Goal: Task Accomplishment & Management: Use online tool/utility

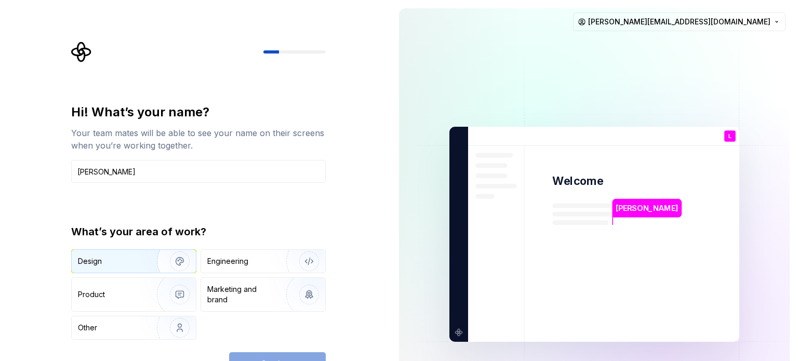
type input "[PERSON_NAME]"
click at [115, 263] on div "Design" at bounding box center [110, 261] width 65 height 10
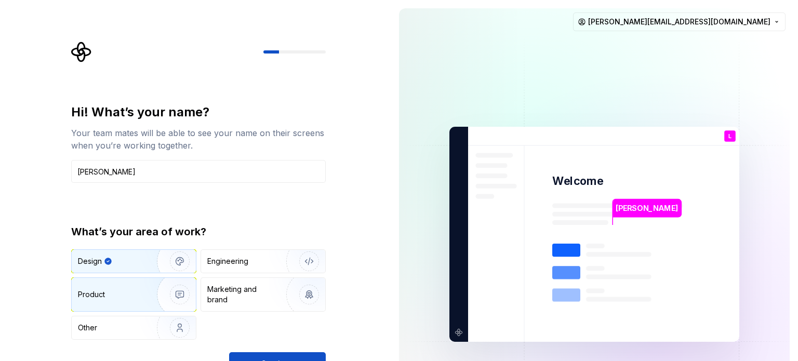
click at [136, 298] on div "Product" at bounding box center [112, 294] width 69 height 10
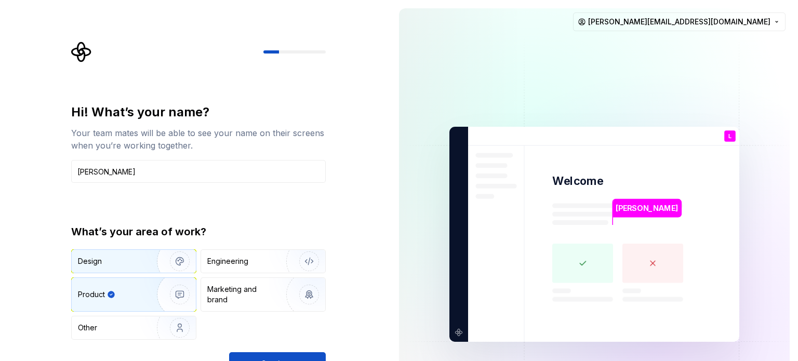
click at [128, 259] on div "Design" at bounding box center [110, 261] width 65 height 10
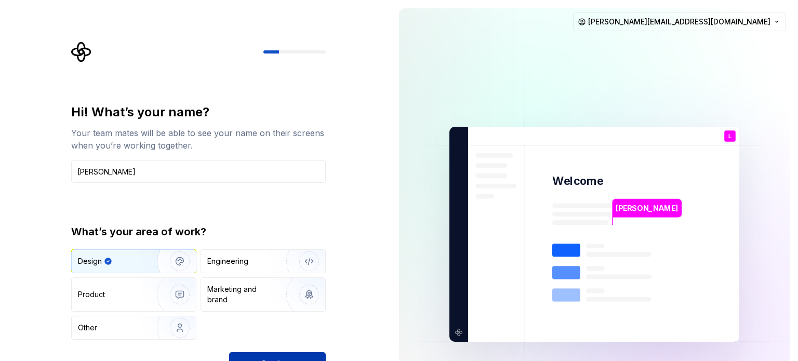
click at [303, 352] on button "Continue" at bounding box center [277, 363] width 97 height 23
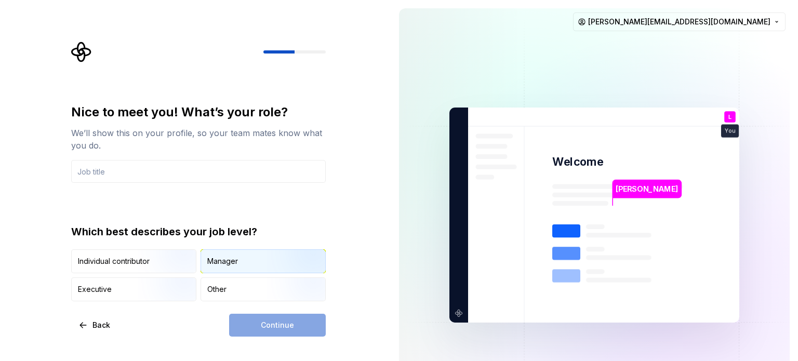
click at [267, 253] on img "button" at bounding box center [300, 274] width 66 height 70
click at [118, 171] on input "text" at bounding box center [198, 171] width 254 height 23
click at [237, 257] on div "Manager" at bounding box center [222, 261] width 31 height 10
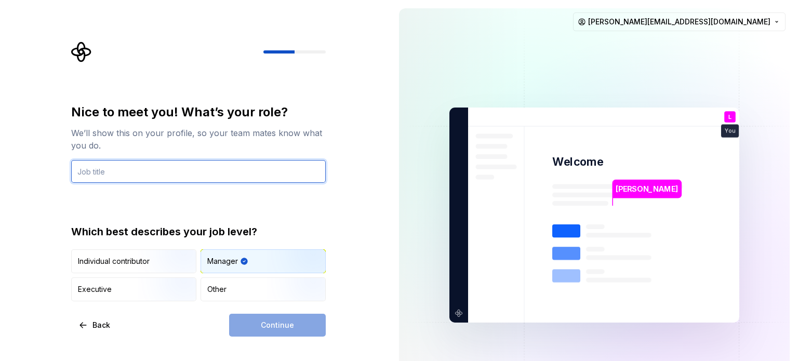
click at [134, 169] on input "text" at bounding box center [198, 171] width 254 height 23
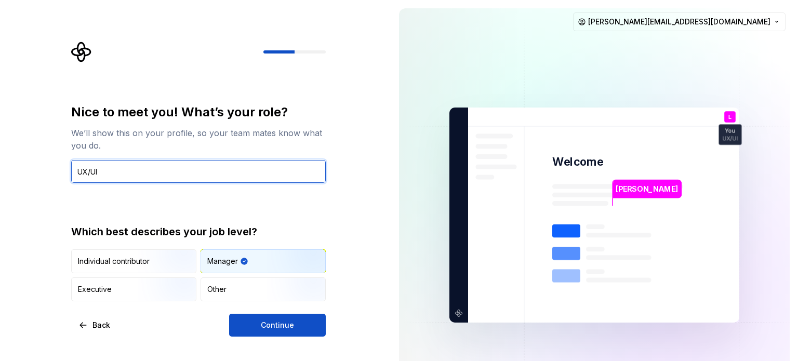
type input "UX/UI"
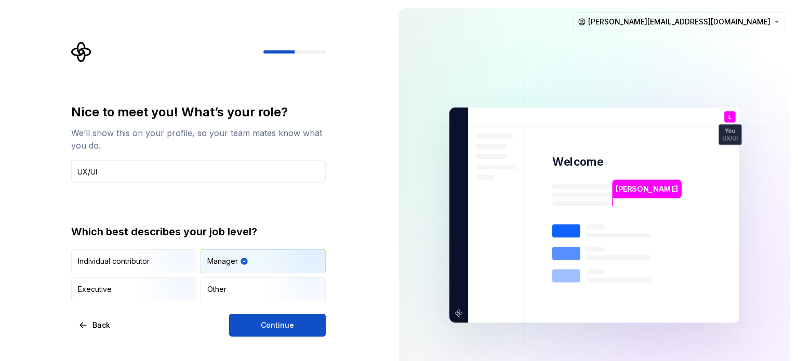
click at [34, 199] on div "Nice to meet you! What’s your role? We’ll show this on your profile, so your te…" at bounding box center [195, 215] width 390 height 430
click at [286, 327] on span "Continue" at bounding box center [277, 325] width 33 height 10
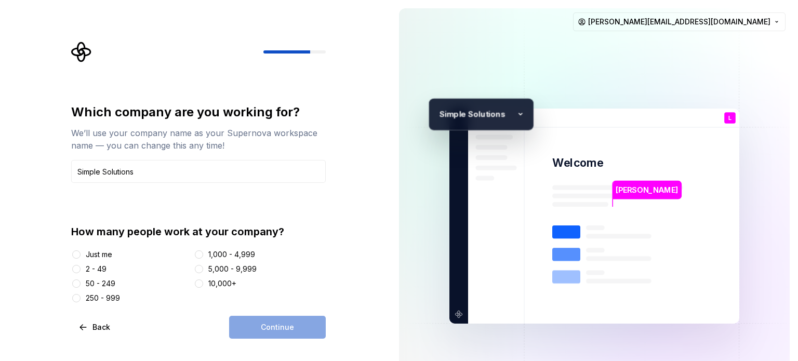
type input "Simple Solutions"
click at [87, 269] on div "2 - 49" at bounding box center [96, 269] width 21 height 10
click at [80, 269] on button "2 - 49" at bounding box center [76, 269] width 8 height 8
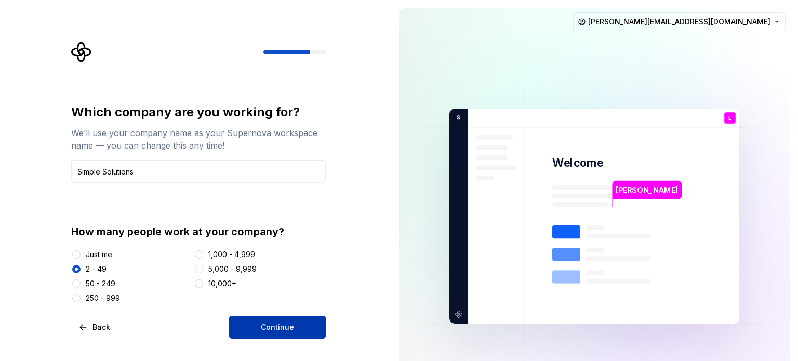
click at [246, 327] on button "Continue" at bounding box center [277, 327] width 97 height 23
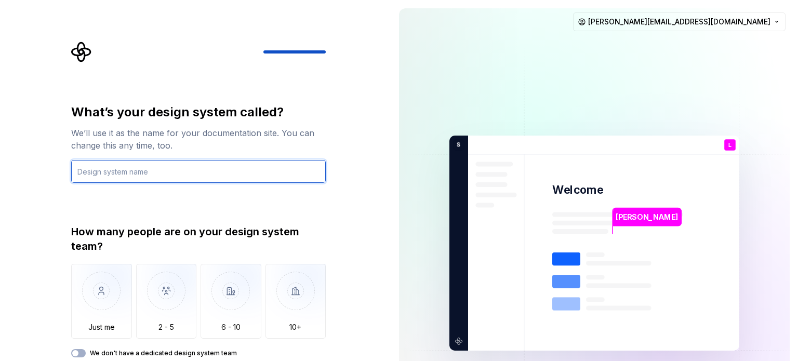
click at [153, 170] on input "text" at bounding box center [198, 171] width 254 height 23
paste input "Design System Simple Solutions"
drag, startPoint x: 131, startPoint y: 172, endPoint x: 69, endPoint y: 178, distance: 62.6
click at [69, 178] on div "What’s your design system called? We’ll use it as the name for your documentati…" at bounding box center [201, 217] width 273 height 351
drag, startPoint x: 123, startPoint y: 171, endPoint x: 103, endPoint y: 173, distance: 19.8
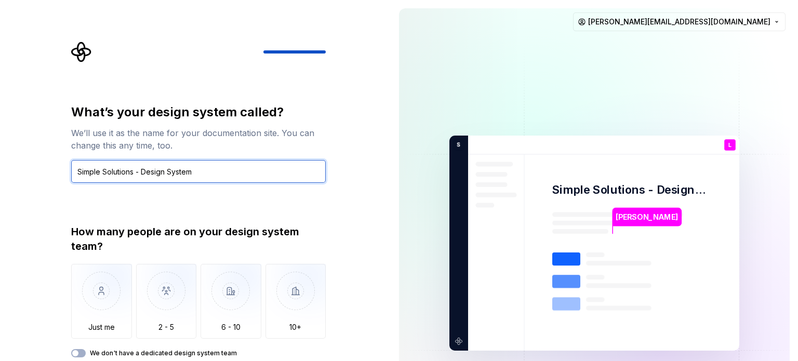
click at [103, 173] on input "Simple Solutions - Design System" at bounding box center [198, 171] width 254 height 23
type input "Simple Design System"
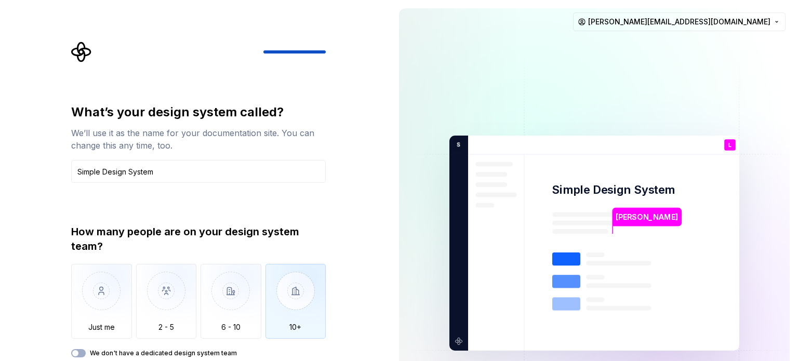
click at [292, 305] on img "button" at bounding box center [295, 299] width 61 height 70
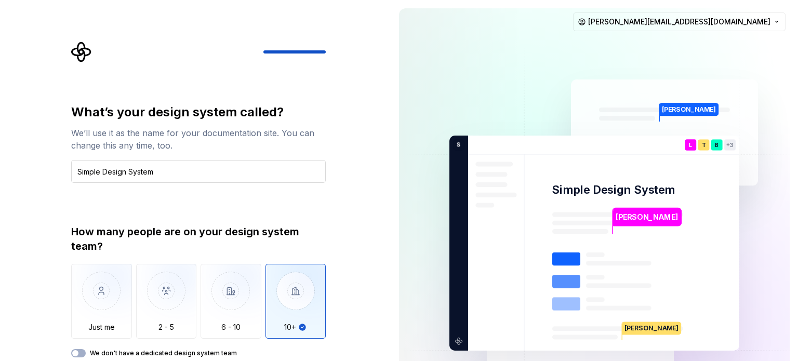
click at [273, 176] on input "Simple Design System" at bounding box center [198, 171] width 254 height 23
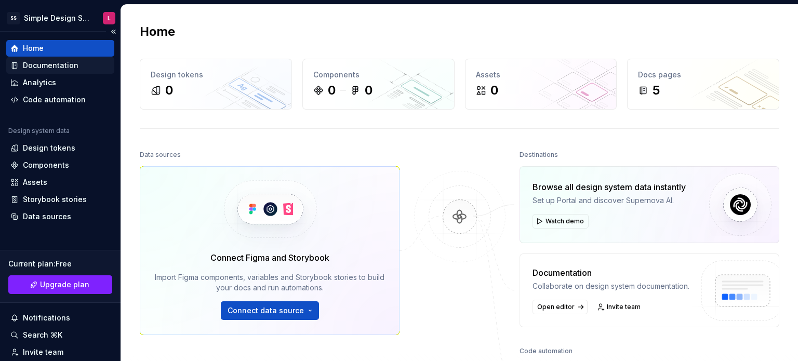
click at [48, 65] on div "Documentation" at bounding box center [51, 65] width 56 height 10
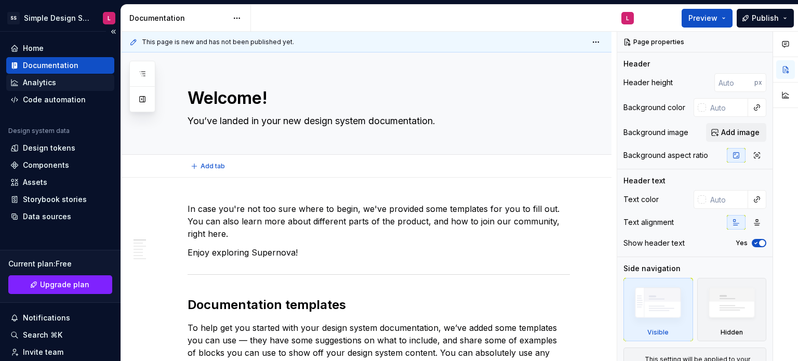
type textarea "*"
click at [44, 86] on div "Analytics" at bounding box center [39, 82] width 33 height 10
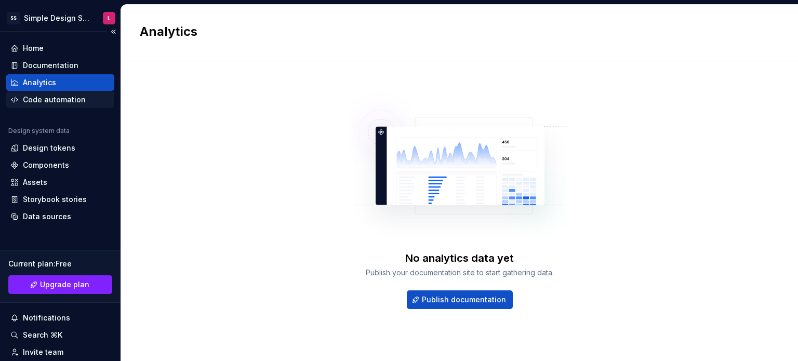
click at [43, 102] on div "Code automation" at bounding box center [54, 99] width 63 height 10
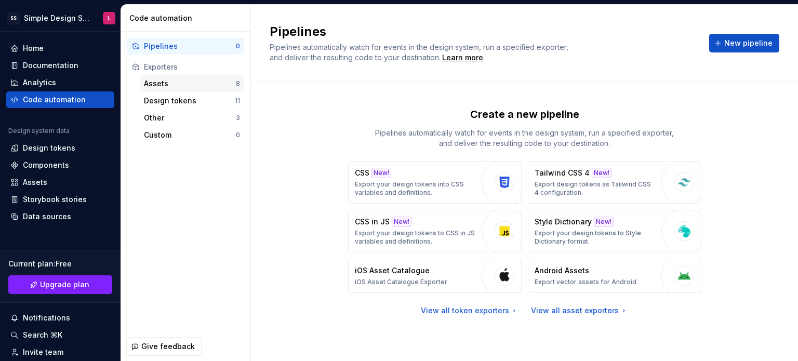
click at [145, 81] on div "Assets" at bounding box center [190, 83] width 92 height 10
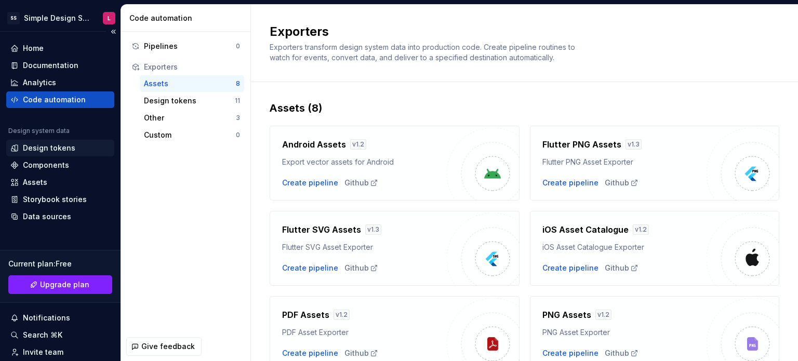
click at [43, 152] on div "Design tokens" at bounding box center [49, 148] width 52 height 10
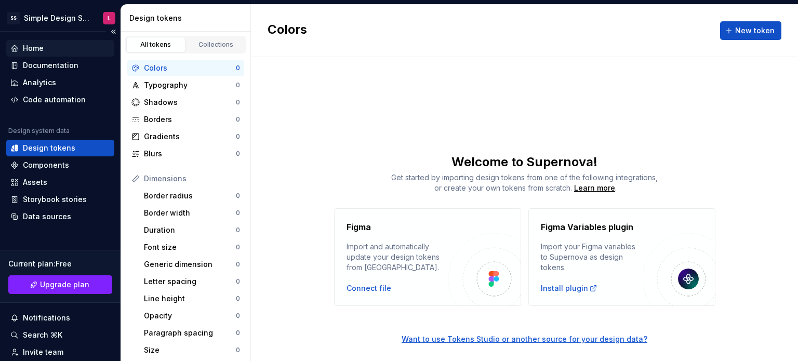
click at [17, 40] on div "Home" at bounding box center [60, 48] width 108 height 17
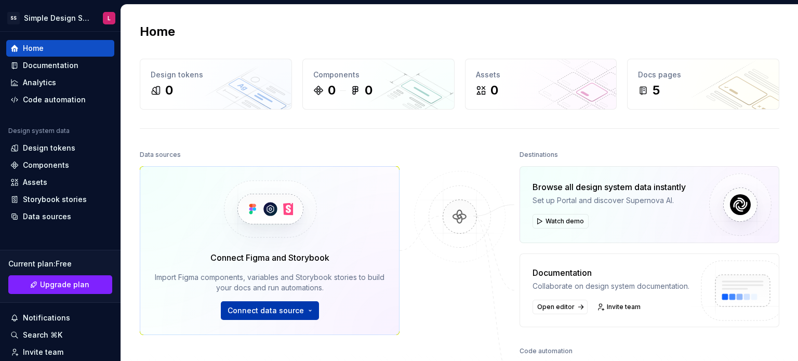
click at [262, 313] on span "Connect data source" at bounding box center [265, 310] width 76 height 10
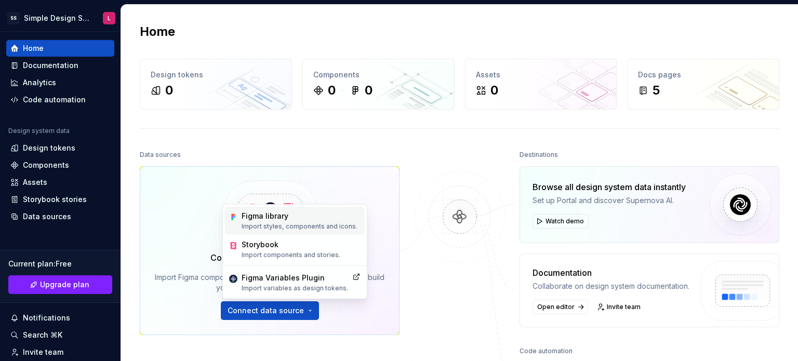
click at [271, 218] on div "Figma library" at bounding box center [299, 216] width 116 height 10
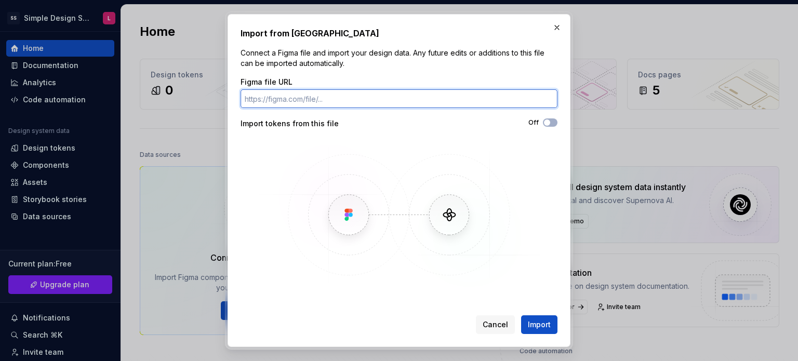
click at [327, 102] on input "Figma file URL" at bounding box center [398, 98] width 317 height 19
paste input "https://www.figma.com/design/5HULEctcfBOlcNxfGlEaqA/Design-System-Simple-Soluti…"
type input "https://www.figma.com/design/5HULEctcfBOlcNxfGlEaqA/Design-System-Simple-Soluti…"
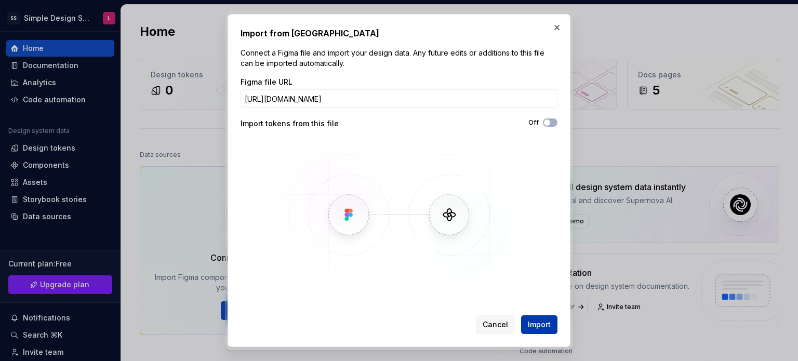
click at [550, 322] on span "Import" at bounding box center [539, 324] width 23 height 10
click at [553, 121] on button "Off" at bounding box center [550, 122] width 15 height 8
click at [542, 324] on span "Import" at bounding box center [539, 324] width 23 height 10
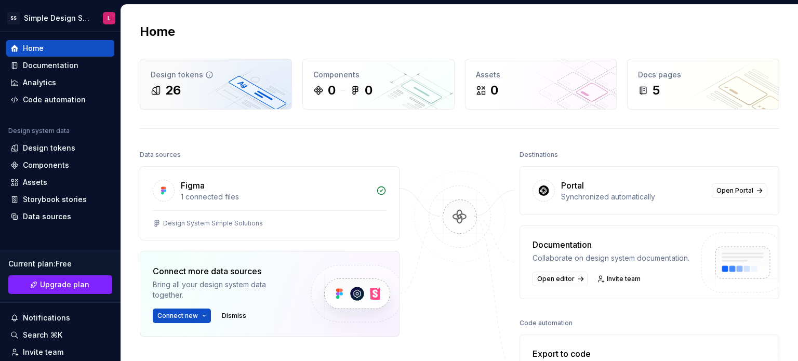
click at [174, 97] on div "26" at bounding box center [173, 90] width 16 height 17
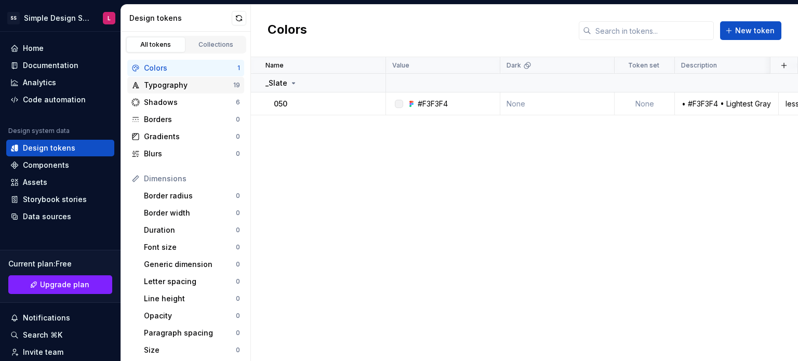
click at [168, 91] on div "Typography 19" at bounding box center [185, 85] width 117 height 17
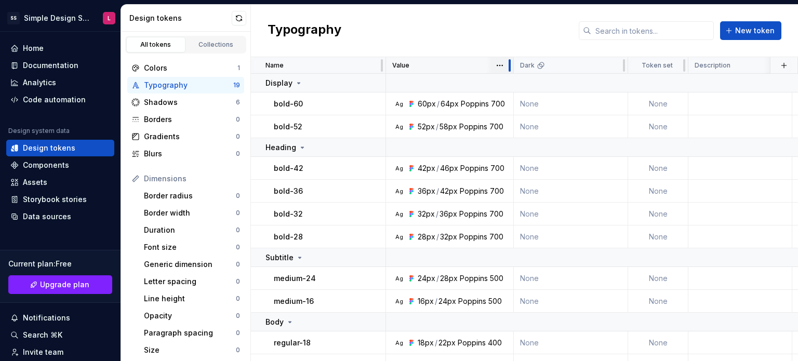
drag, startPoint x: 497, startPoint y: 69, endPoint x: 510, endPoint y: 70, distance: 13.6
click at [510, 70] on div at bounding box center [509, 65] width 8 height 17
click at [174, 110] on div "Colors 1 Typography 19 Shadows 6 Borders 0 Gradients 0 Blurs 0" at bounding box center [185, 111] width 117 height 102
click at [175, 105] on div "Shadows" at bounding box center [190, 102] width 92 height 10
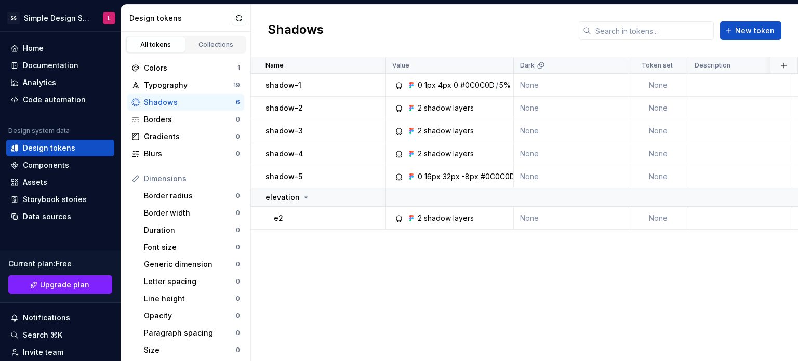
click at [525, 302] on div "Name Value Dark Token set Description Last updated shadow-1 0 1px 4px 0 #0C0C0D…" at bounding box center [524, 209] width 547 height 304
click at [203, 43] on div "Collections" at bounding box center [216, 44] width 52 height 8
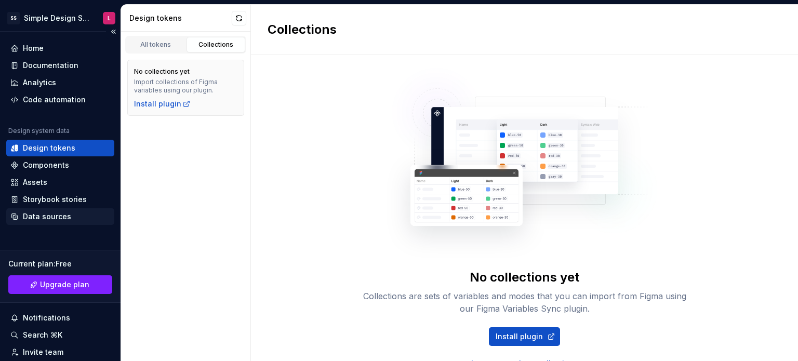
click at [49, 209] on div "Data sources" at bounding box center [60, 216] width 108 height 17
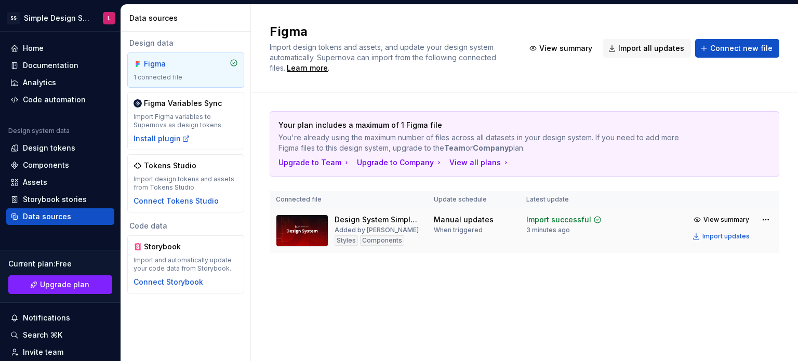
click at [328, 219] on div "Design System Simple Solutions Added by Leo Styles Components" at bounding box center [348, 230] width 145 height 32
click at [312, 236] on img at bounding box center [302, 230] width 52 height 32
click at [314, 224] on img at bounding box center [302, 230] width 52 height 32
click at [733, 221] on span "View summary" at bounding box center [726, 219] width 46 height 8
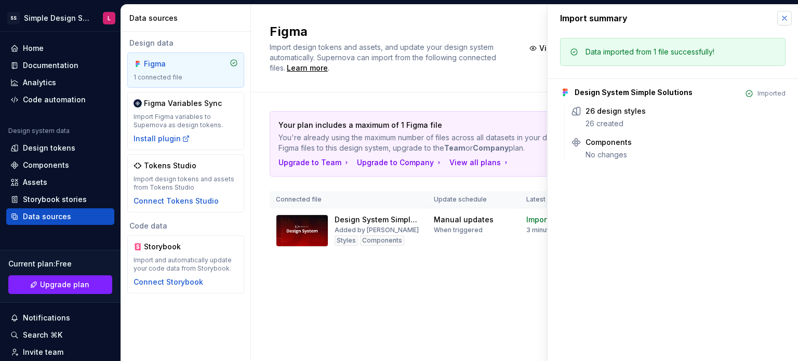
click at [787, 14] on button "button" at bounding box center [784, 18] width 15 height 15
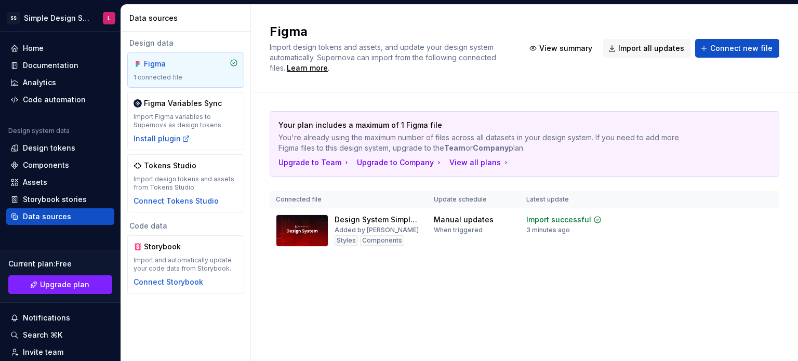
click at [787, 14] on div "Figma Import design tokens and assets, and update your design system automatica…" at bounding box center [524, 49] width 547 height 88
click at [162, 66] on div "Figma" at bounding box center [169, 64] width 50 height 10
click at [348, 238] on div "Styles" at bounding box center [345, 240] width 23 height 10
click at [476, 229] on div "When triggered" at bounding box center [458, 230] width 49 height 8
click at [43, 50] on div "Home" at bounding box center [33, 48] width 21 height 10
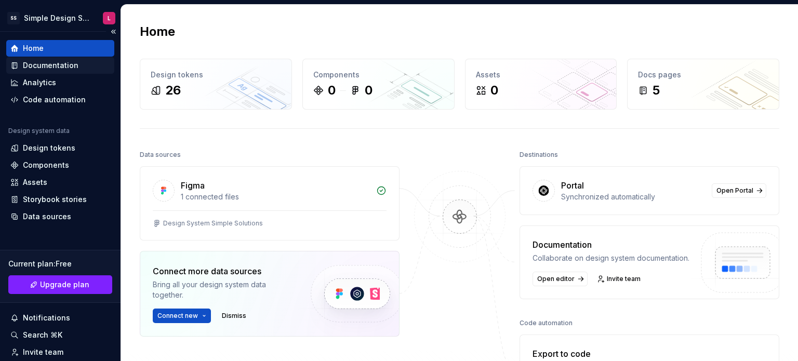
click at [41, 67] on div "Documentation" at bounding box center [51, 65] width 56 height 10
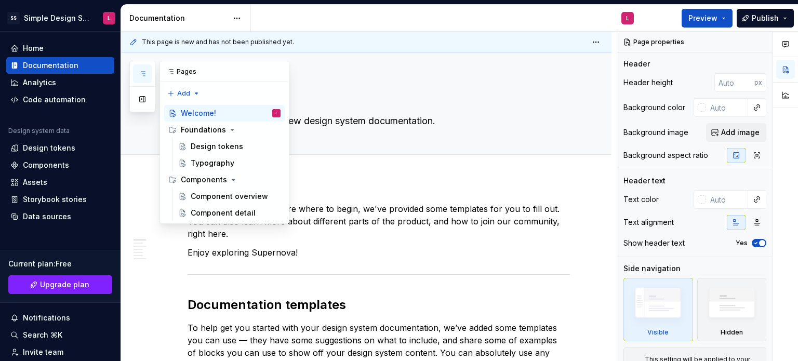
click at [143, 74] on icon "button" at bounding box center [142, 74] width 8 height 8
click at [408, 106] on textarea "Welcome!" at bounding box center [376, 98] width 382 height 25
click at [142, 76] on icon "button" at bounding box center [142, 74] width 8 height 8
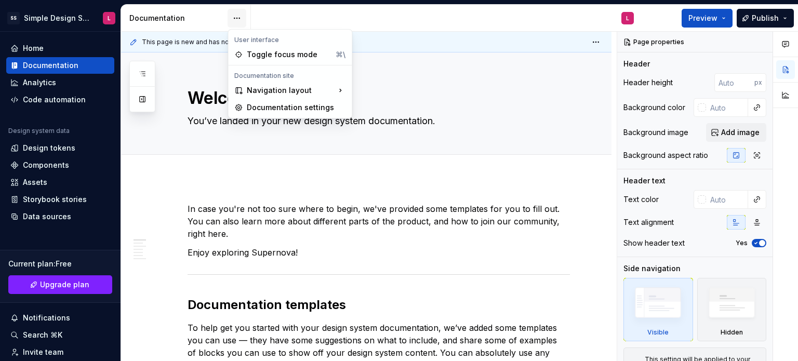
click at [237, 23] on html "SS Simple Design System L Home Documentation Analytics Code automation Design s…" at bounding box center [399, 180] width 798 height 361
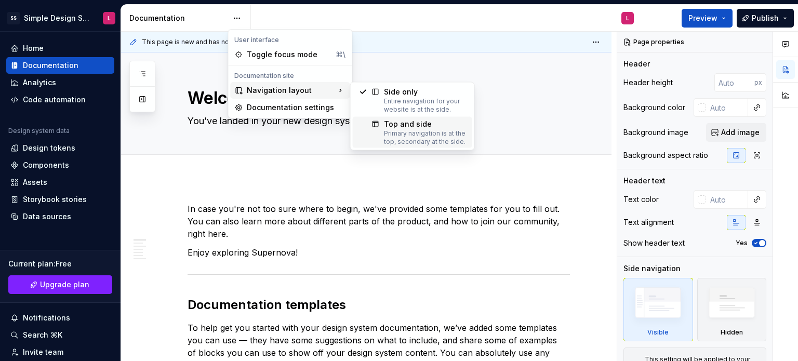
click at [392, 126] on div "Top and side" at bounding box center [425, 124] width 82 height 10
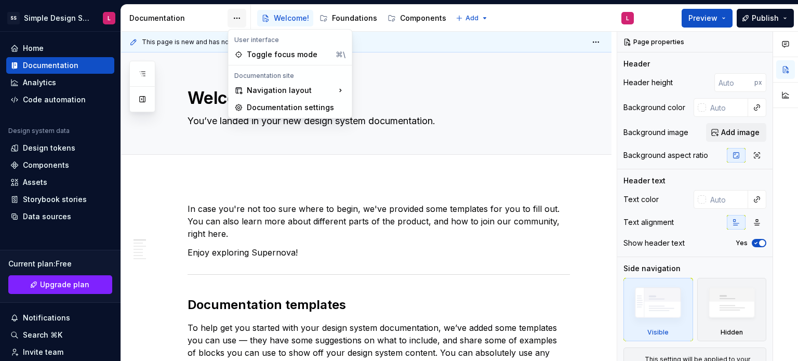
click at [236, 20] on html "SS Simple Design System L Home Documentation Analytics Code automation Design s…" at bounding box center [399, 180] width 798 height 361
click at [274, 105] on div "Documentation settings" at bounding box center [296, 107] width 99 height 10
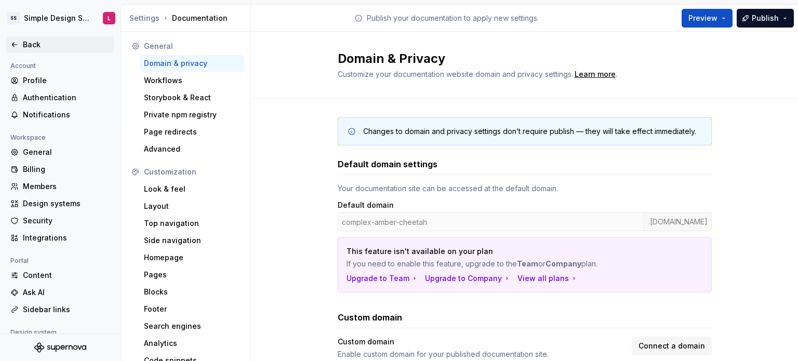
click at [11, 49] on div "Back" at bounding box center [60, 44] width 100 height 10
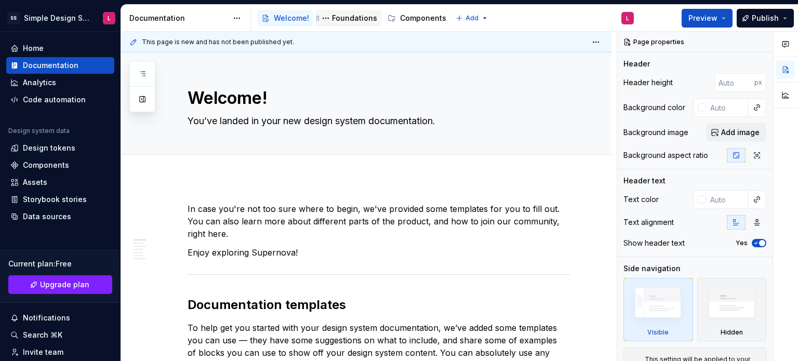
click at [347, 16] on div "Foundations" at bounding box center [354, 18] width 45 height 10
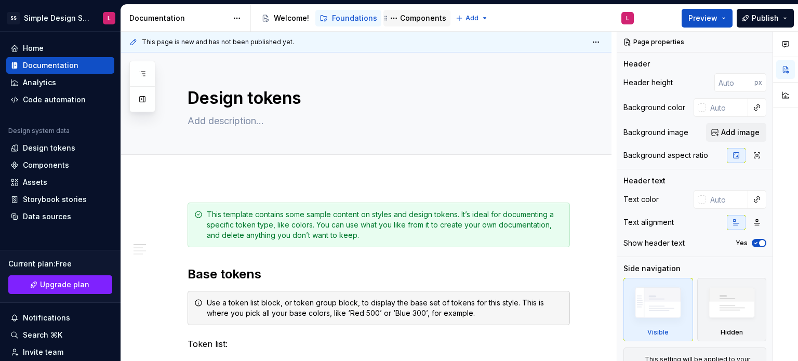
click at [411, 13] on div "Components" at bounding box center [423, 18] width 46 height 10
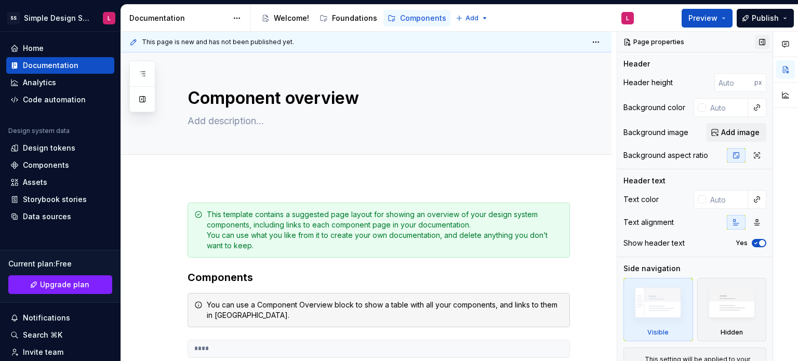
click at [757, 43] on button "button" at bounding box center [761, 42] width 15 height 15
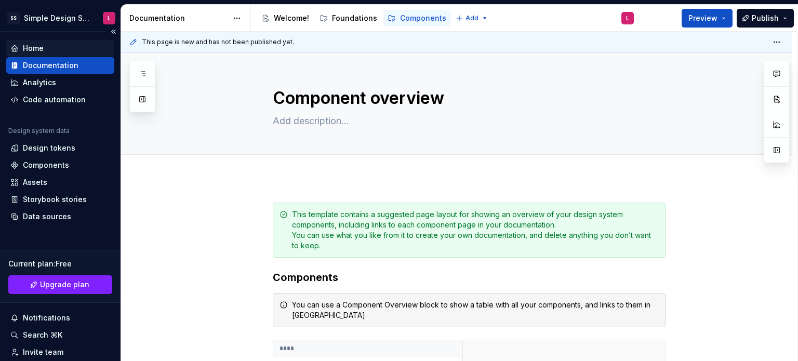
type textarea "*"
click at [34, 51] on div "Home" at bounding box center [33, 48] width 21 height 10
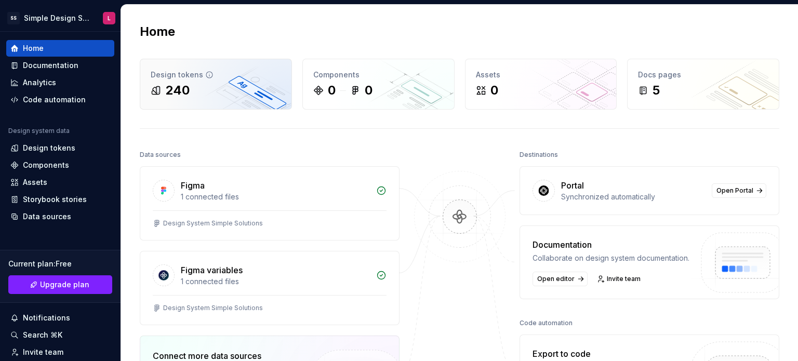
click at [190, 96] on div "240" at bounding box center [216, 90] width 130 height 17
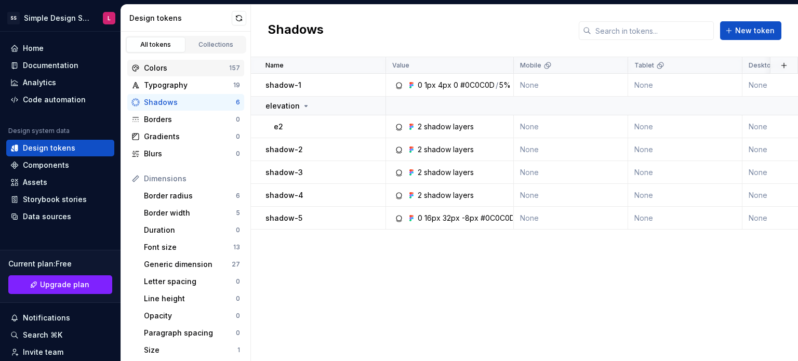
click at [164, 66] on div "Colors" at bounding box center [186, 68] width 85 height 10
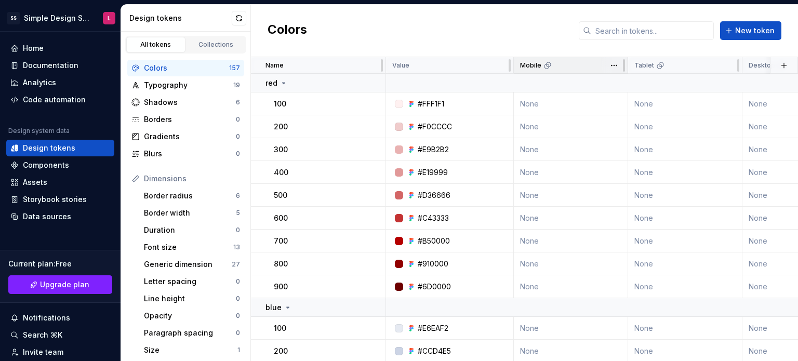
click at [547, 66] on icon at bounding box center [547, 65] width 8 height 8
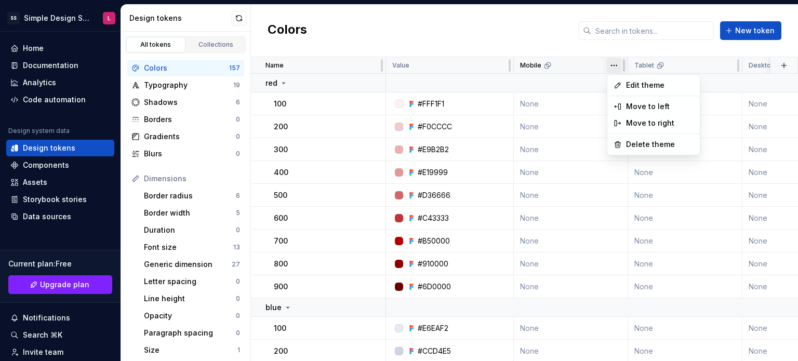
click at [614, 66] on html "SS Simple Design System L Home Documentation Analytics Code automation Design s…" at bounding box center [399, 180] width 798 height 361
click at [528, 26] on html "SS Simple Design System L Home Documentation Analytics Code automation Design s…" at bounding box center [399, 180] width 798 height 361
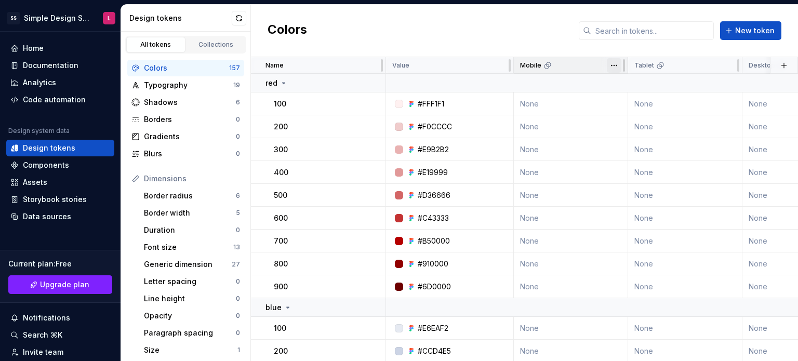
click at [615, 68] on html "SS Simple Design System L Home Documentation Analytics Code automation Design s…" at bounding box center [399, 180] width 798 height 361
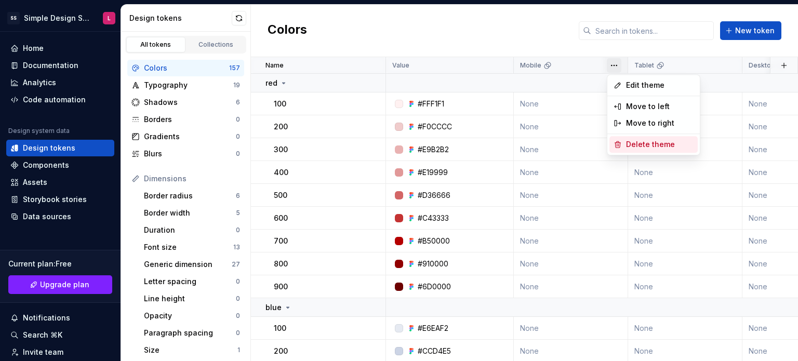
click at [636, 141] on span "Delete theme" at bounding box center [659, 144] width 67 height 10
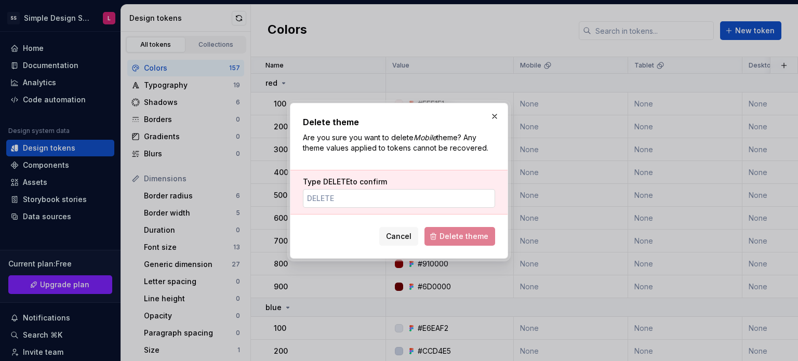
click at [363, 199] on input "Type DELETE to confirm" at bounding box center [399, 198] width 192 height 19
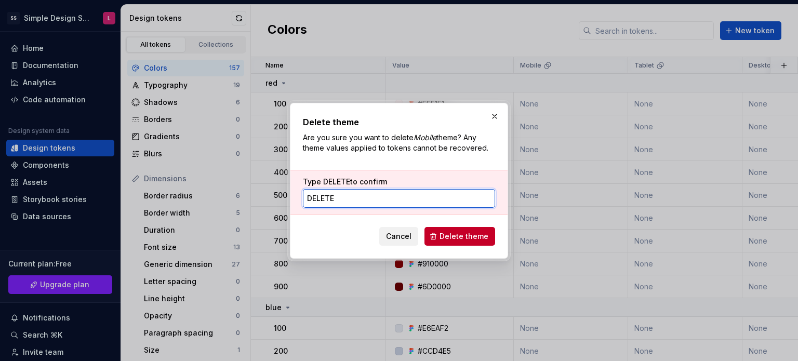
type input "delete"
click at [393, 237] on span "Cancel" at bounding box center [398, 236] width 25 height 10
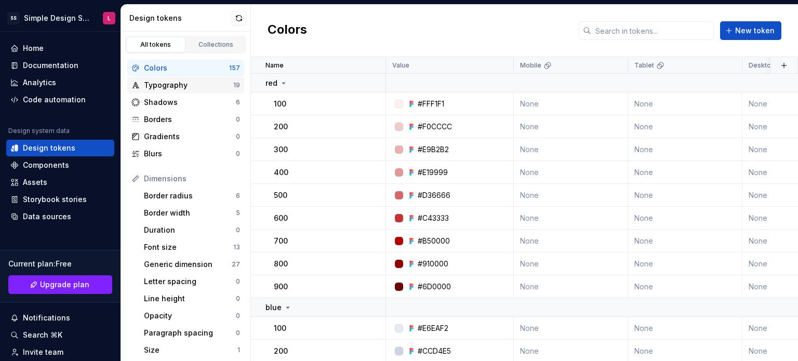
click at [167, 85] on div "Typography" at bounding box center [188, 85] width 89 height 10
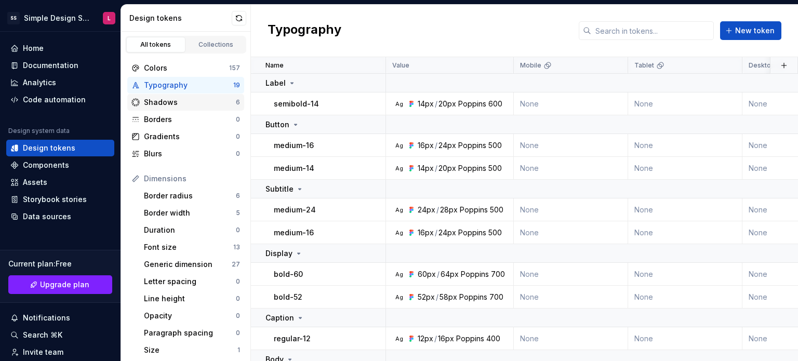
click at [178, 101] on div "Shadows" at bounding box center [190, 102] width 92 height 10
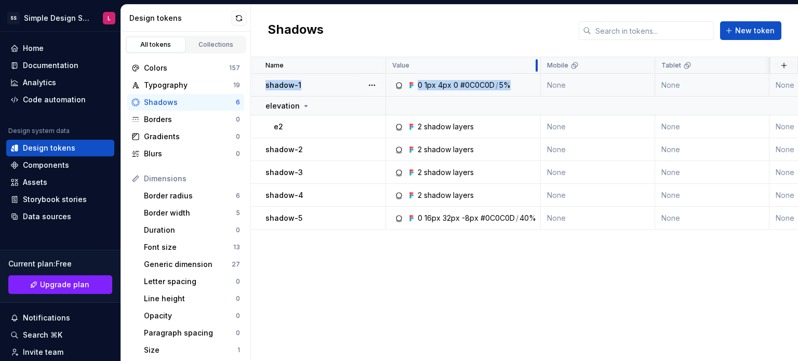
drag, startPoint x: 511, startPoint y: 62, endPoint x: 538, endPoint y: 74, distance: 29.3
click at [503, 269] on div "Name Value Mobile Tablet Desktop Desktop large Collection Dark Token set Descri…" at bounding box center [524, 209] width 547 height 304
click at [164, 117] on div "Borders" at bounding box center [190, 119] width 92 height 10
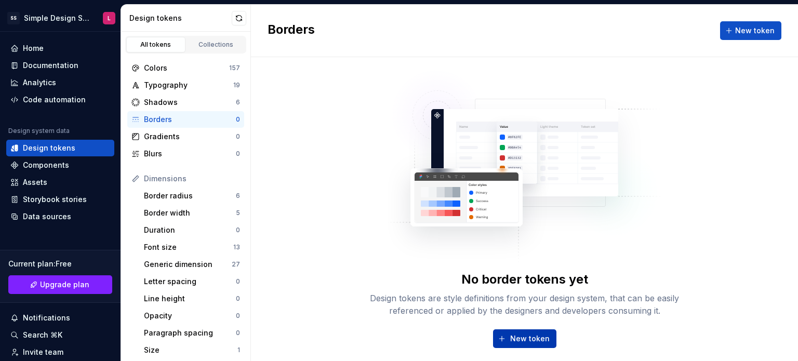
scroll to position [9, 0]
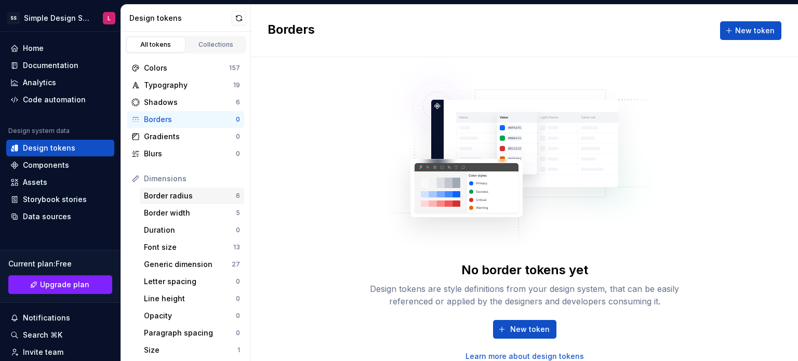
click at [190, 191] on div "Border radius" at bounding box center [190, 196] width 92 height 10
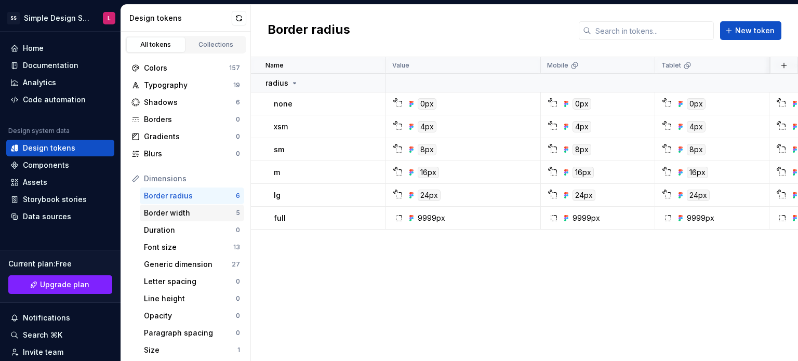
click at [154, 212] on div "Border width" at bounding box center [190, 213] width 92 height 10
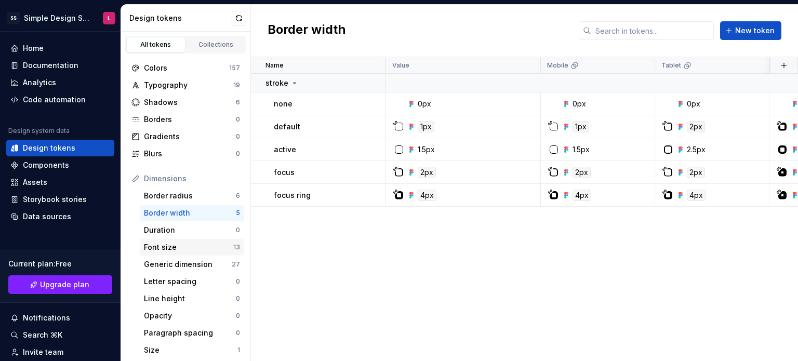
click at [194, 246] on div "Font size" at bounding box center [188, 247] width 89 height 10
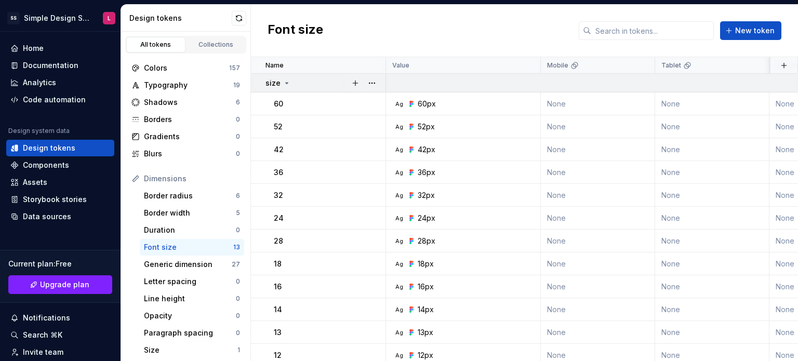
click at [283, 87] on icon at bounding box center [286, 83] width 8 height 8
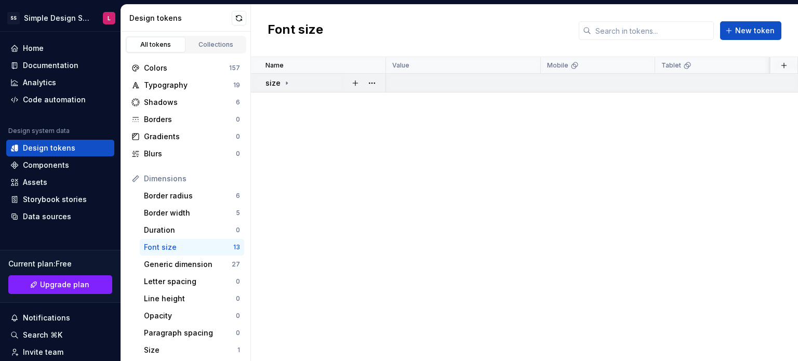
click at [283, 86] on icon at bounding box center [286, 83] width 8 height 8
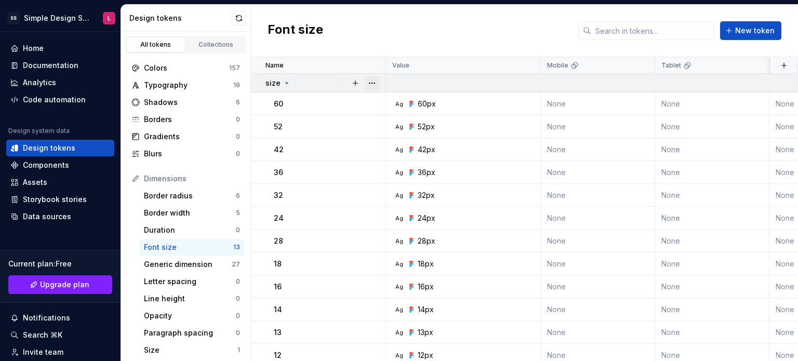
click at [374, 80] on button "button" at bounding box center [371, 83] width 15 height 15
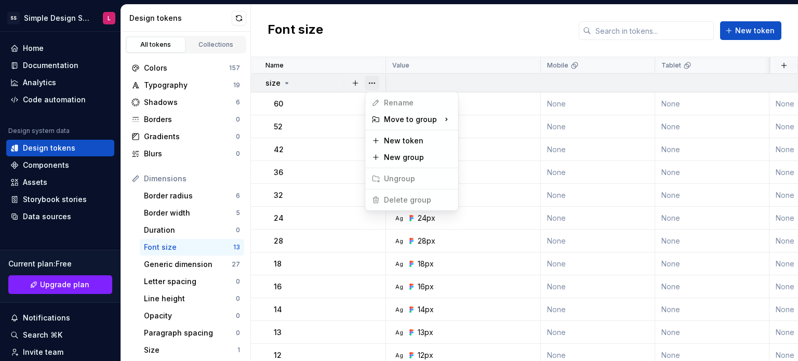
click at [374, 80] on button "button" at bounding box center [371, 83] width 15 height 15
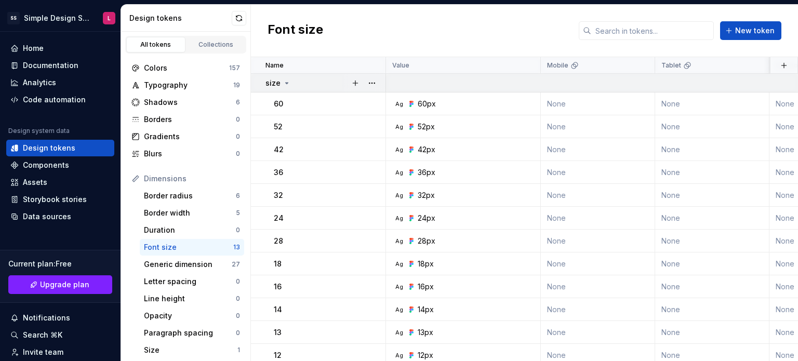
click at [266, 81] on p "size" at bounding box center [272, 83] width 15 height 10
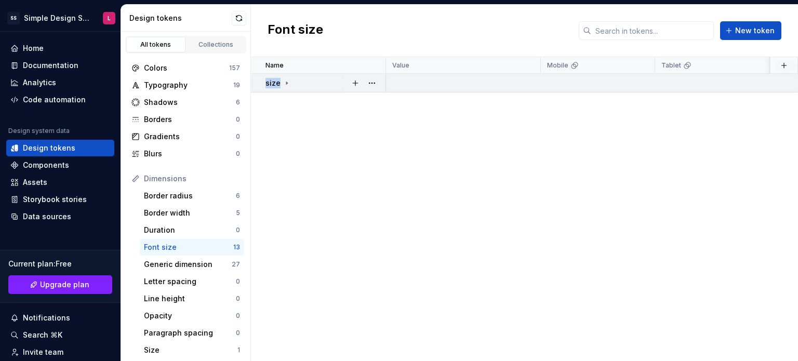
click at [266, 81] on p "size" at bounding box center [272, 83] width 15 height 10
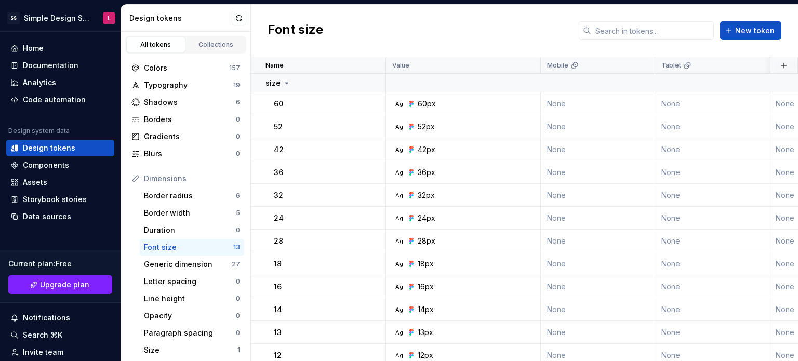
click at [442, 31] on div "Font size New token" at bounding box center [524, 31] width 547 height 52
click at [161, 267] on div "Generic dimension" at bounding box center [188, 264] width 88 height 10
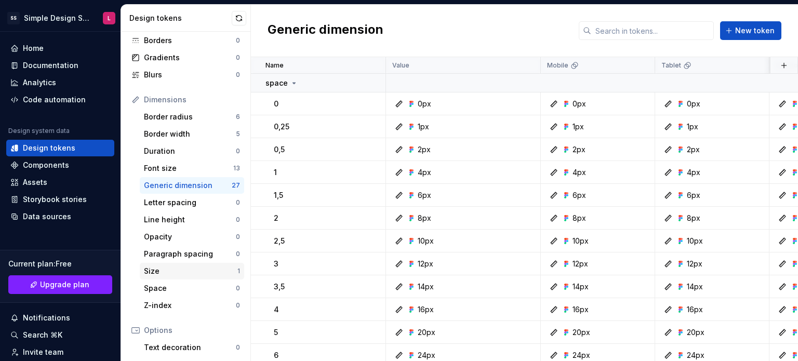
scroll to position [104, 0]
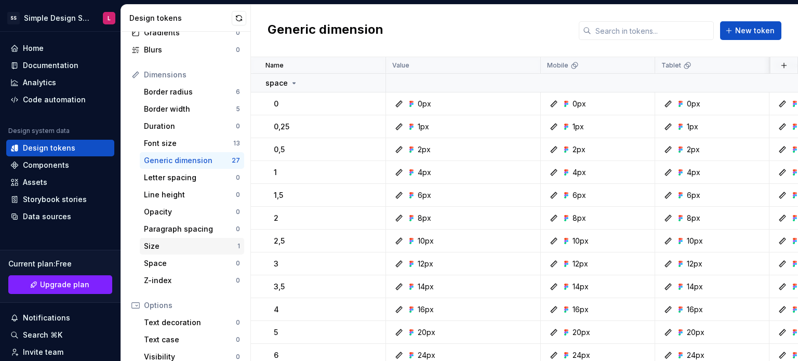
click at [193, 245] on div "Size" at bounding box center [190, 246] width 93 height 10
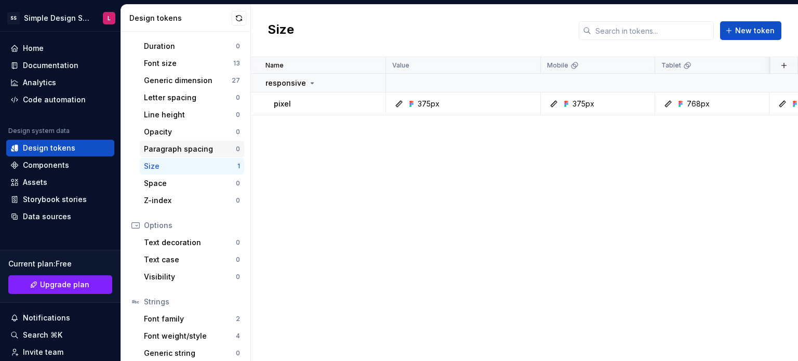
scroll to position [207, 0]
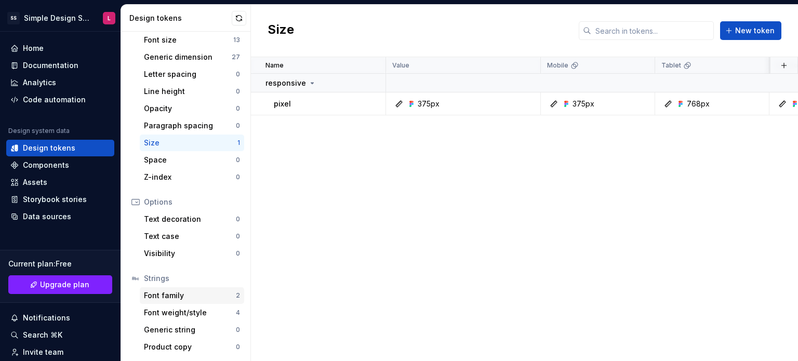
click at [181, 293] on div "Font family" at bounding box center [190, 295] width 92 height 10
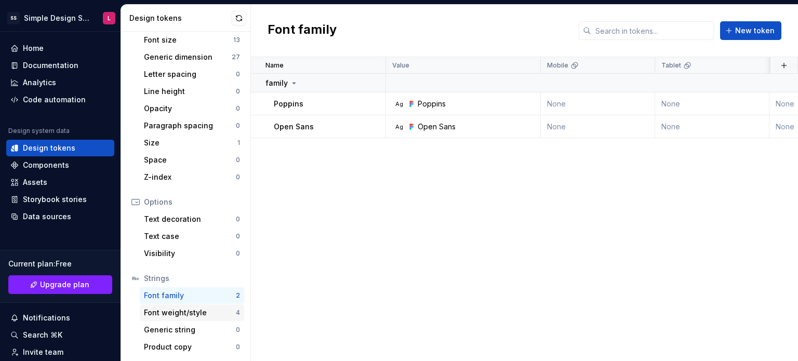
click at [166, 314] on div "Font weight/style" at bounding box center [190, 312] width 92 height 10
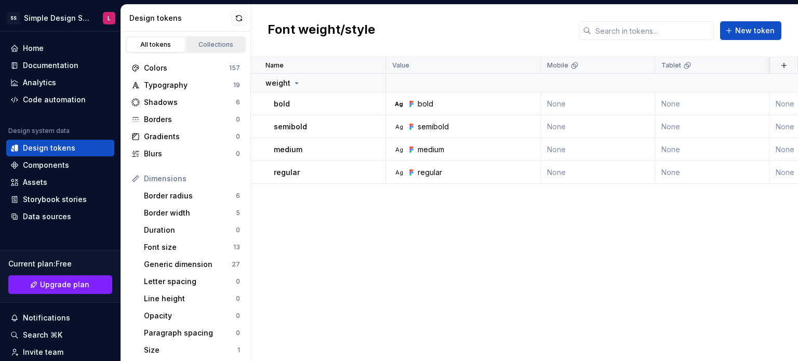
click at [212, 44] on div "Collections" at bounding box center [216, 44] width 52 height 8
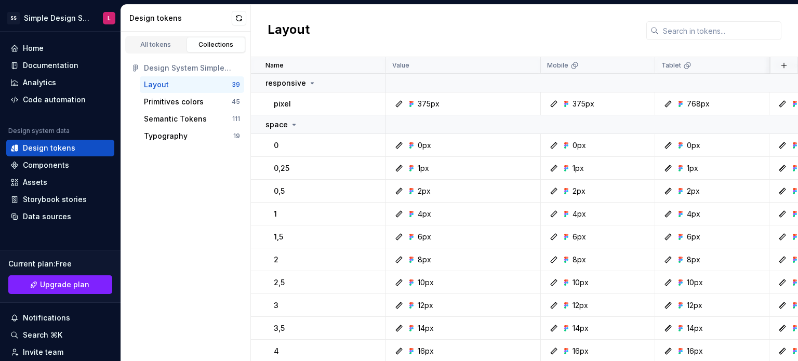
click at [155, 82] on div "Layout" at bounding box center [156, 84] width 25 height 10
click at [183, 103] on div "Primitives colors" at bounding box center [174, 102] width 60 height 10
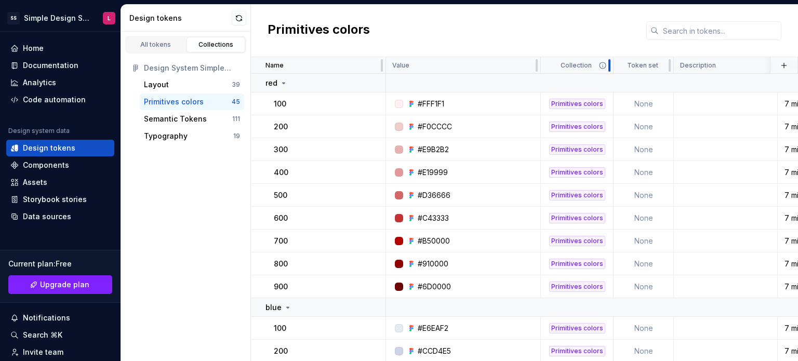
drag, startPoint x: 590, startPoint y: 61, endPoint x: 609, endPoint y: 60, distance: 19.2
click at [609, 60] on div at bounding box center [609, 65] width 8 height 17
click at [165, 111] on div "Semantic Tokens 111" at bounding box center [192, 119] width 104 height 17
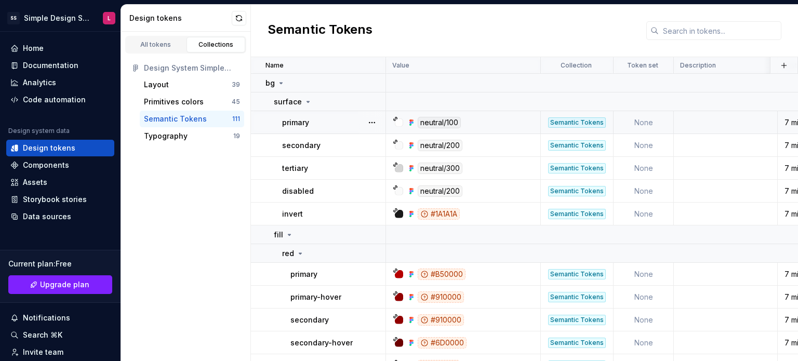
click at [448, 122] on div "neutral/100" at bounding box center [438, 122] width 43 height 11
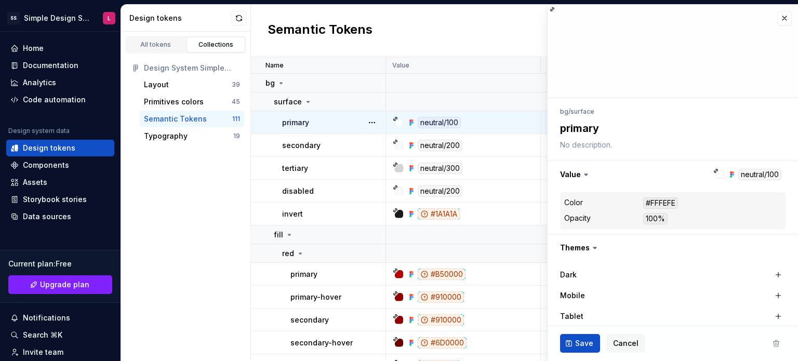
click at [429, 120] on div "neutral/100" at bounding box center [438, 122] width 43 height 11
type textarea "*"
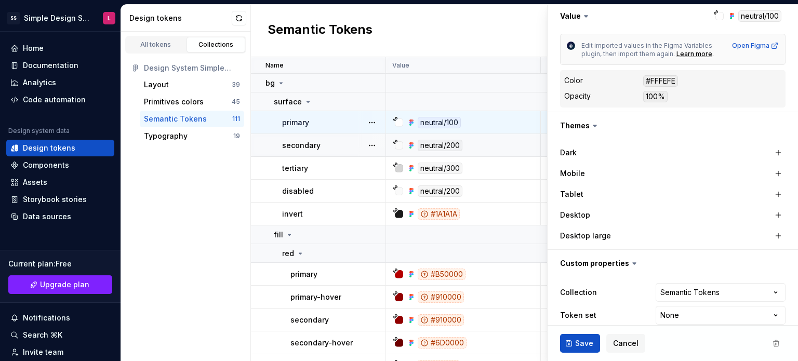
scroll to position [187, 0]
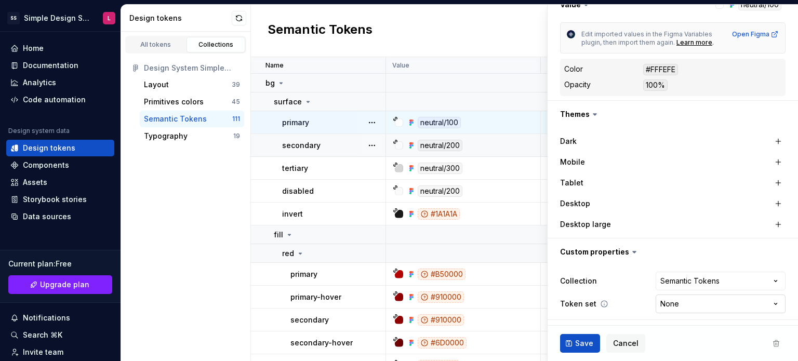
click at [674, 309] on html "SS Simple Design System L Home Documentation Analytics Code automation Design s…" at bounding box center [399, 180] width 798 height 361
select select "**********"
click at [588, 338] on span "Save" at bounding box center [584, 343] width 18 height 10
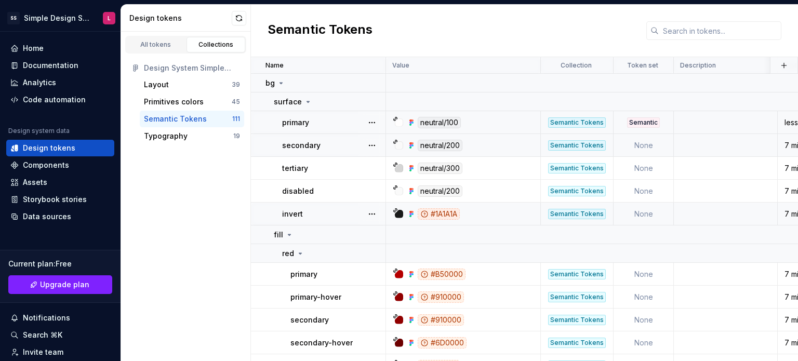
click at [637, 123] on div "Semantic" at bounding box center [643, 122] width 33 height 10
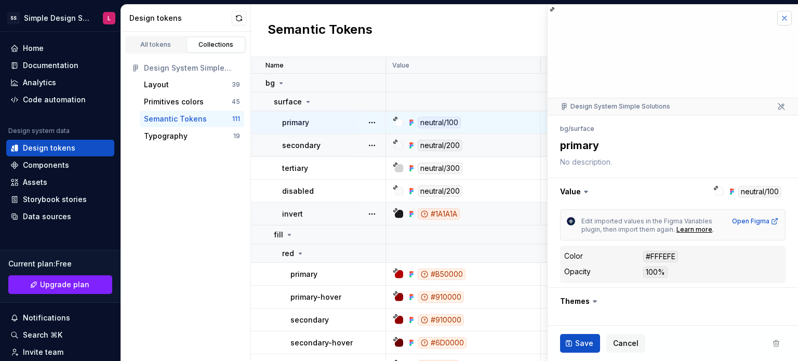
click at [777, 17] on button "button" at bounding box center [784, 18] width 15 height 15
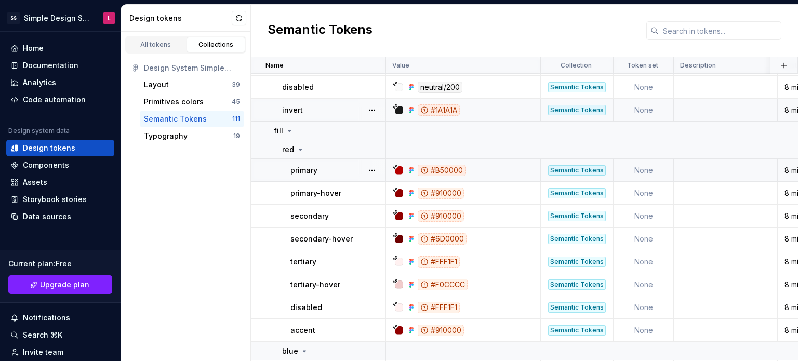
scroll to position [156, 0]
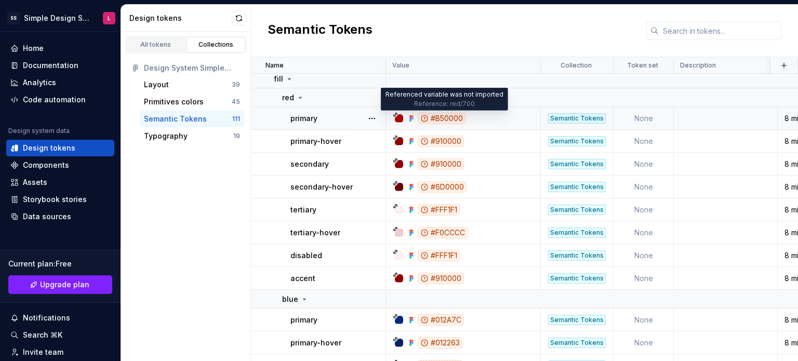
click at [453, 119] on div "#B50000" at bounding box center [441, 118] width 48 height 11
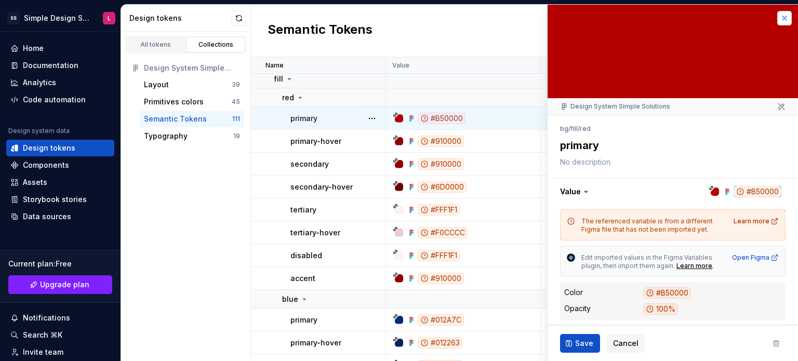
click at [778, 16] on button "button" at bounding box center [784, 18] width 15 height 15
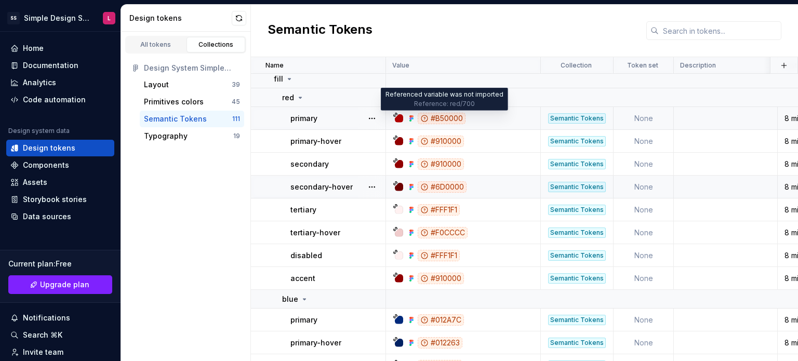
click at [421, 122] on div "#B50000" at bounding box center [441, 118] width 48 height 11
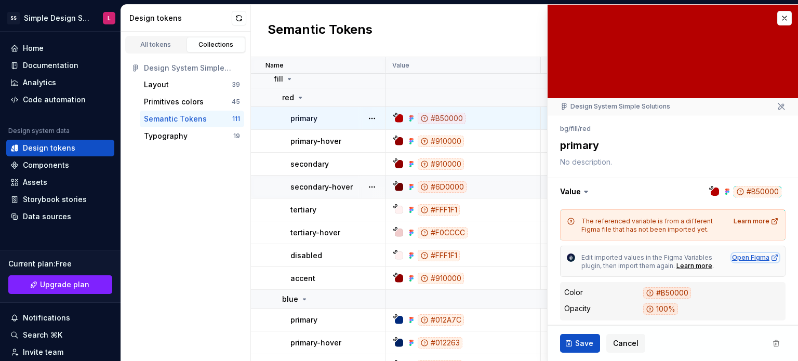
click at [757, 259] on div "Open Figma" at bounding box center [755, 257] width 47 height 8
click at [160, 132] on div "Typography" at bounding box center [166, 136] width 44 height 10
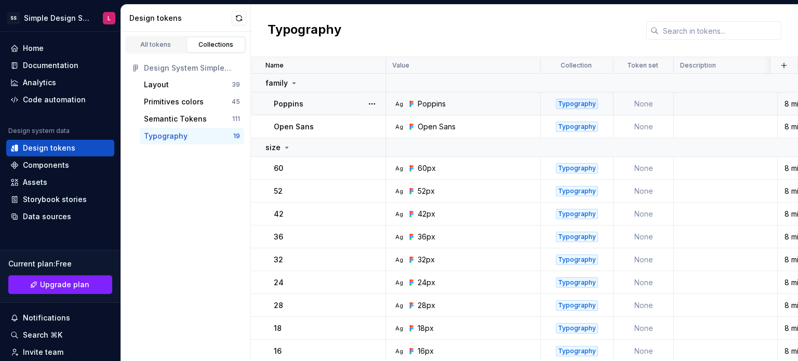
click at [437, 104] on div "Poppins" at bounding box center [431, 104] width 28 height 10
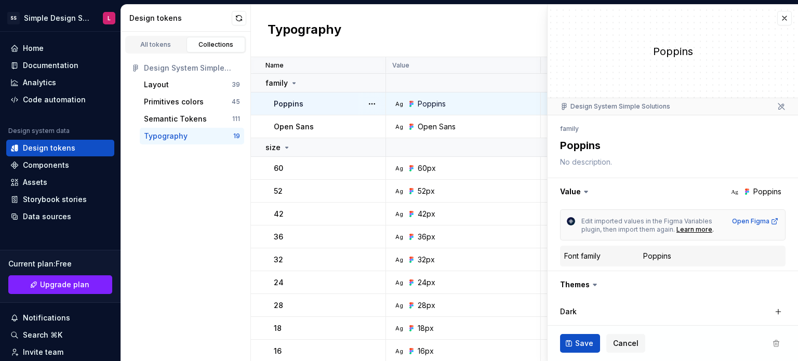
type textarea "*"
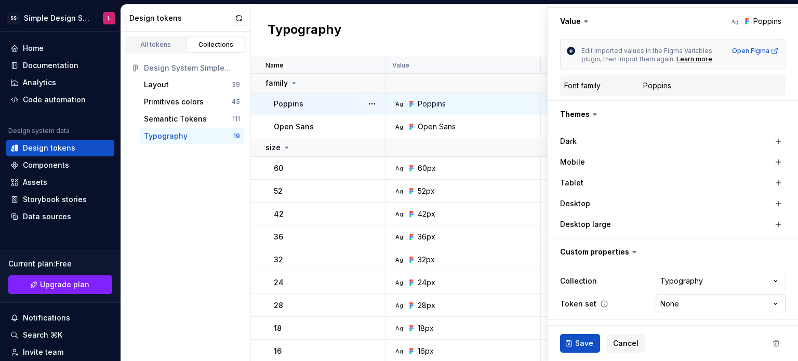
click at [683, 302] on html "SS Simple Design System L Home Documentation Analytics Code automation Design s…" at bounding box center [399, 180] width 798 height 361
click at [200, 171] on html "SS Simple Design System L Home Documentation Analytics Code automation Design s…" at bounding box center [399, 180] width 798 height 361
click at [200, 171] on div "All tokens Collections Design System Simple Solutions Layout 39 Primitives colo…" at bounding box center [186, 196] width 130 height 329
click at [353, 31] on div "Typography" at bounding box center [524, 31] width 547 height 52
click at [176, 138] on div "Typography" at bounding box center [166, 136] width 44 height 10
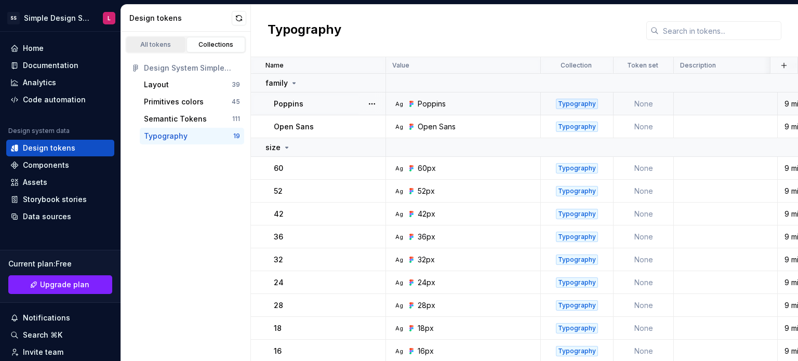
click at [150, 39] on link "All tokens" at bounding box center [155, 45] width 59 height 16
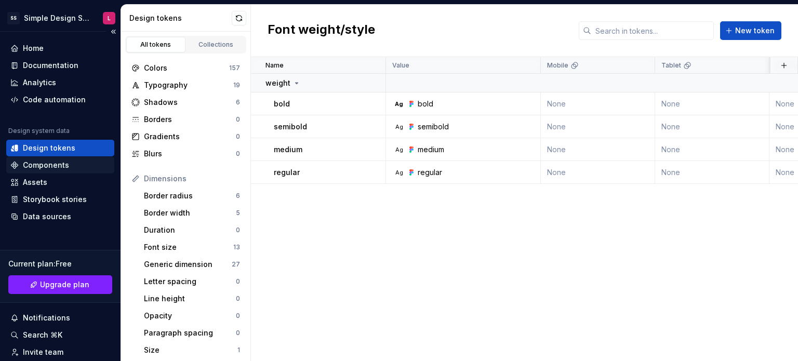
click at [57, 162] on div "Components" at bounding box center [46, 165] width 46 height 10
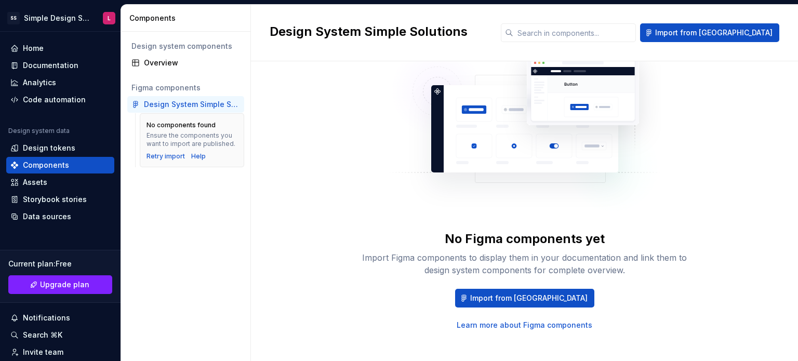
scroll to position [56, 0]
click at [500, 296] on span "Import from Figma" at bounding box center [528, 297] width 117 height 10
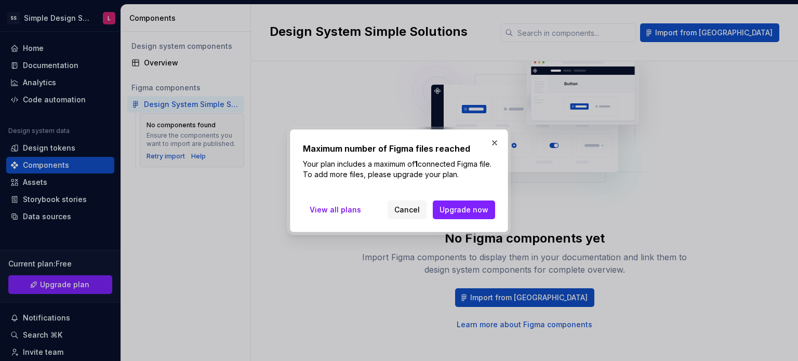
click at [496, 143] on button "button" at bounding box center [494, 143] width 15 height 15
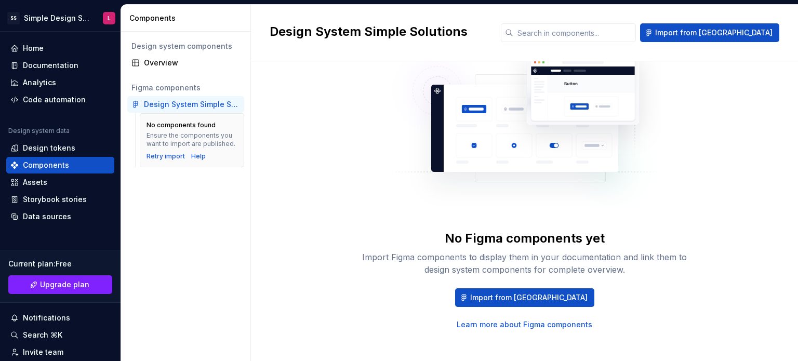
click at [217, 218] on div "Design system components Overview Figma components Design System Simple Solutio…" at bounding box center [185, 196] width 129 height 329
click at [162, 60] on div "Overview" at bounding box center [192, 63] width 96 height 10
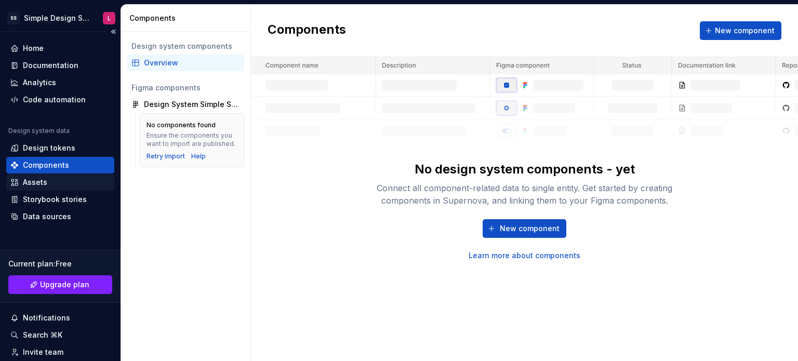
click at [31, 183] on div "Assets" at bounding box center [35, 182] width 24 height 10
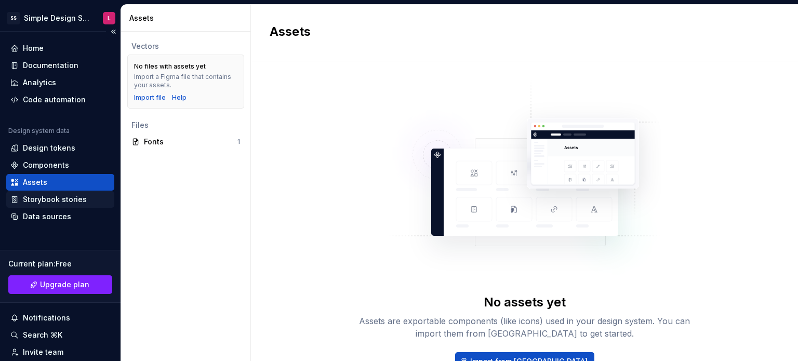
click at [33, 197] on div "Storybook stories" at bounding box center [55, 199] width 64 height 10
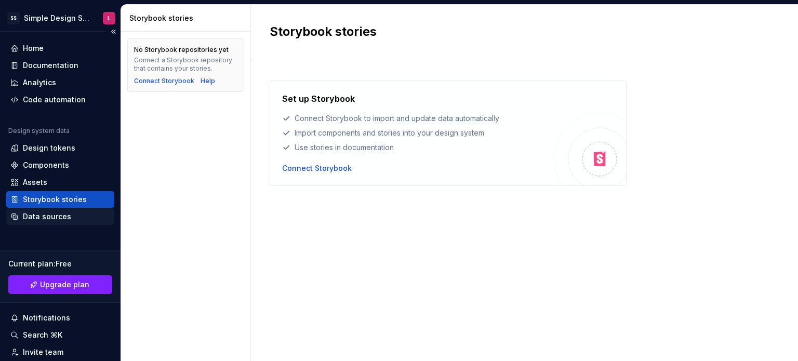
click at [58, 210] on div "Data sources" at bounding box center [60, 216] width 108 height 17
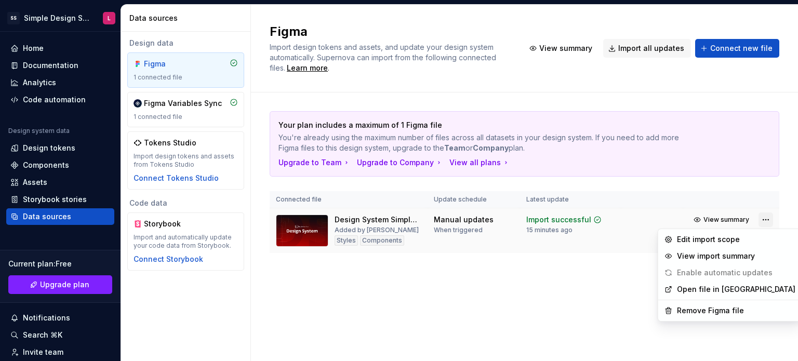
click at [765, 219] on html "SS Simple Design System L Home Documentation Analytics Code automation Design s…" at bounding box center [399, 180] width 798 height 361
click at [470, 282] on html "SS Simple Design System L Home Documentation Analytics Code automation Design s…" at bounding box center [399, 180] width 798 height 361
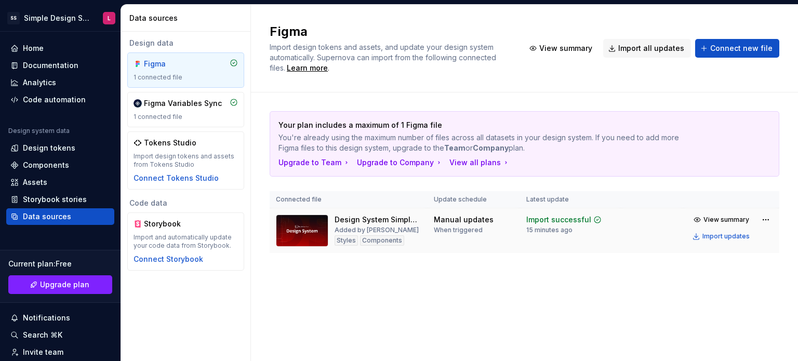
click at [307, 234] on img at bounding box center [302, 230] width 52 height 32
click at [469, 221] on div "Manual updates" at bounding box center [464, 219] width 60 height 10
click at [461, 166] on div "View all plans" at bounding box center [479, 162] width 61 height 10
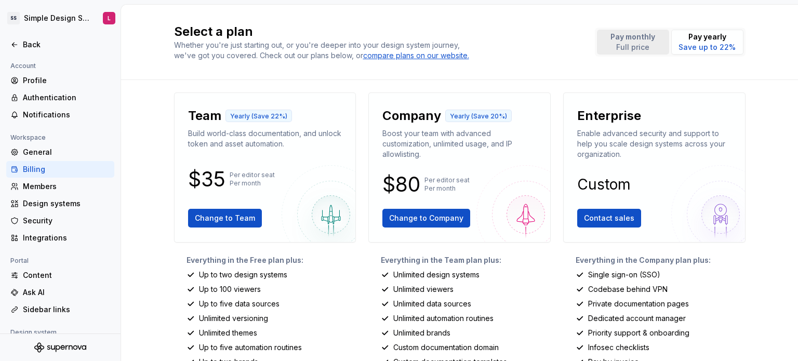
click at [643, 41] on p "Pay monthly" at bounding box center [632, 37] width 45 height 10
drag, startPoint x: 472, startPoint y: 179, endPoint x: 445, endPoint y: 176, distance: 27.2
click at [445, 176] on p "Per editor seat Per month" at bounding box center [455, 184] width 45 height 17
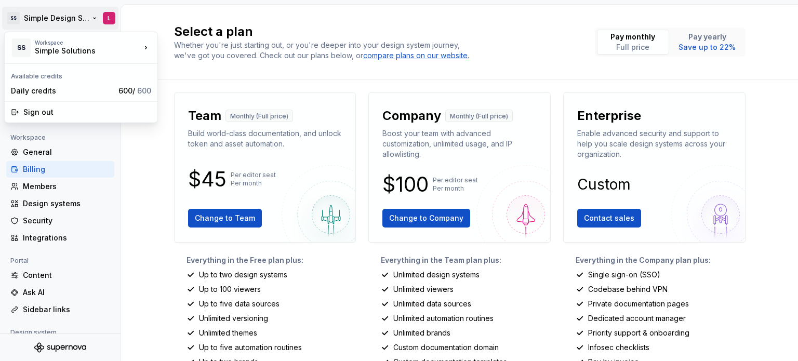
click at [73, 23] on html "SS Simple Design System L Back Account Profile Authentication Notifications Wor…" at bounding box center [399, 180] width 798 height 361
click at [143, 145] on html "SS Simple Design System L Back Account Profile Authentication Notifications Wor…" at bounding box center [399, 180] width 798 height 361
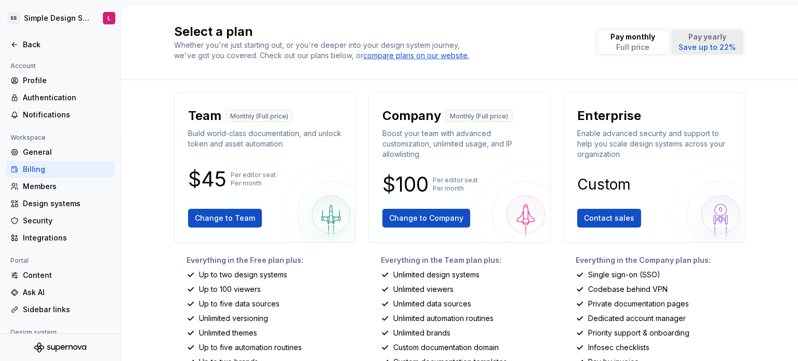
click at [704, 47] on p "Save up to 22%" at bounding box center [706, 47] width 57 height 10
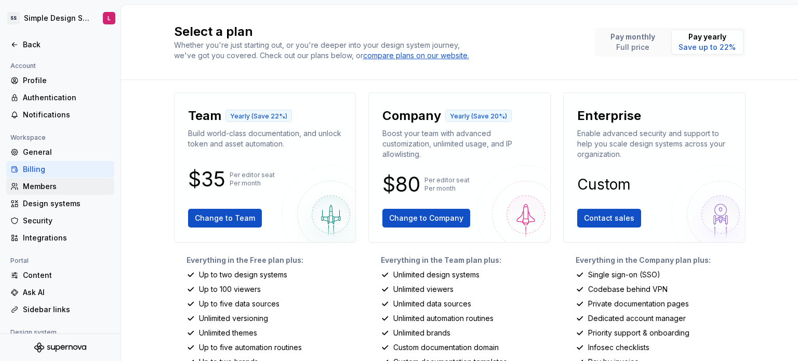
click at [22, 186] on div "Members" at bounding box center [60, 186] width 100 height 10
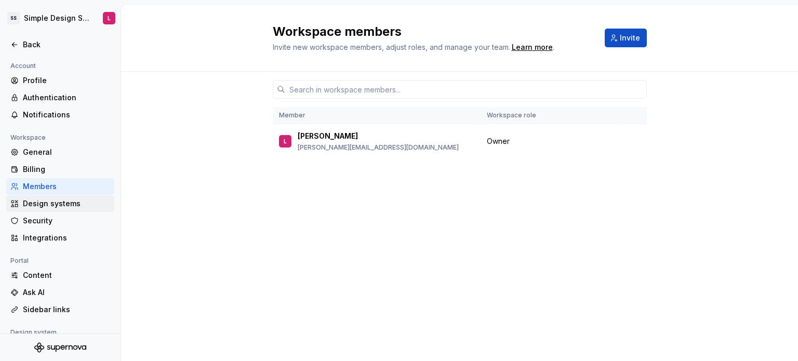
click at [55, 200] on div "Design systems" at bounding box center [66, 203] width 87 height 10
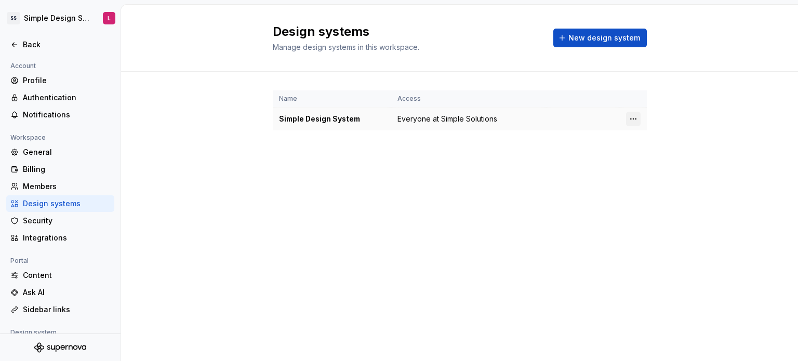
click at [630, 118] on html "SS Simple Design System L Back Account Profile Authentication Notifications Wor…" at bounding box center [399, 180] width 798 height 361
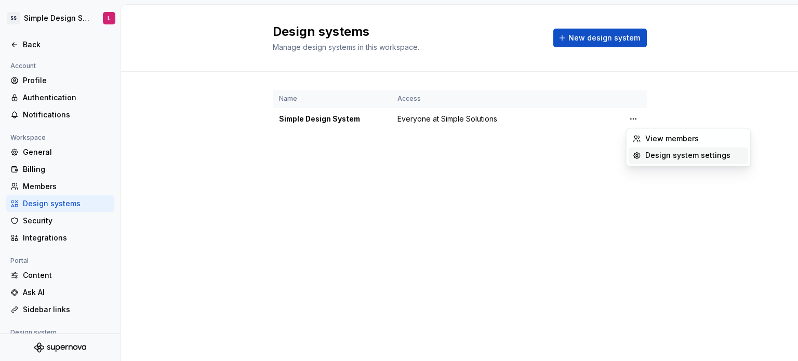
click at [635, 157] on icon at bounding box center [636, 155] width 6 height 6
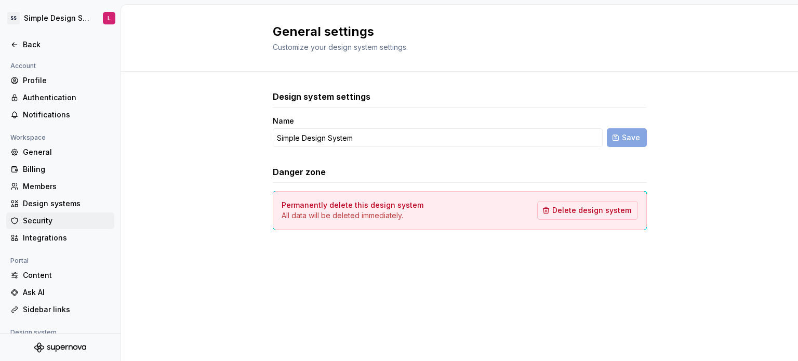
click at [52, 215] on div "Security" at bounding box center [66, 220] width 87 height 10
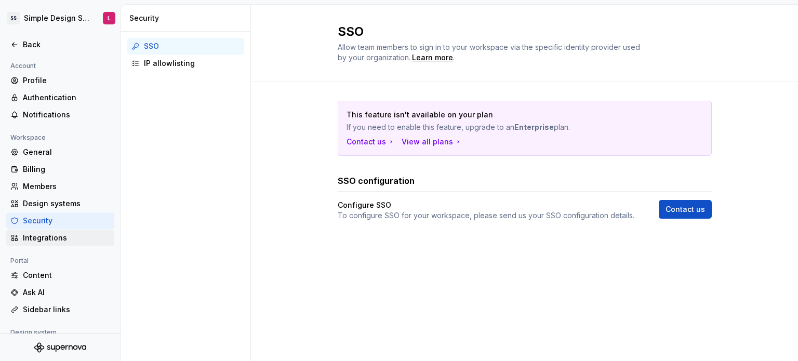
click at [52, 235] on div "Integrations" at bounding box center [66, 238] width 87 height 10
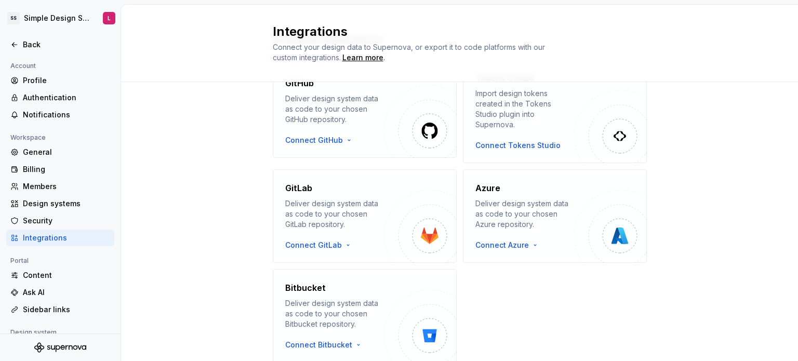
scroll to position [156, 0]
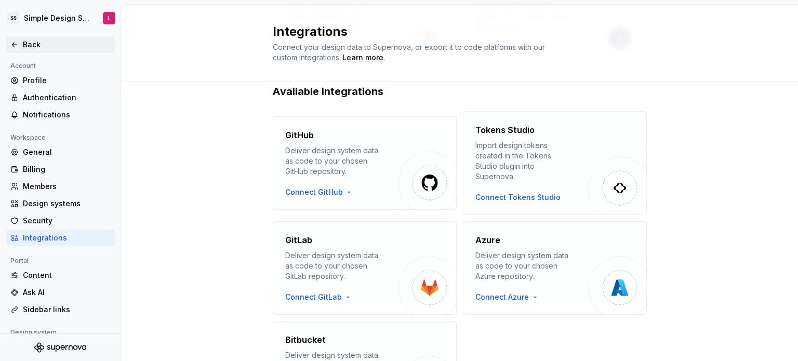
click at [32, 46] on div "Back" at bounding box center [66, 44] width 87 height 10
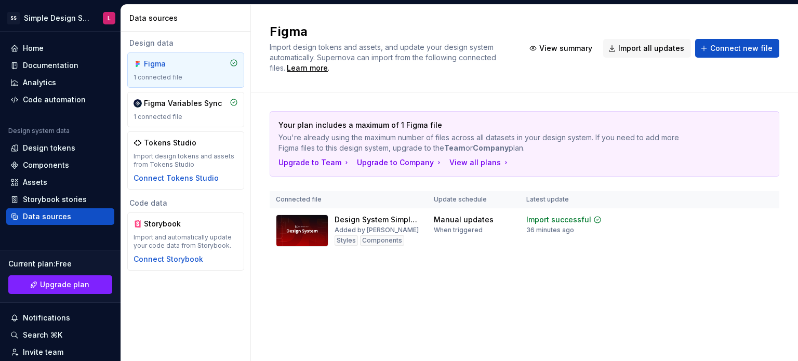
click at [629, 29] on div "Figma Import design tokens and assets, and update your design system automatica…" at bounding box center [523, 48] width 509 height 50
click at [652, 49] on span "Import all updates" at bounding box center [651, 48] width 66 height 10
click at [183, 110] on div "Figma Variables Sync 1 connected file" at bounding box center [185, 109] width 104 height 23
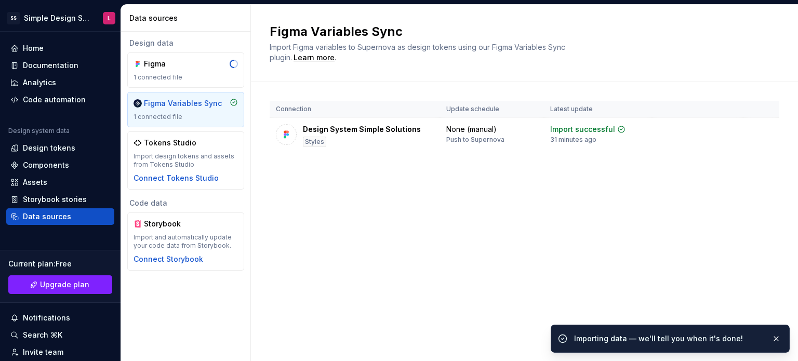
click at [588, 208] on div "Figma Variables Sync Import Figma variables to Supernova as design tokens using…" at bounding box center [524, 183] width 547 height 356
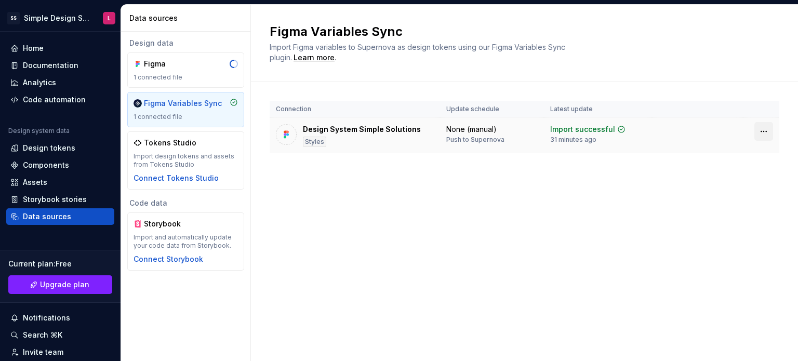
click at [763, 128] on html "SS Simple Design System L Home Documentation Analytics Code automation Design s…" at bounding box center [399, 180] width 798 height 361
click at [671, 229] on html "SS Simple Design System L Home Documentation Analytics Code automation Design s…" at bounding box center [399, 180] width 798 height 361
click at [175, 79] on div "1 connected file" at bounding box center [185, 77] width 104 height 8
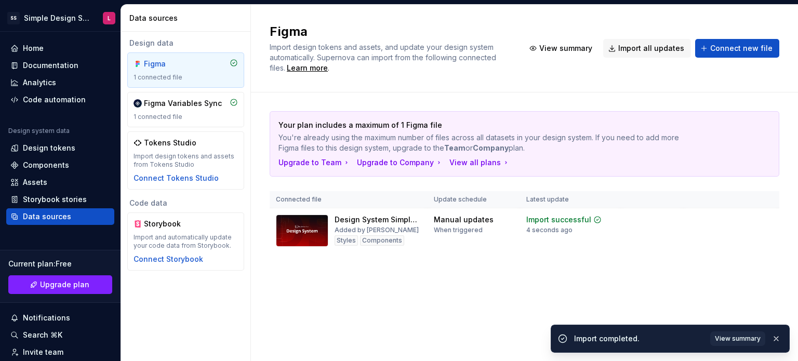
click at [505, 291] on div "Your plan includes a maximum of 1 Figma file You're already using the maximum n…" at bounding box center [523, 192] width 509 height 200
click at [180, 123] on div "Figma Variables Sync 1 connected file" at bounding box center [185, 109] width 117 height 35
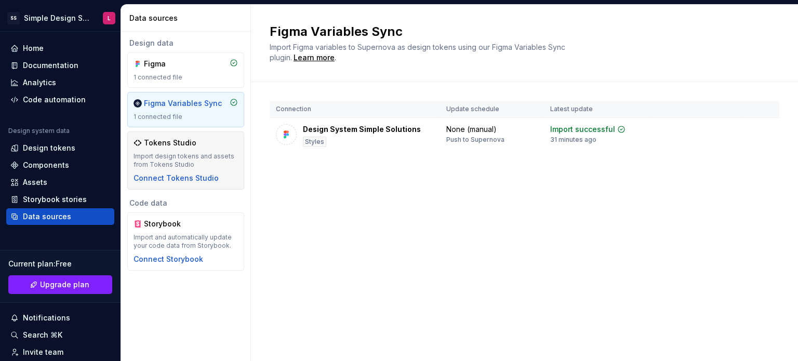
click at [212, 152] on div "Import design tokens and assets from Tokens Studio" at bounding box center [185, 160] width 104 height 17
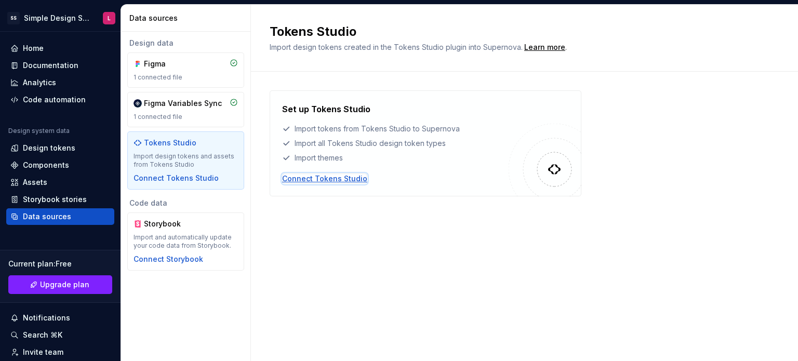
click at [309, 176] on div "Connect Tokens Studio" at bounding box center [324, 178] width 85 height 10
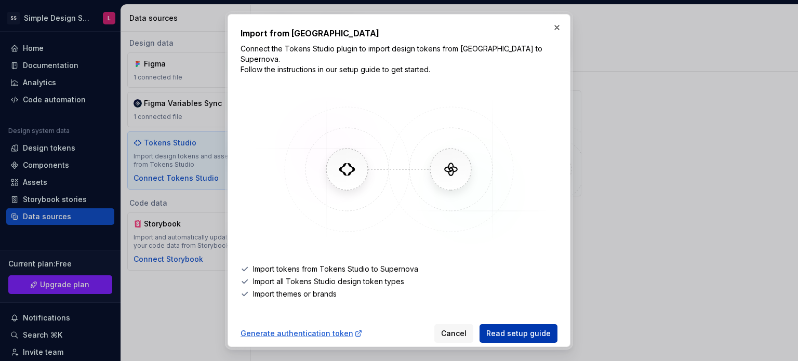
click at [535, 328] on span "Read setup guide" at bounding box center [518, 333] width 64 height 10
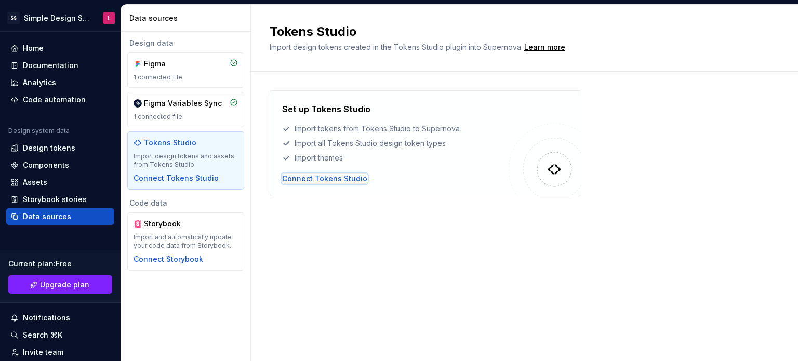
click at [335, 181] on div "Connect Tokens Studio" at bounding box center [324, 178] width 85 height 10
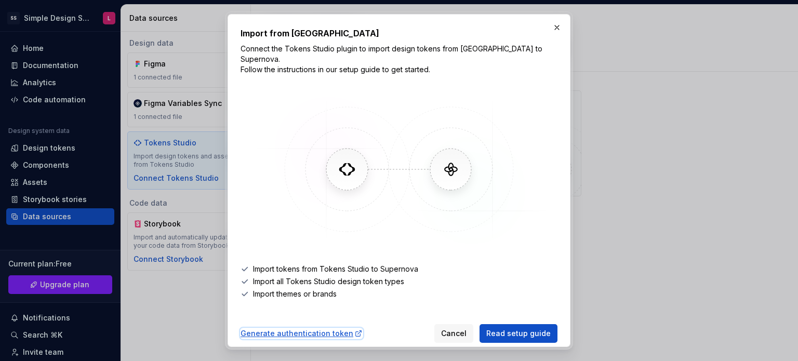
click at [325, 328] on div "Generate authentication token" at bounding box center [301, 333] width 122 height 10
click at [560, 24] on button "button" at bounding box center [556, 27] width 15 height 15
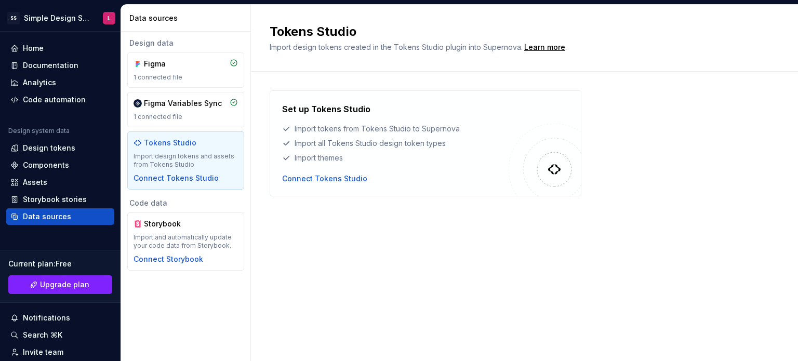
click at [617, 251] on div "Tokens Studio Import design tokens created in the Tokens Studio plugin into Sup…" at bounding box center [524, 183] width 547 height 356
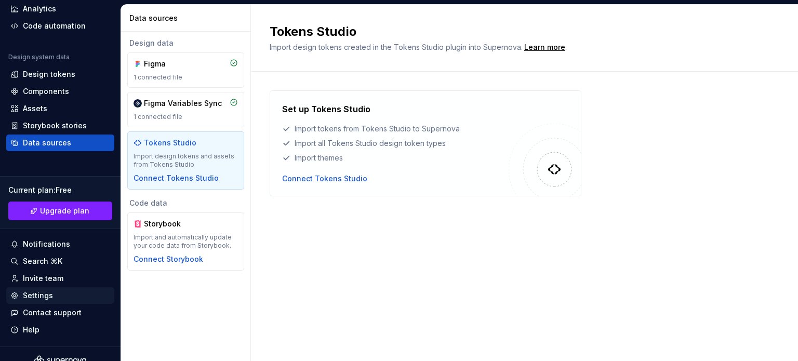
scroll to position [86, 0]
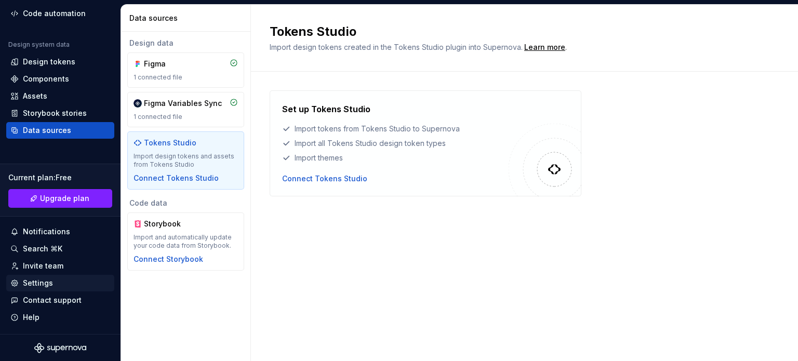
click at [65, 275] on div "Settings" at bounding box center [60, 283] width 108 height 17
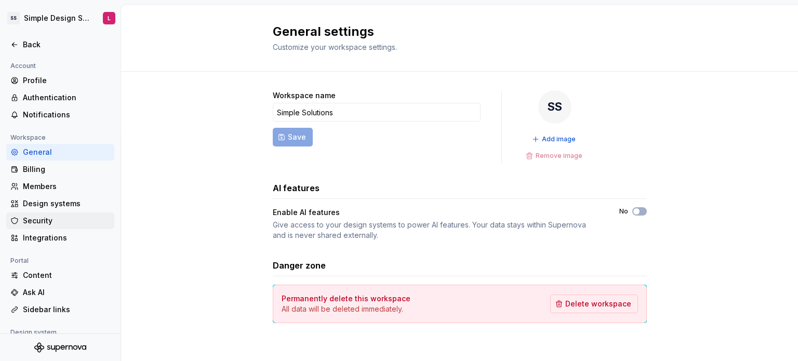
scroll to position [96, 0]
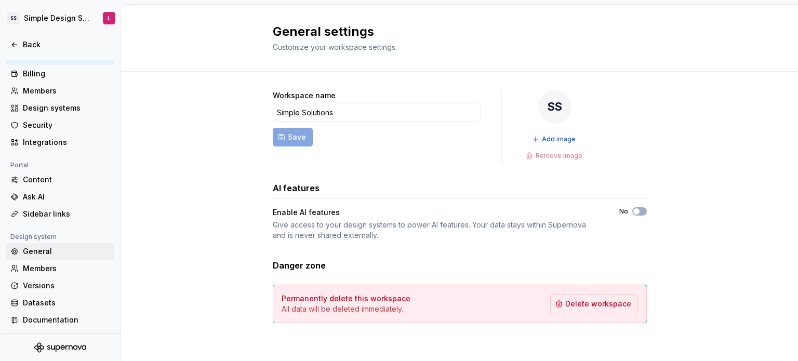
click at [81, 251] on div "General" at bounding box center [66, 251] width 87 height 10
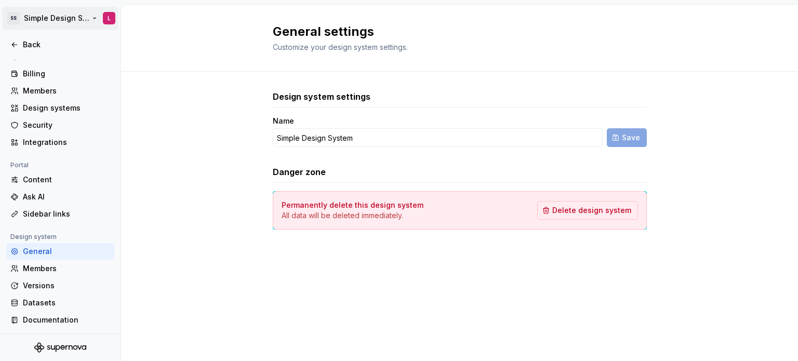
click at [44, 25] on html "SS Simple Design System L Back Account Profile Authentication Notifications Wor…" at bounding box center [399, 180] width 798 height 361
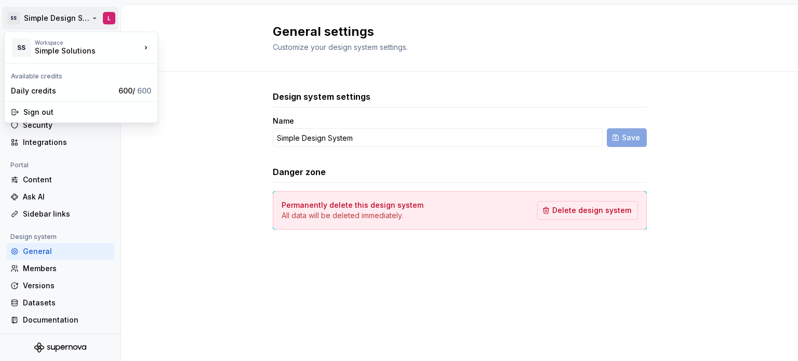
click at [143, 159] on html "SS Simple Design System L Back Account Profile Authentication Notifications Wor…" at bounding box center [399, 180] width 798 height 361
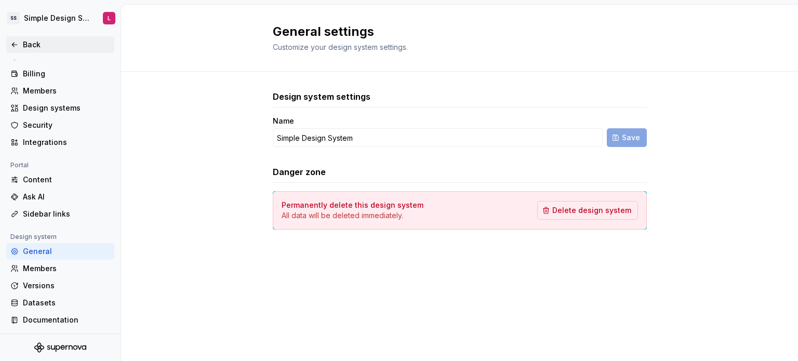
click at [44, 50] on div "Back" at bounding box center [60, 44] width 108 height 17
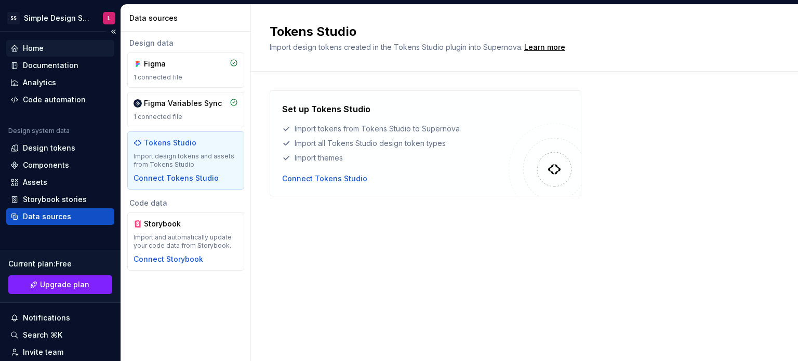
click at [40, 54] on div "Home" at bounding box center [60, 48] width 108 height 17
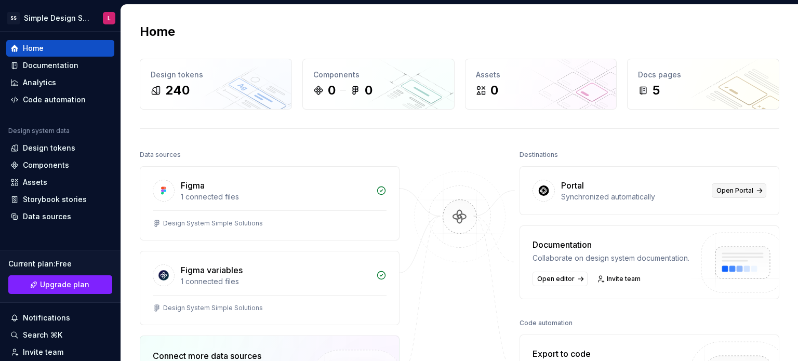
click at [726, 193] on span "Open Portal" at bounding box center [734, 190] width 37 height 8
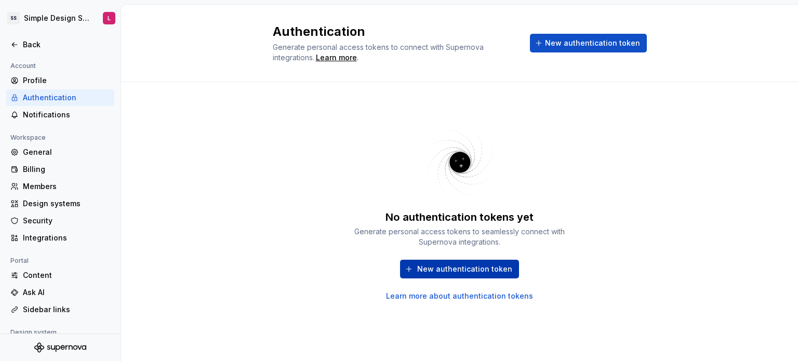
click at [450, 269] on span "New authentication token" at bounding box center [464, 269] width 95 height 10
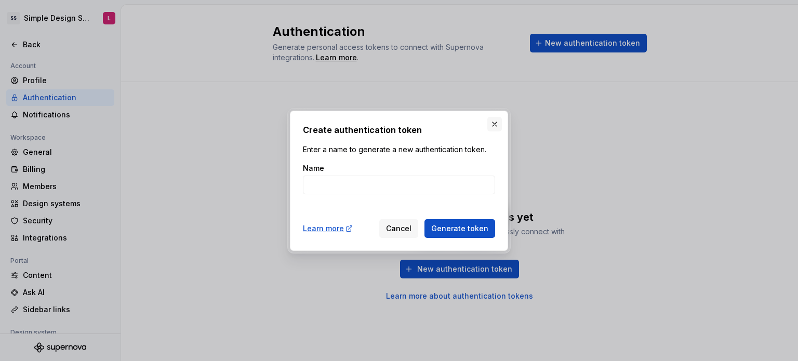
click at [495, 123] on button "button" at bounding box center [494, 124] width 15 height 15
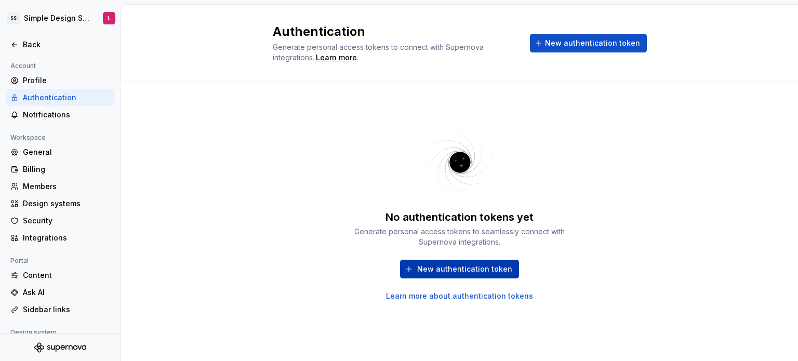
click at [451, 264] on span "New authentication token" at bounding box center [464, 269] width 95 height 10
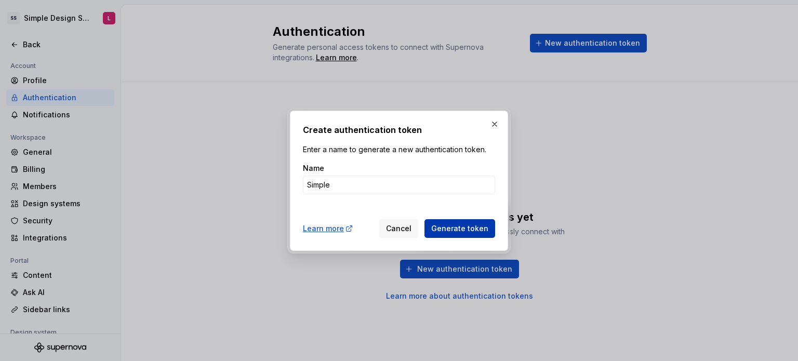
type input "Simple"
click at [436, 228] on span "Generate token" at bounding box center [459, 228] width 57 height 10
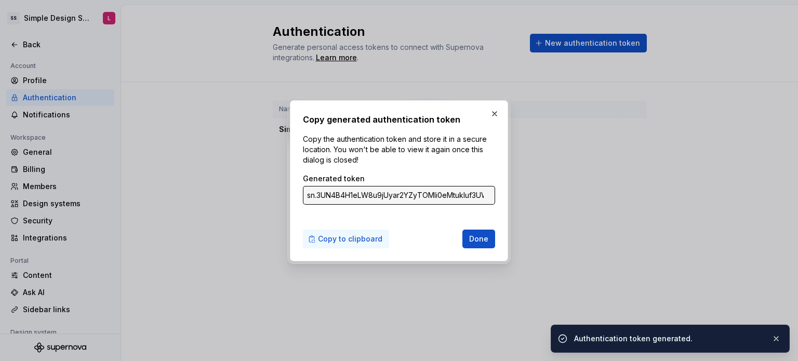
click at [357, 239] on span "Copy to clipboard" at bounding box center [350, 239] width 64 height 10
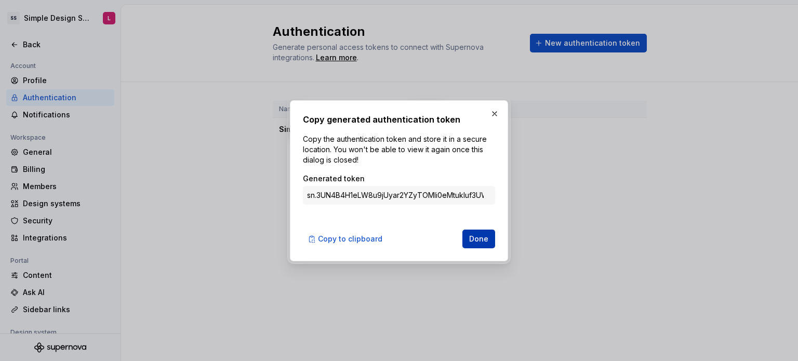
click at [479, 239] on span "Done" at bounding box center [478, 239] width 19 height 10
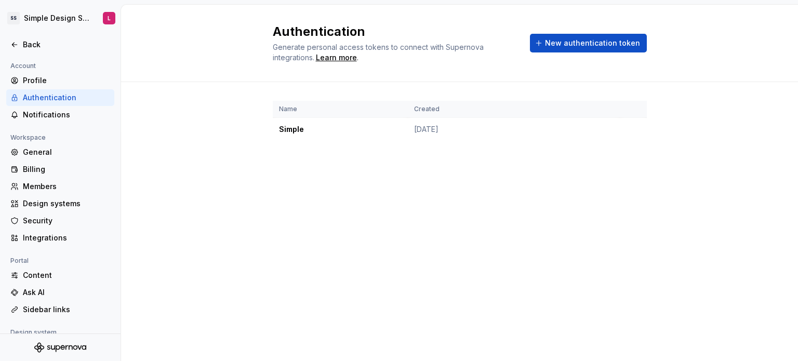
click at [391, 190] on div "Authentication Generate personal access tokens to connect with Supernova integr…" at bounding box center [459, 183] width 677 height 356
click at [295, 130] on td "Simple" at bounding box center [340, 129] width 135 height 23
click at [321, 209] on div "Authentication Generate personal access tokens to connect with Supernova integr…" at bounding box center [459, 183] width 677 height 356
click at [34, 47] on div "Back" at bounding box center [66, 44] width 87 height 10
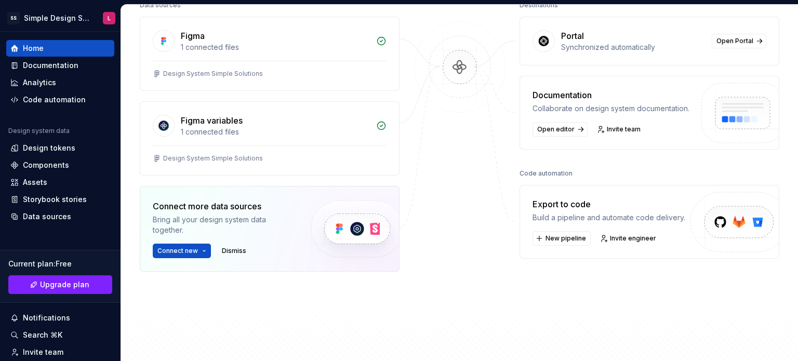
scroll to position [156, 0]
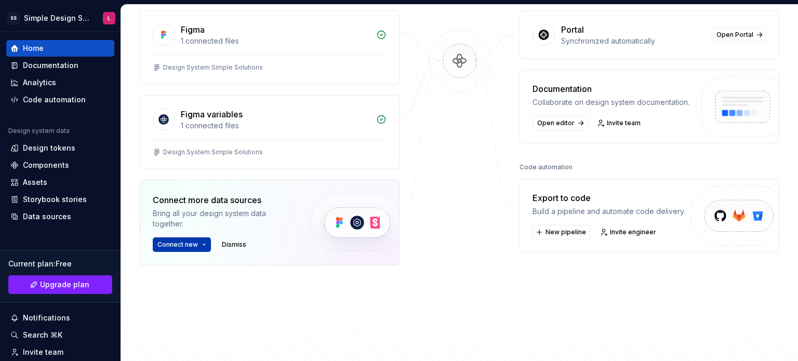
click at [187, 247] on span "Connect new" at bounding box center [177, 244] width 40 height 8
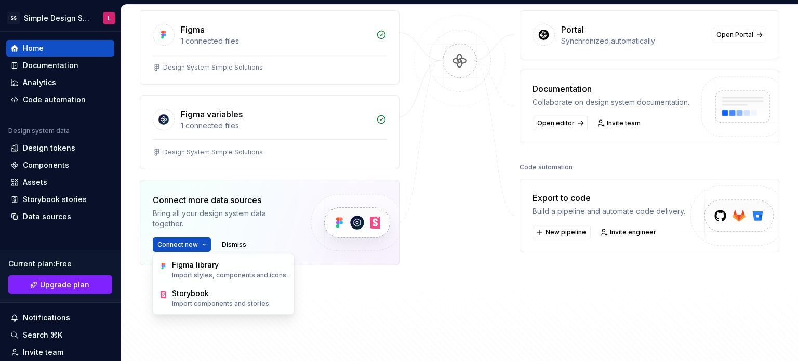
click at [428, 286] on div at bounding box center [460, 155] width 104 height 326
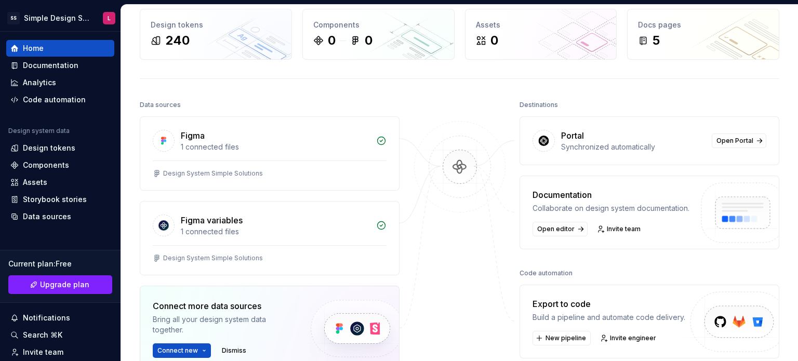
scroll to position [0, 0]
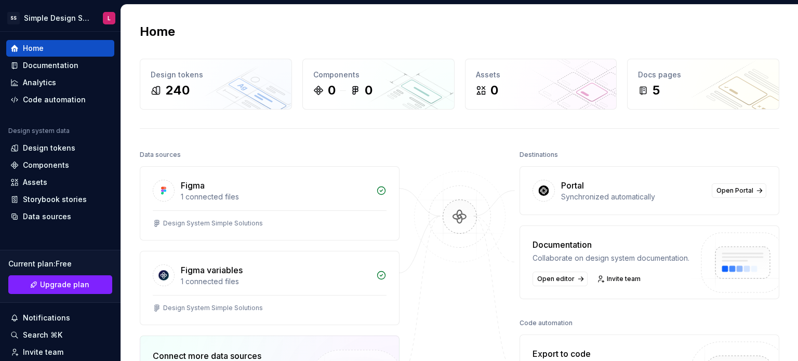
click at [449, 214] on img at bounding box center [459, 227] width 101 height 113
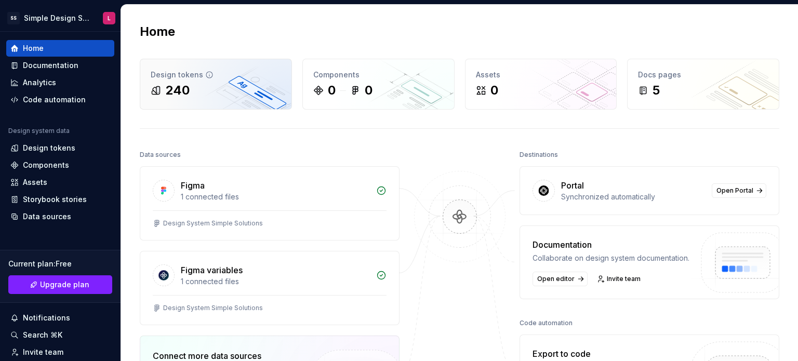
click at [189, 92] on div "240" at bounding box center [177, 90] width 24 height 17
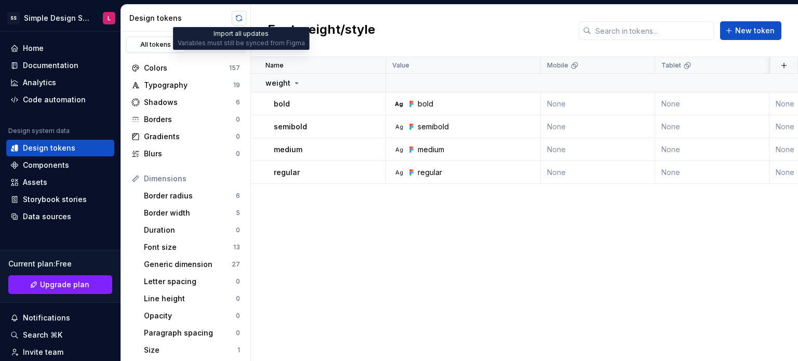
click at [237, 17] on button "button" at bounding box center [239, 18] width 15 height 15
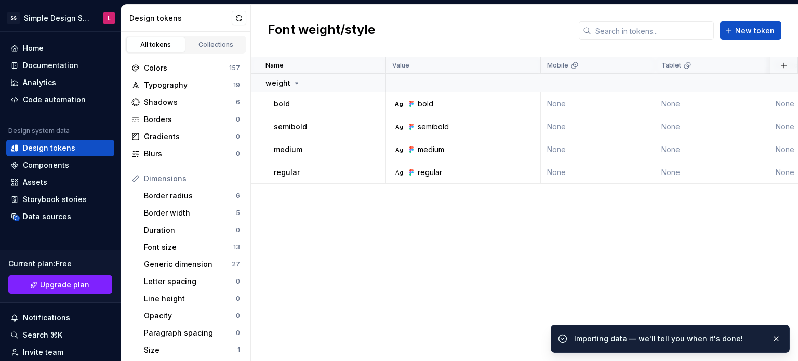
click at [405, 314] on div "Name Value Mobile Tablet Desktop Desktop large Collection Dark Token set Descri…" at bounding box center [524, 209] width 547 height 304
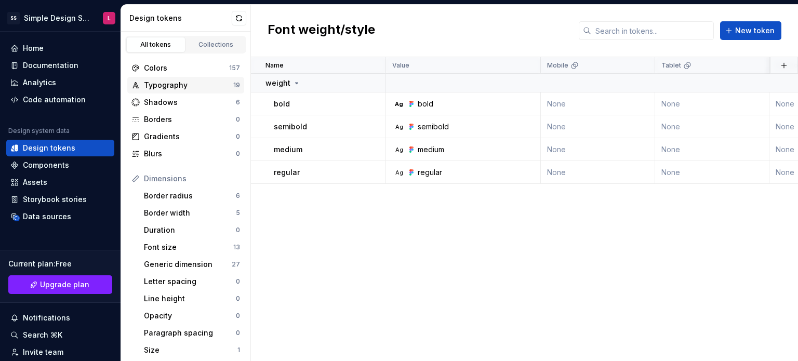
click at [169, 85] on div "Typography" at bounding box center [188, 85] width 89 height 10
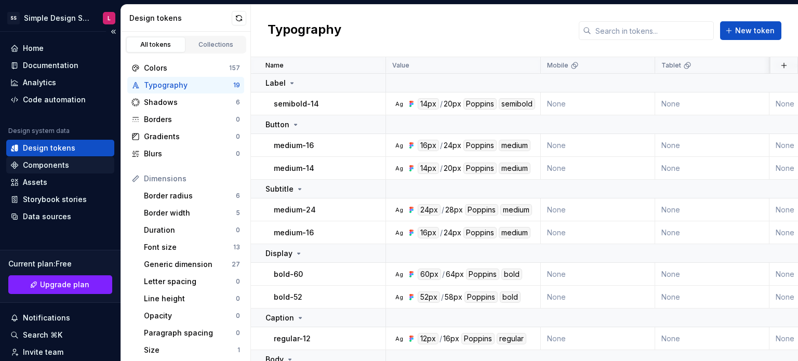
click at [60, 168] on div "Components" at bounding box center [46, 165] width 46 height 10
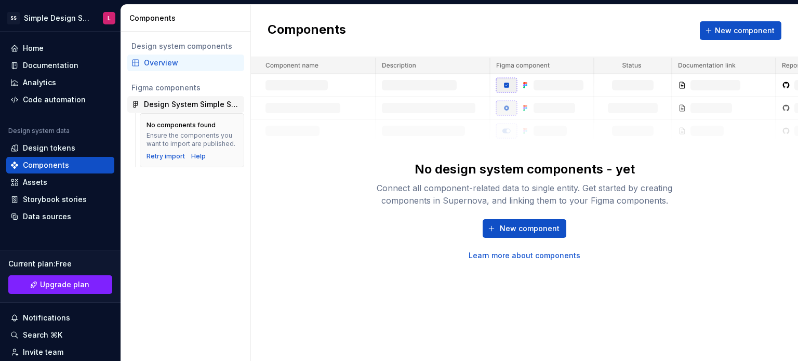
click at [154, 105] on div "Design System Simple Solutions" at bounding box center [192, 104] width 96 height 10
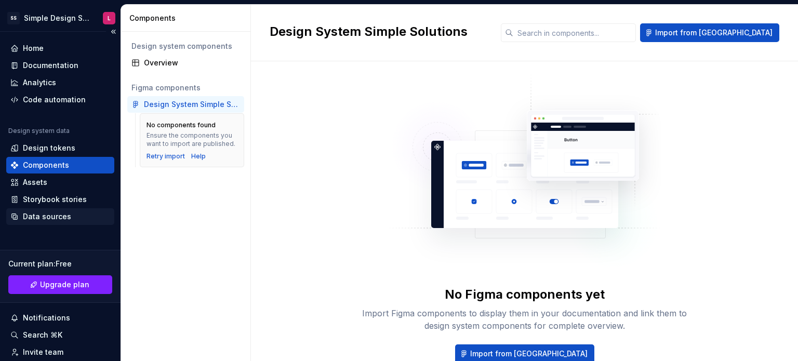
click at [50, 212] on div "Data sources" at bounding box center [47, 216] width 48 height 10
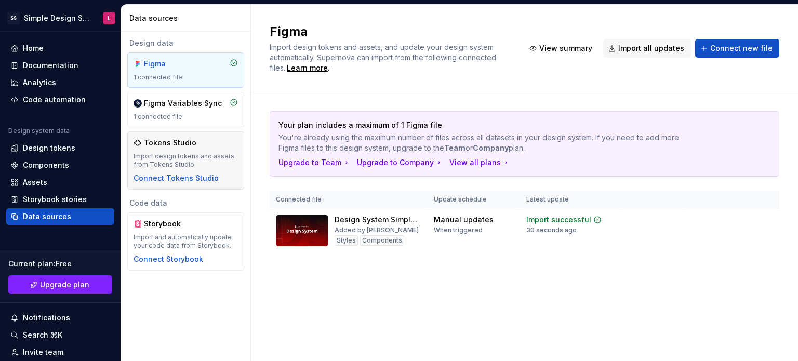
click at [192, 153] on div "Import design tokens and assets from Tokens Studio" at bounding box center [185, 160] width 104 height 17
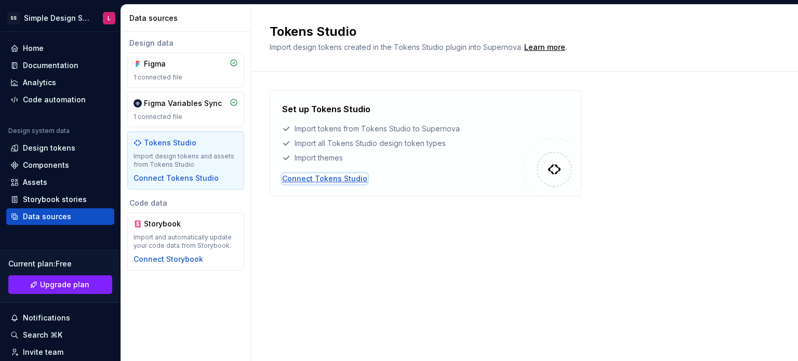
click at [345, 174] on div "Connect Tokens Studio" at bounding box center [324, 178] width 85 height 10
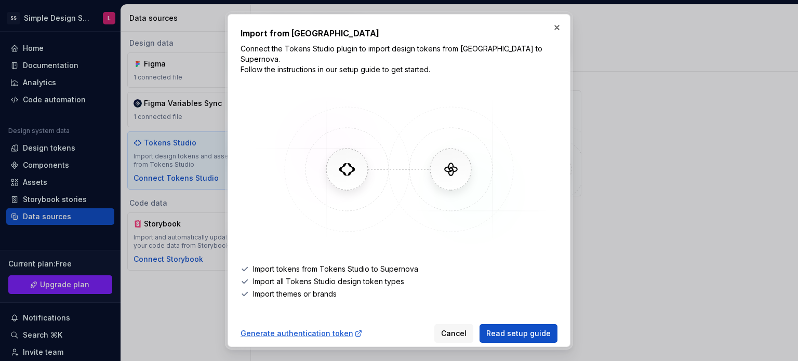
click at [313, 289] on li "Import themes or brands" at bounding box center [398, 294] width 317 height 10
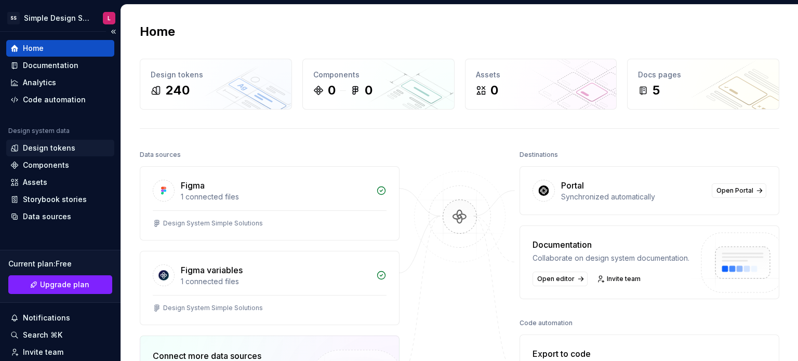
click at [51, 150] on div "Design tokens" at bounding box center [49, 148] width 52 height 10
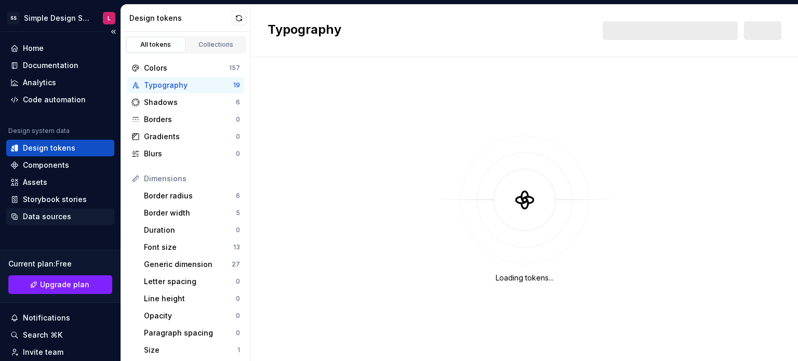
click at [46, 212] on div "Data sources" at bounding box center [47, 216] width 48 height 10
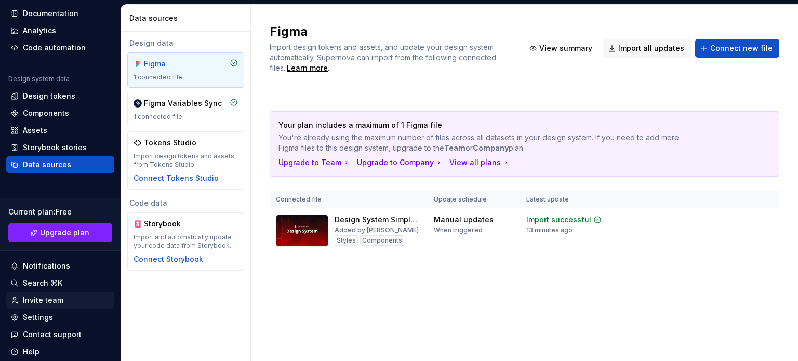
scroll to position [86, 0]
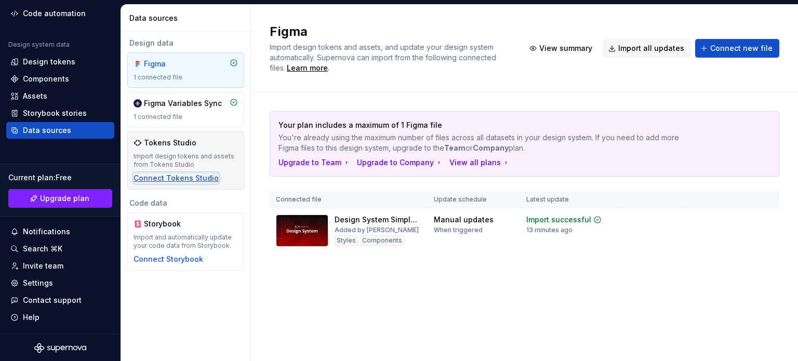
click at [187, 176] on div "Connect Tokens Studio" at bounding box center [175, 178] width 85 height 10
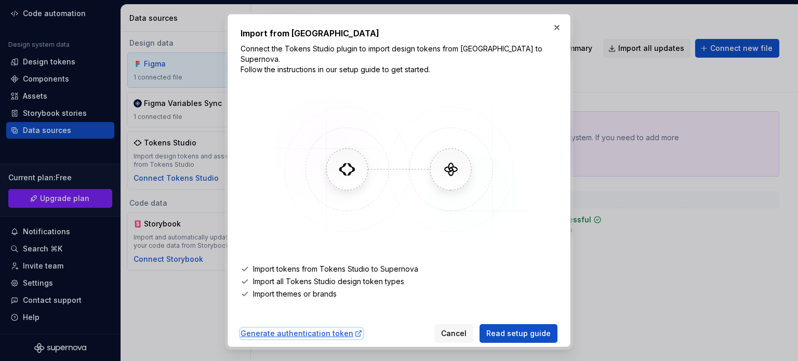
click at [314, 328] on div "Generate authentication token" at bounding box center [301, 333] width 122 height 10
click at [559, 29] on button "button" at bounding box center [556, 27] width 15 height 15
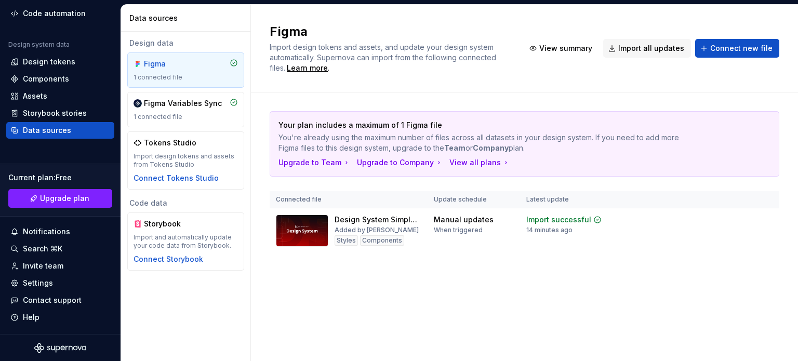
click at [347, 293] on div "Figma Import design tokens and assets, and update your design system automatica…" at bounding box center [524, 183] width 547 height 356
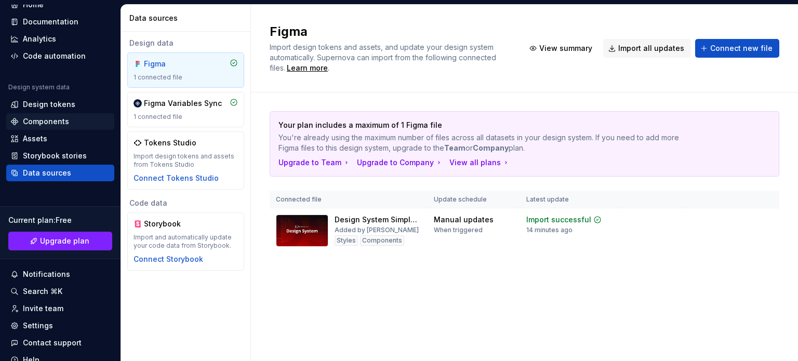
scroll to position [0, 0]
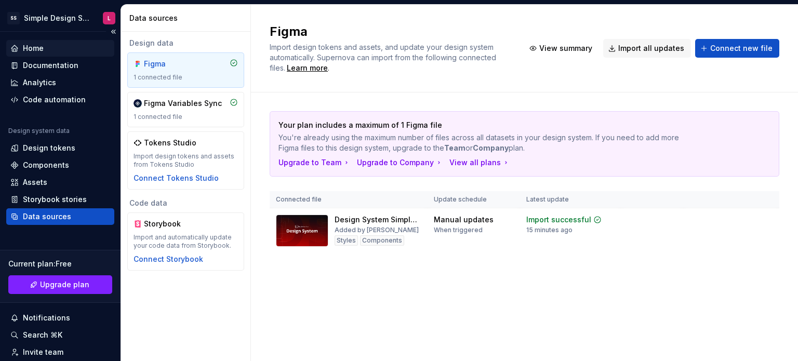
click at [54, 52] on div "Home" at bounding box center [60, 48] width 100 height 10
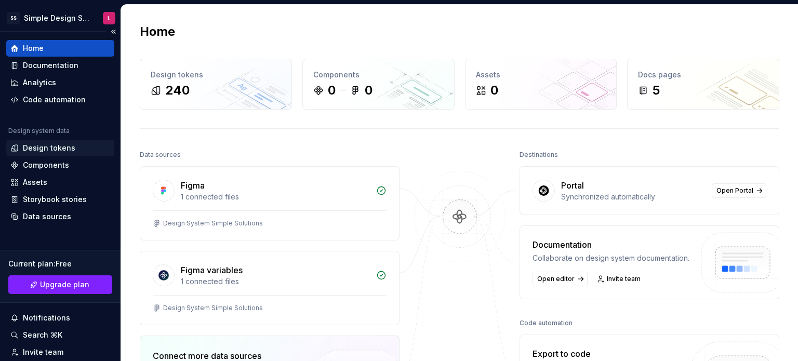
click at [54, 147] on div "Design tokens" at bounding box center [49, 148] width 52 height 10
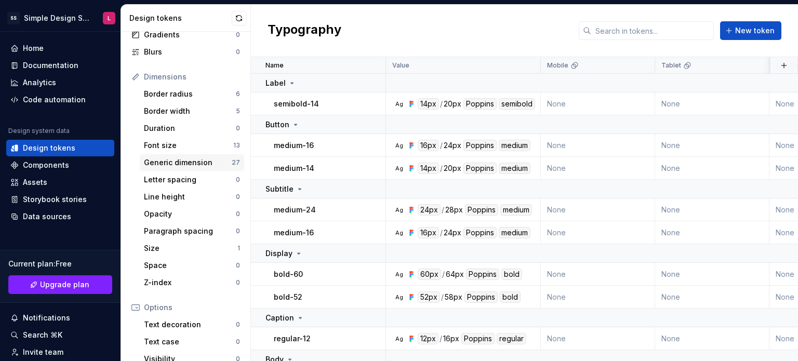
scroll to position [104, 0]
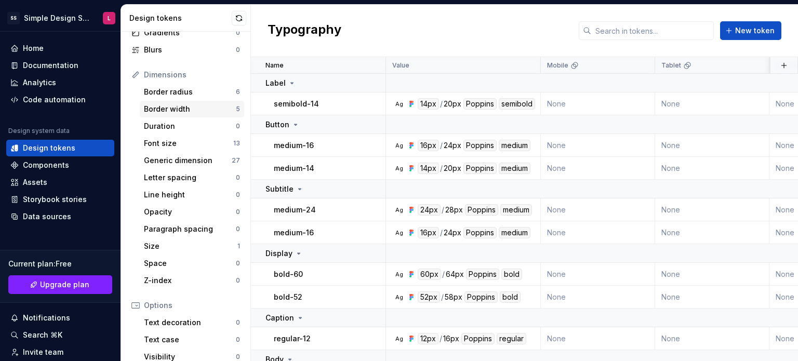
click at [186, 113] on div "Border width" at bounding box center [190, 109] width 92 height 10
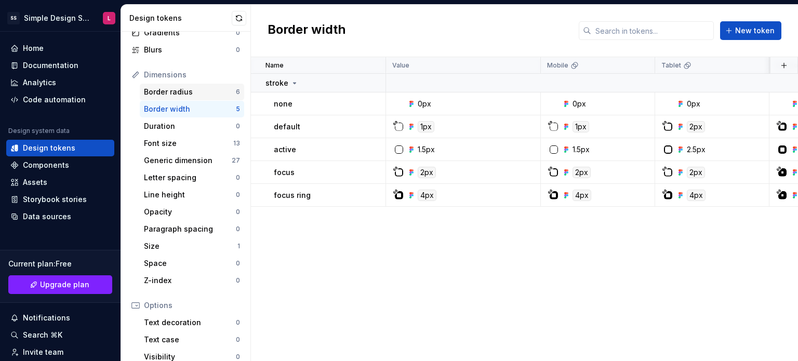
click at [185, 97] on div "Border radius" at bounding box center [190, 92] width 92 height 10
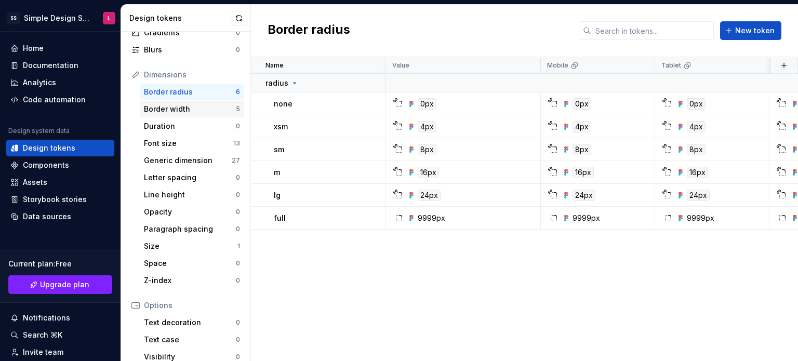
click at [184, 109] on div "Border width" at bounding box center [190, 109] width 92 height 10
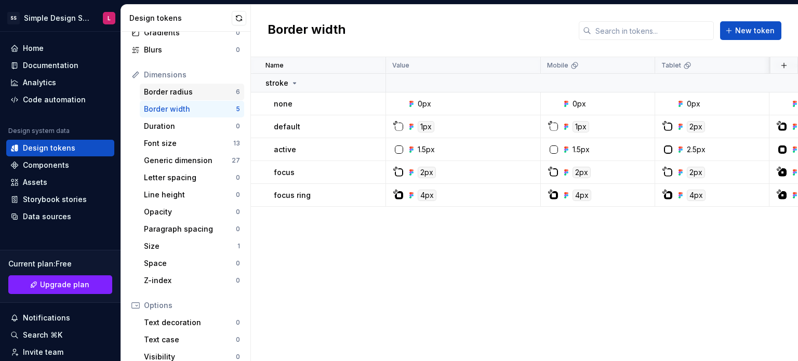
click at [171, 97] on div "Border radius 6" at bounding box center [192, 92] width 104 height 17
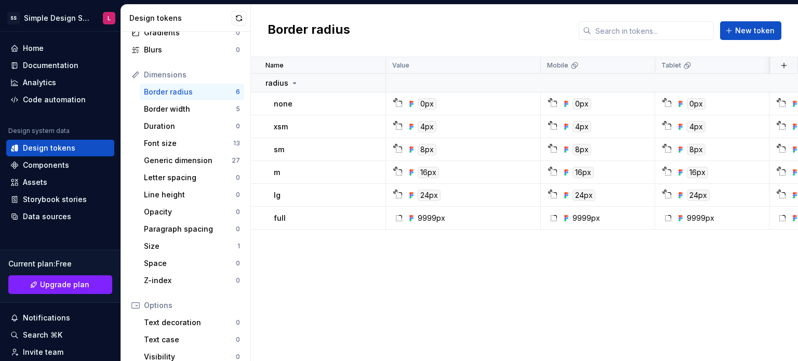
click at [531, 327] on div "Name Value Mobile Tablet Desktop Desktop large Collection Dark Token set Descri…" at bounding box center [524, 209] width 547 height 304
click at [181, 110] on div "Border width" at bounding box center [190, 109] width 92 height 10
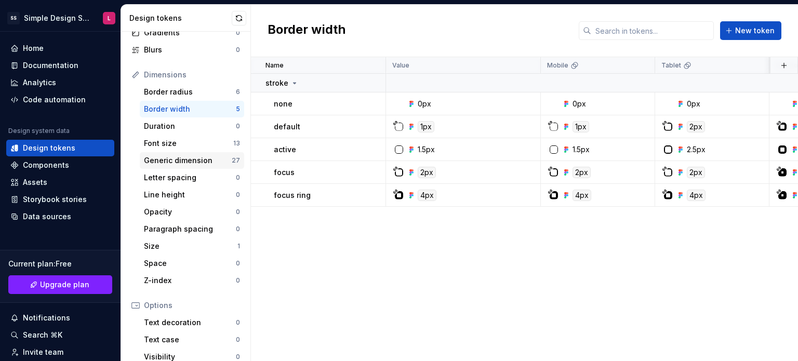
click at [173, 158] on div "Generic dimension" at bounding box center [188, 160] width 88 height 10
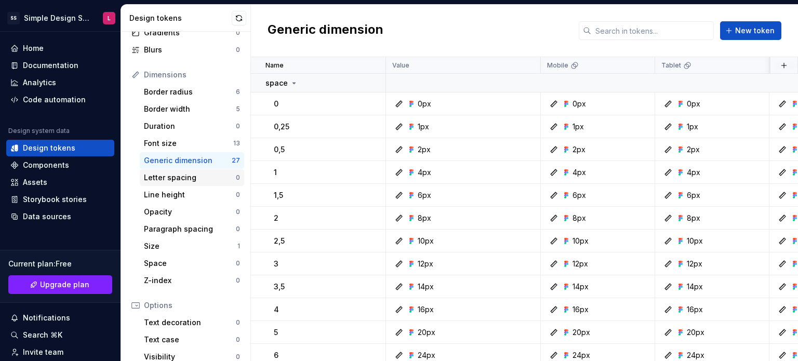
click at [168, 176] on div "Letter spacing" at bounding box center [190, 177] width 92 height 10
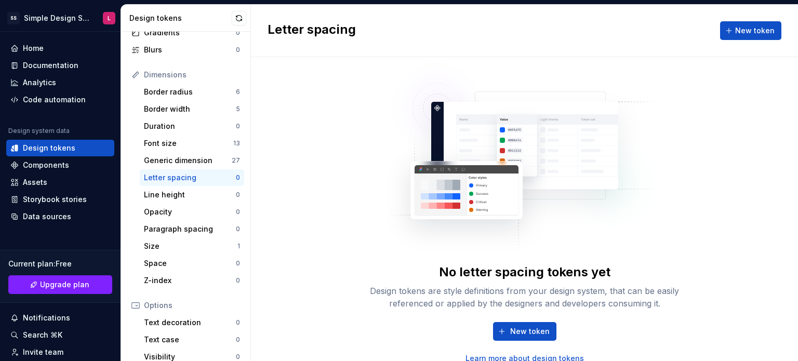
scroll to position [9, 0]
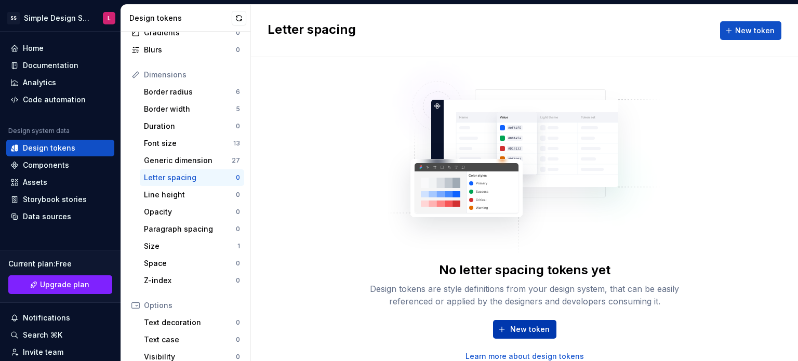
click at [520, 327] on span "New token" at bounding box center [529, 329] width 39 height 10
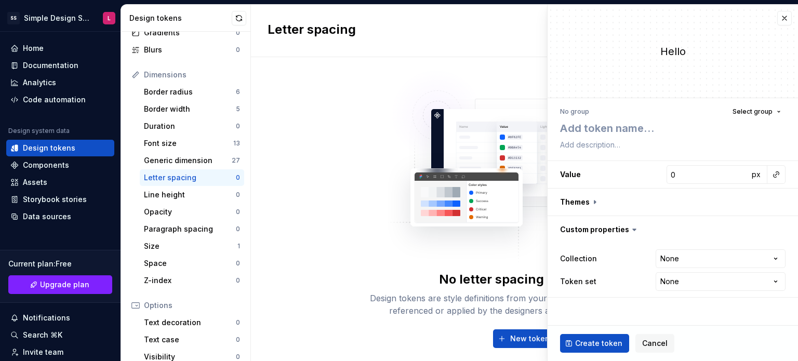
click at [341, 154] on div "No letter spacing tokens yet Design tokens are style definitions from your desi…" at bounding box center [524, 214] width 547 height 314
click at [645, 340] on span "Cancel" at bounding box center [654, 343] width 25 height 10
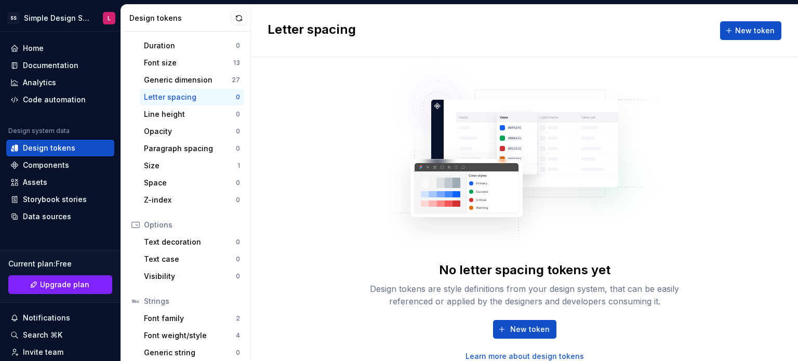
scroll to position [207, 0]
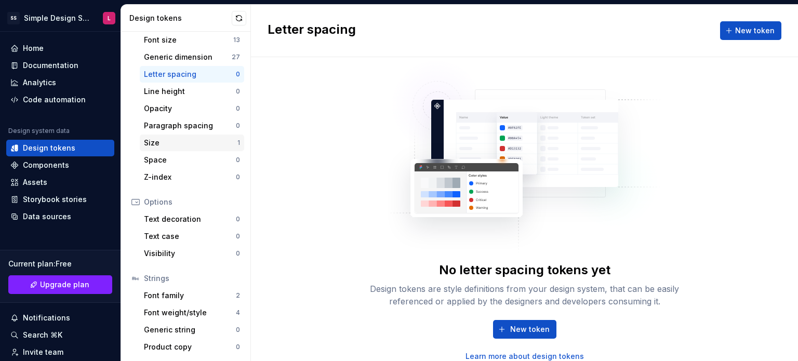
click at [206, 141] on div "Size" at bounding box center [190, 143] width 93 height 10
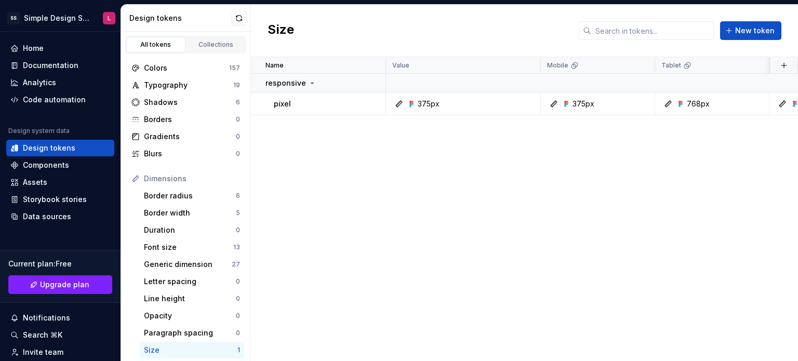
click at [493, 261] on div "Name Value Mobile Tablet Desktop Desktop large Collection Dark Token set Descri…" at bounding box center [524, 209] width 547 height 304
click at [43, 47] on div "Home" at bounding box center [33, 48] width 21 height 10
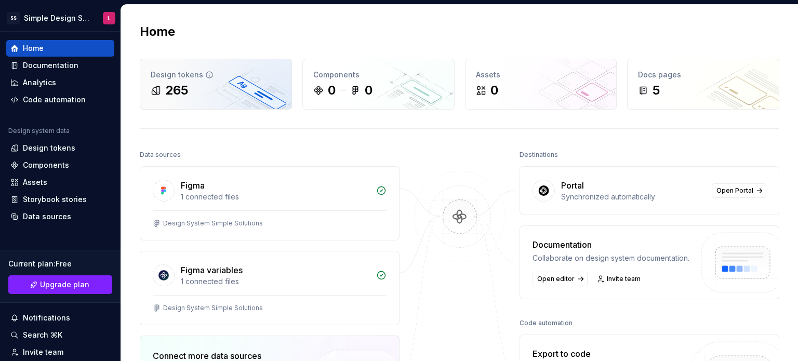
click at [179, 88] on div "265" at bounding box center [176, 90] width 23 height 17
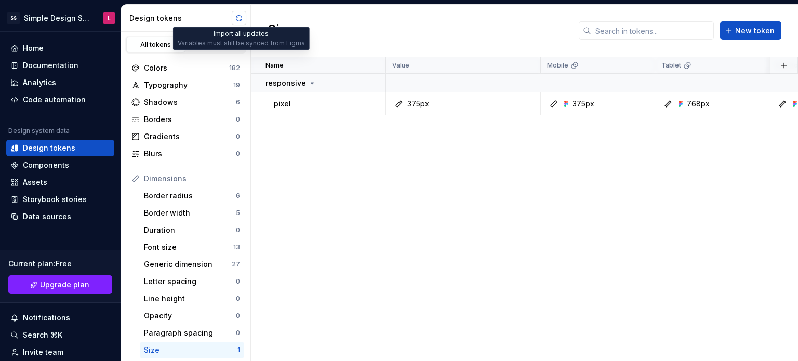
click at [240, 19] on button "button" at bounding box center [239, 18] width 15 height 15
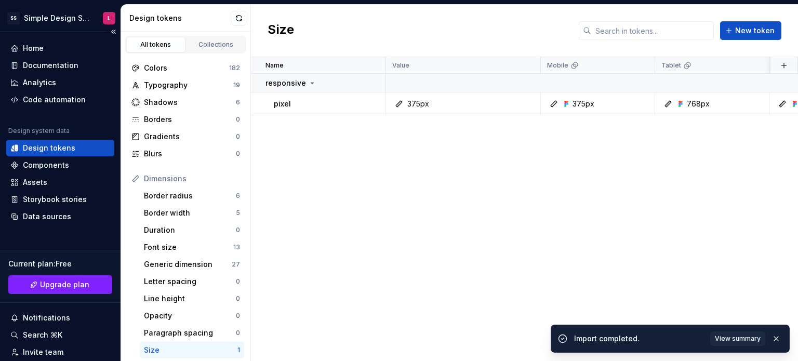
click at [60, 149] on div "Design tokens" at bounding box center [49, 148] width 52 height 10
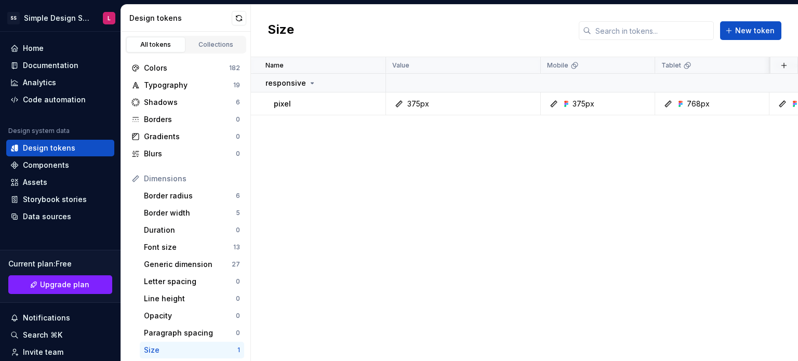
scroll to position [52, 0]
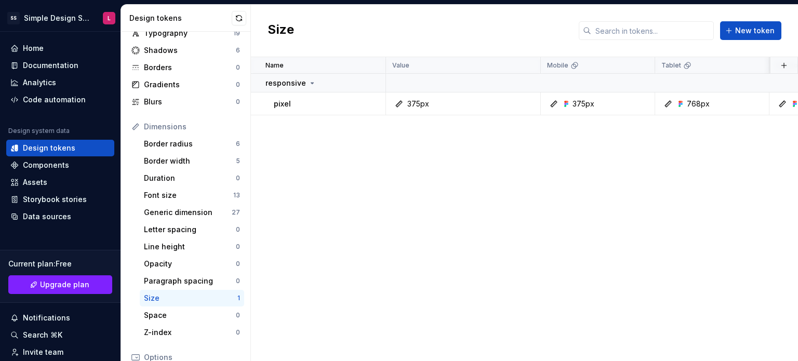
click at [465, 167] on div "Name Value Mobile Tablet Desktop Desktop large Collection Dark Token set Descri…" at bounding box center [524, 209] width 547 height 304
click at [458, 99] on div "375px" at bounding box center [466, 104] width 147 height 10
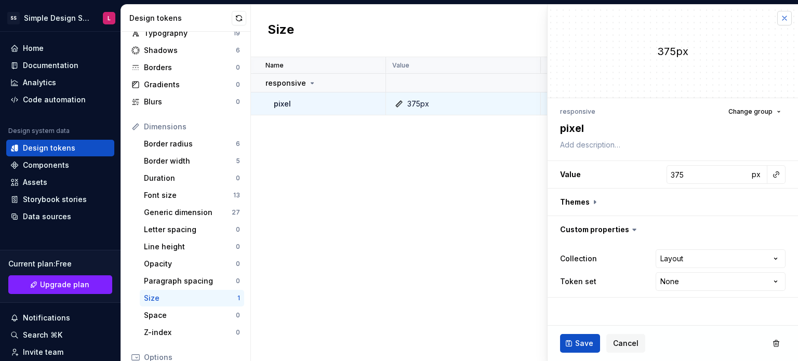
click at [780, 17] on button "button" at bounding box center [784, 18] width 15 height 15
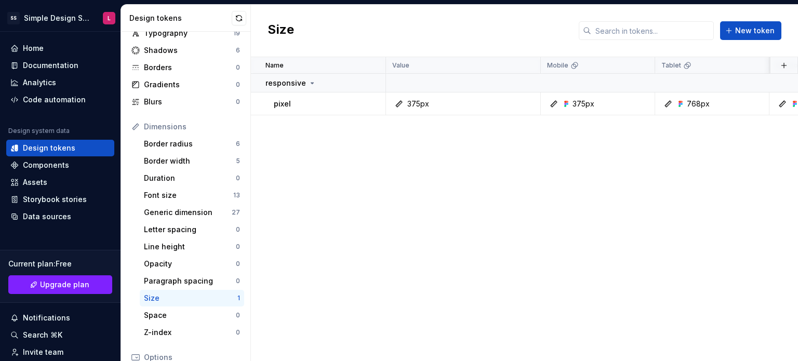
click at [425, 183] on div "Name Value Mobile Tablet Desktop Desktop large Collection Dark Token set Descri…" at bounding box center [524, 209] width 547 height 304
click at [46, 45] on div "Home" at bounding box center [60, 48] width 100 height 10
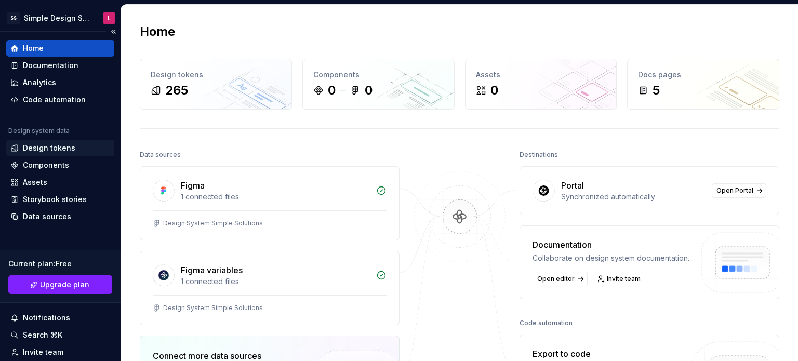
click at [52, 147] on div "Design tokens" at bounding box center [49, 148] width 52 height 10
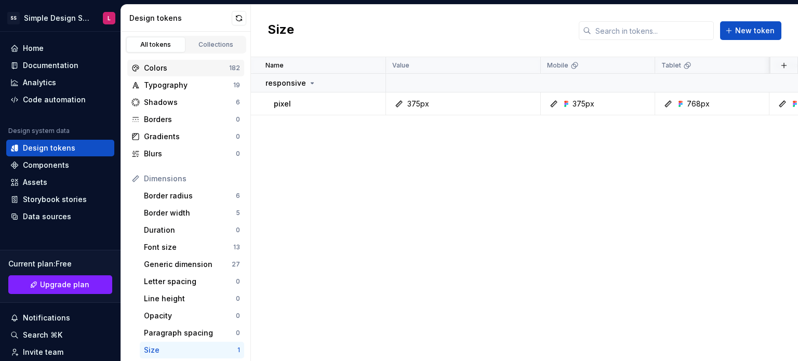
click at [177, 67] on div "Colors" at bounding box center [186, 68] width 85 height 10
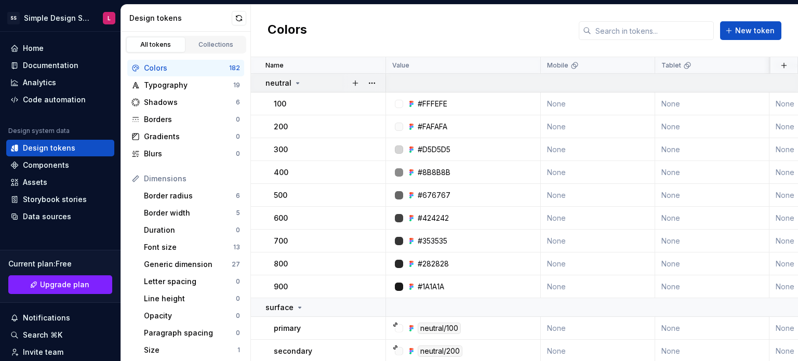
click at [287, 82] on p "neutral" at bounding box center [278, 83] width 26 height 10
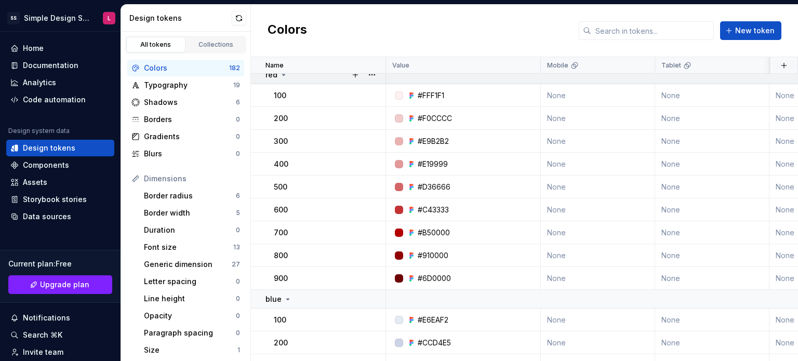
scroll to position [1817, 0]
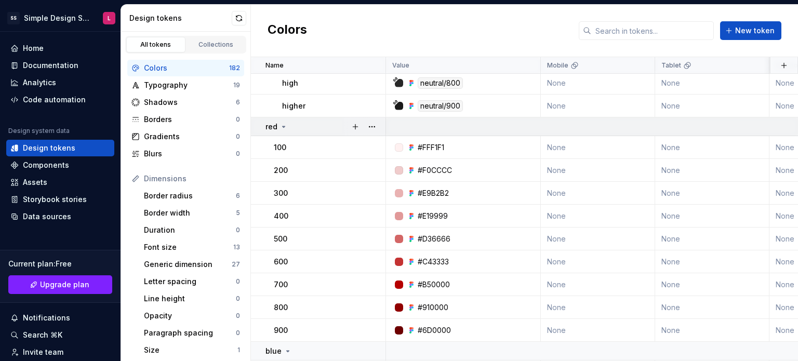
click at [281, 126] on icon at bounding box center [283, 127] width 8 height 8
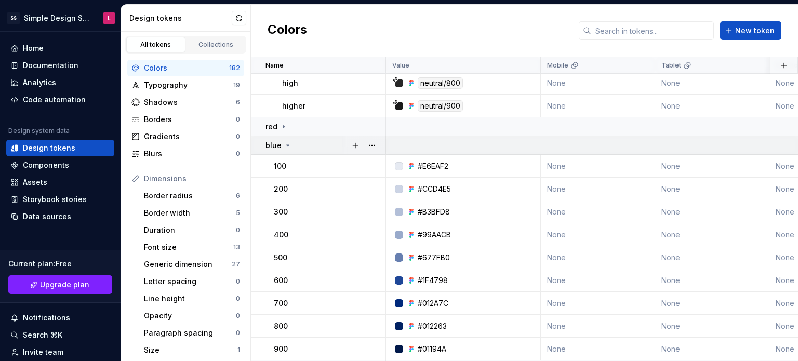
click at [280, 140] on div "blue" at bounding box center [278, 145] width 26 height 10
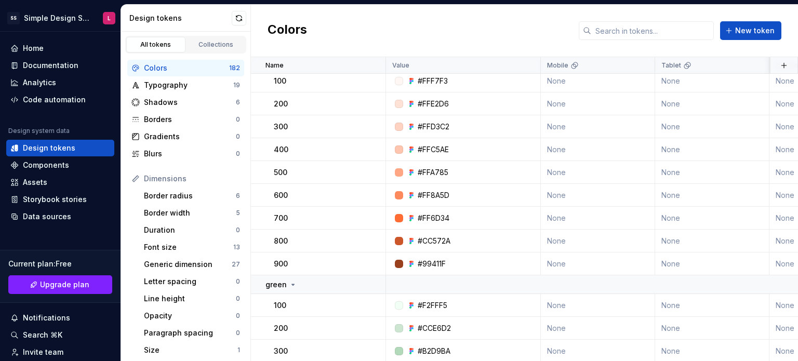
scroll to position [1869, 0]
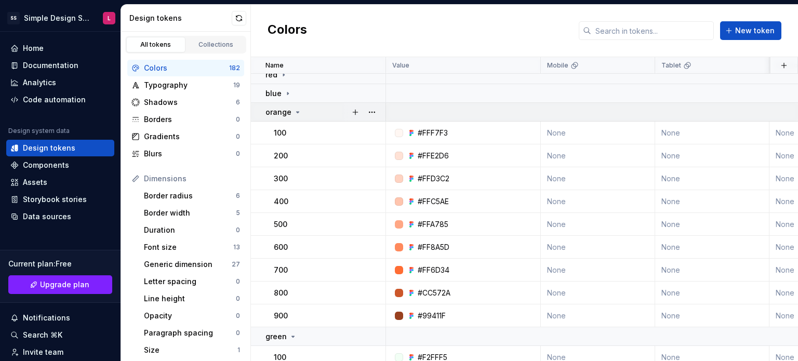
click at [293, 110] on icon at bounding box center [297, 112] width 8 height 8
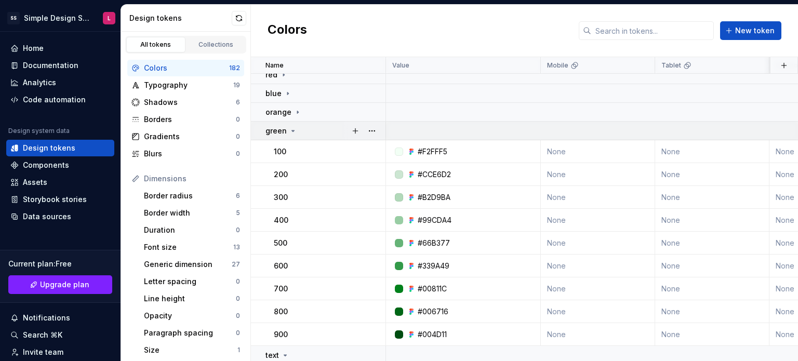
click at [289, 131] on icon at bounding box center [293, 131] width 8 height 8
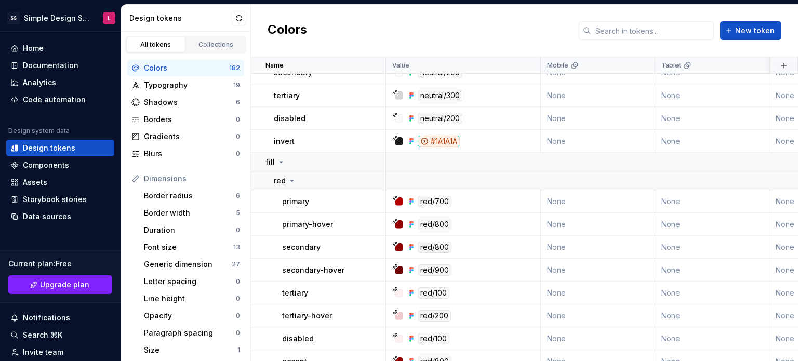
scroll to position [0, 0]
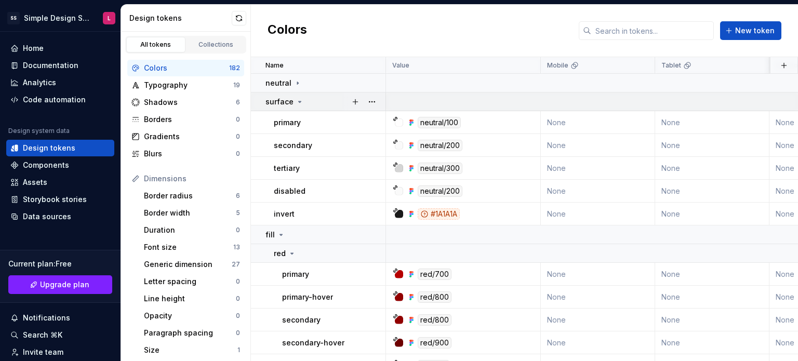
click at [295, 101] on icon at bounding box center [299, 102] width 8 height 8
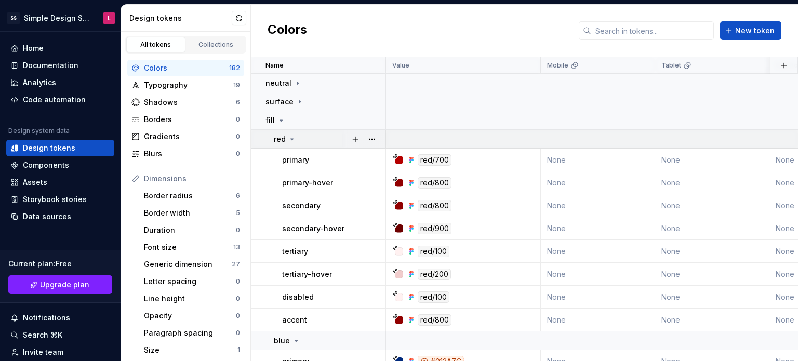
click at [287, 133] on td "red" at bounding box center [318, 139] width 135 height 19
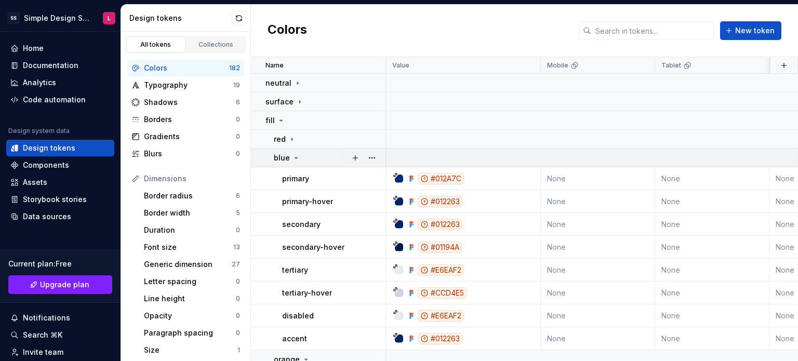
click at [294, 153] on div "blue" at bounding box center [287, 158] width 26 height 10
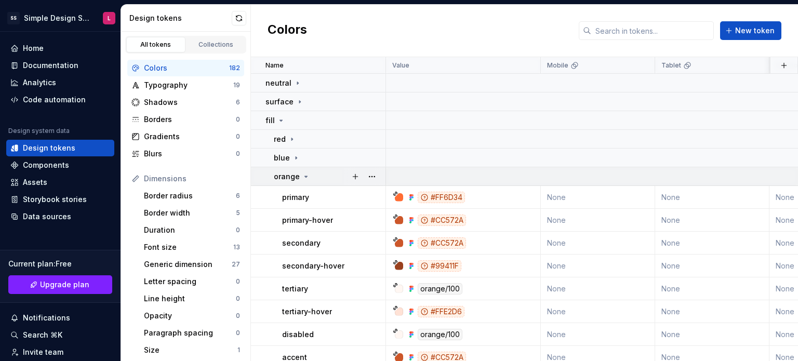
click at [298, 174] on div "orange" at bounding box center [292, 176] width 36 height 10
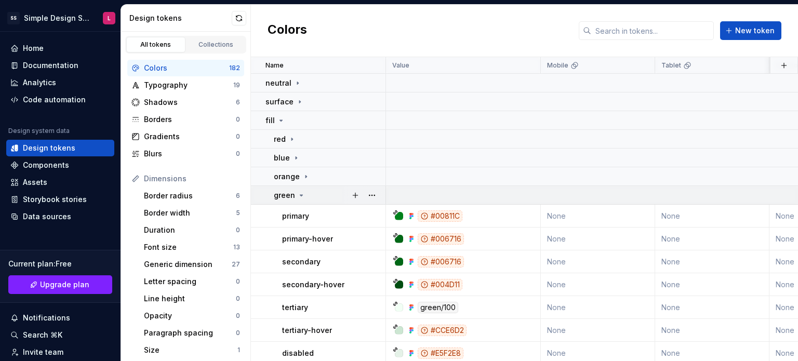
click at [300, 195] on icon at bounding box center [301, 195] width 3 height 1
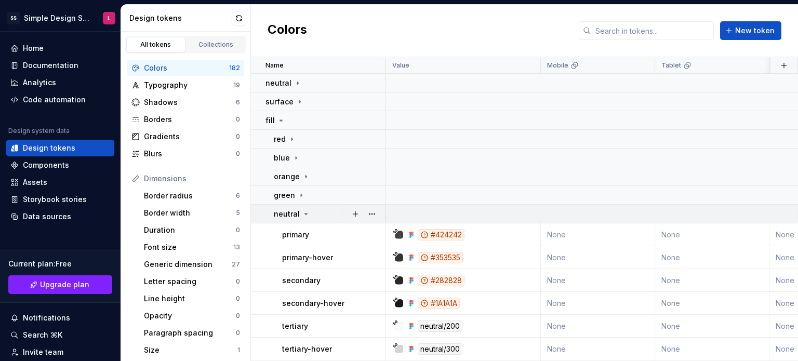
click at [305, 211] on icon at bounding box center [306, 214] width 8 height 8
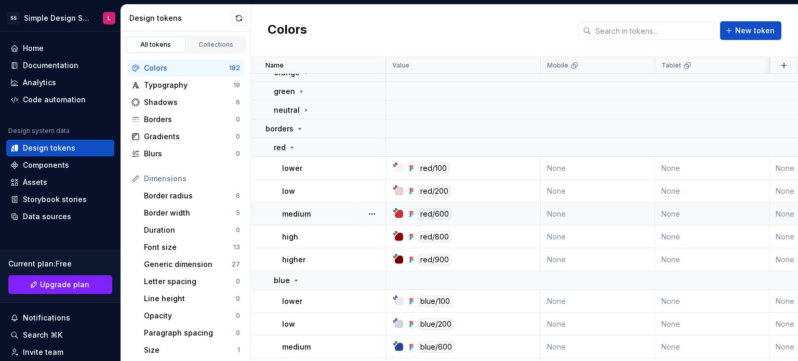
scroll to position [156, 0]
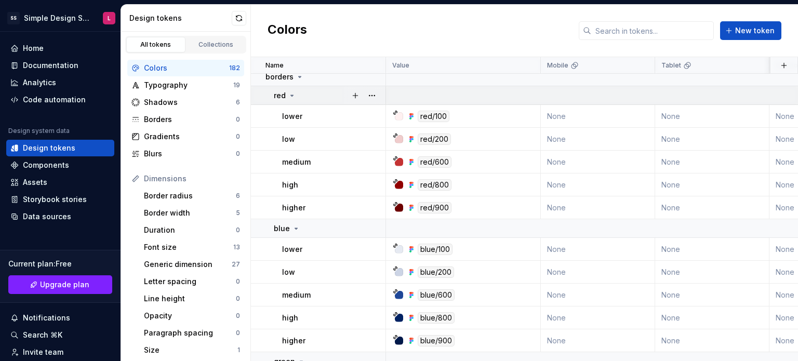
click at [281, 95] on p "red" at bounding box center [280, 95] width 12 height 10
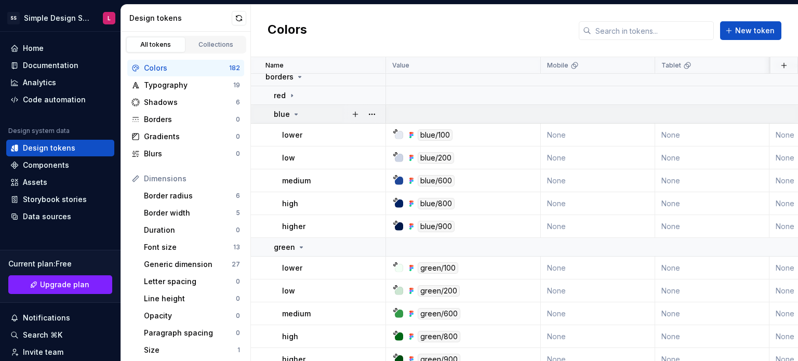
click at [285, 119] on td "blue" at bounding box center [318, 114] width 135 height 19
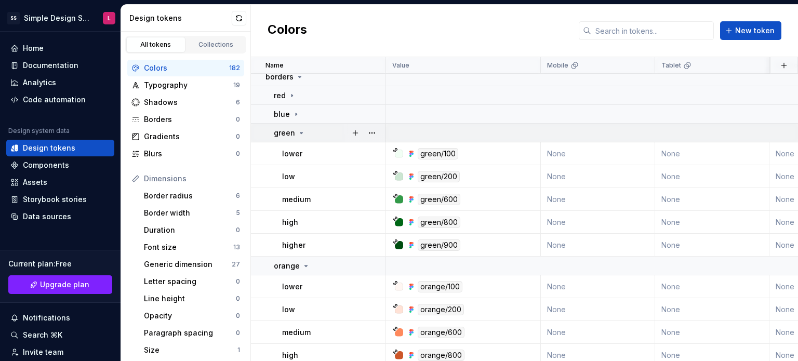
click at [285, 128] on p "green" at bounding box center [284, 133] width 21 height 10
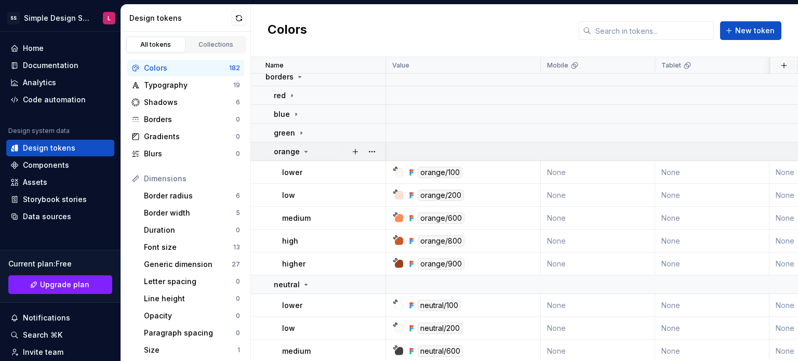
click at [289, 145] on td "orange" at bounding box center [318, 151] width 135 height 19
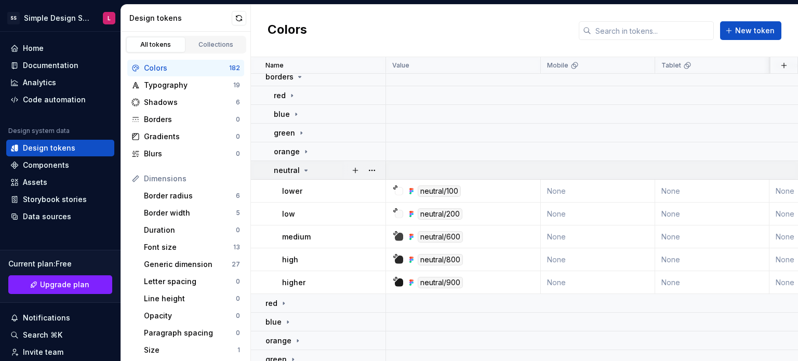
click at [290, 163] on td "neutral" at bounding box center [318, 170] width 135 height 19
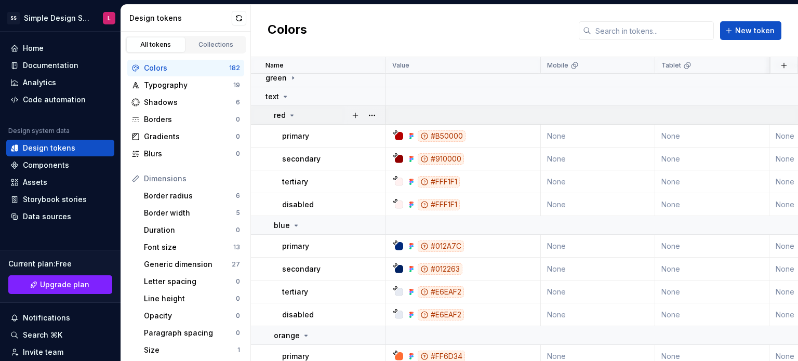
scroll to position [312, 0]
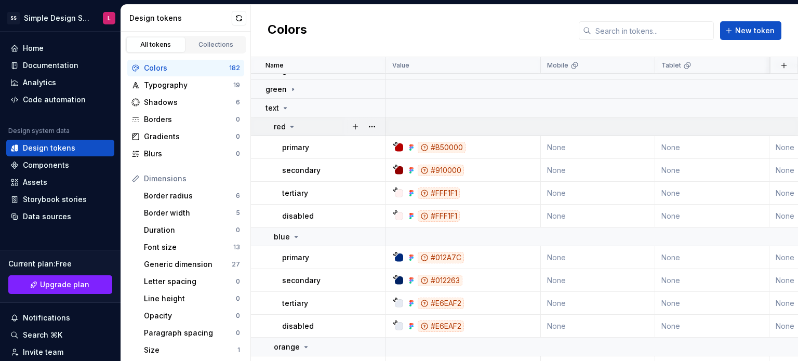
click at [292, 128] on icon at bounding box center [292, 127] width 8 height 8
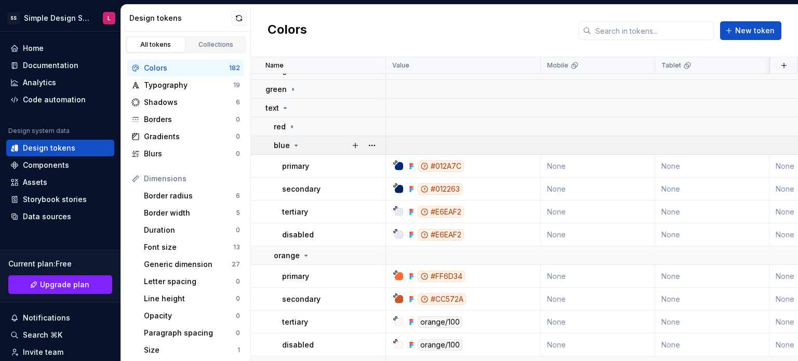
click at [295, 145] on icon at bounding box center [296, 145] width 3 height 1
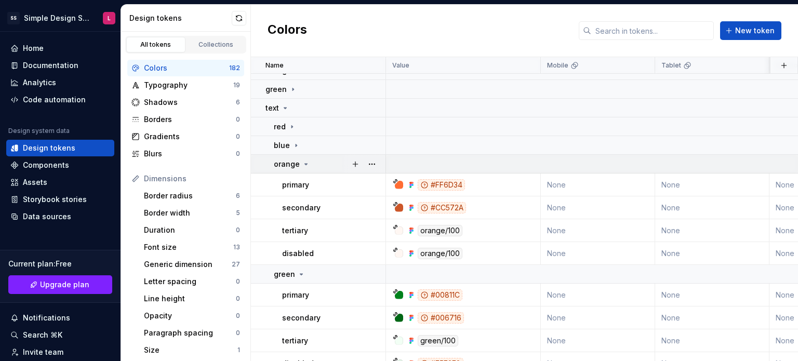
click at [297, 163] on p "orange" at bounding box center [287, 164] width 26 height 10
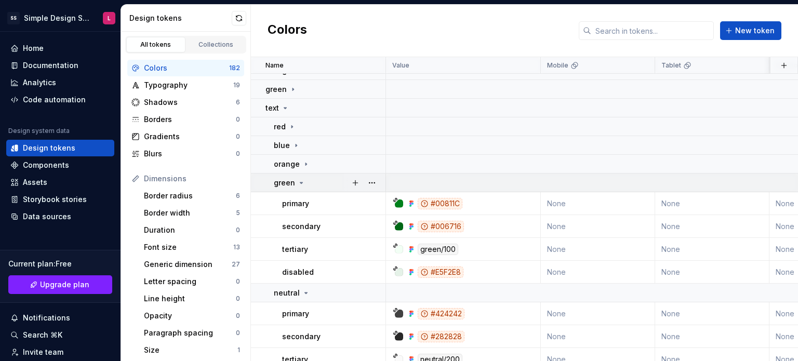
click at [302, 178] on div "green" at bounding box center [290, 183] width 32 height 10
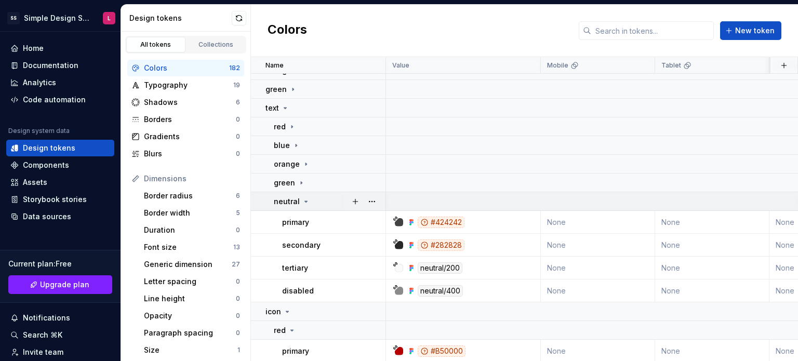
click at [304, 200] on icon at bounding box center [306, 201] width 8 height 8
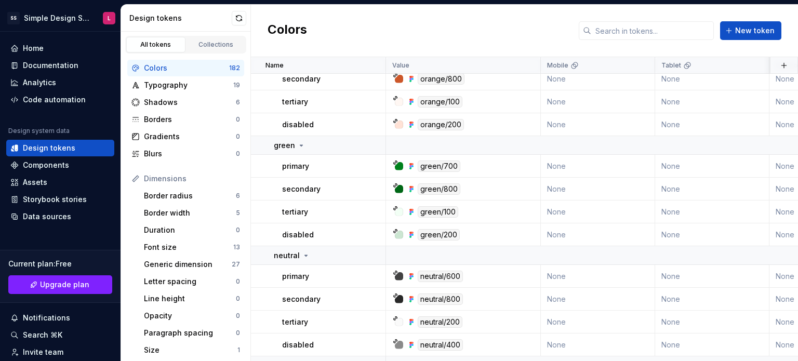
scroll to position [511, 0]
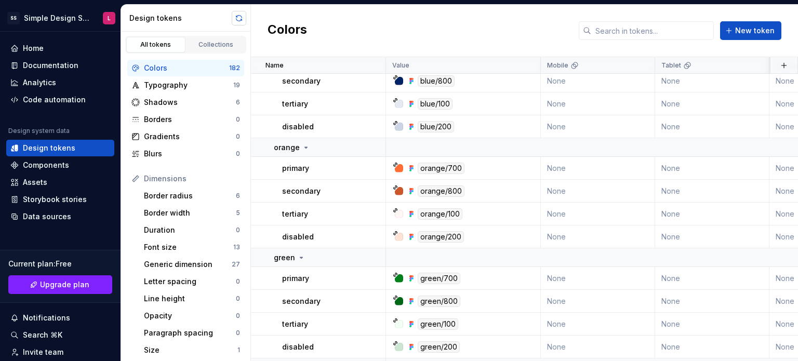
click at [236, 20] on button "button" at bounding box center [239, 18] width 15 height 15
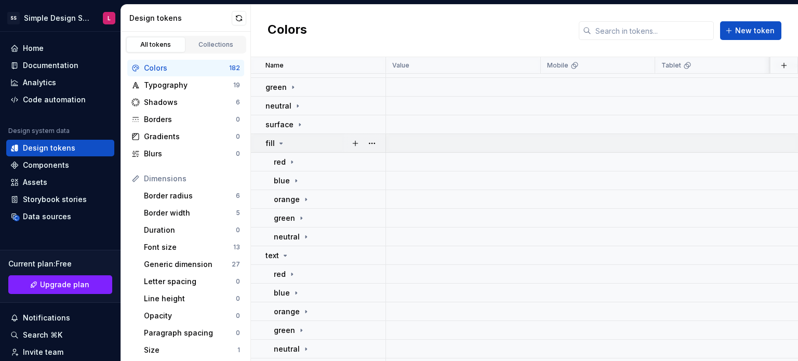
scroll to position [0, 0]
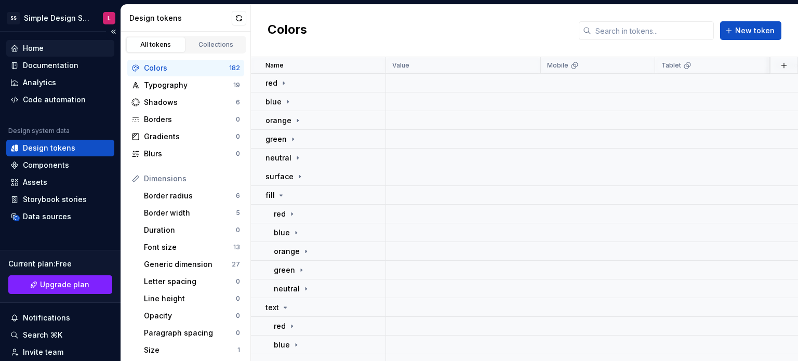
click at [45, 50] on div "Home" at bounding box center [60, 48] width 100 height 10
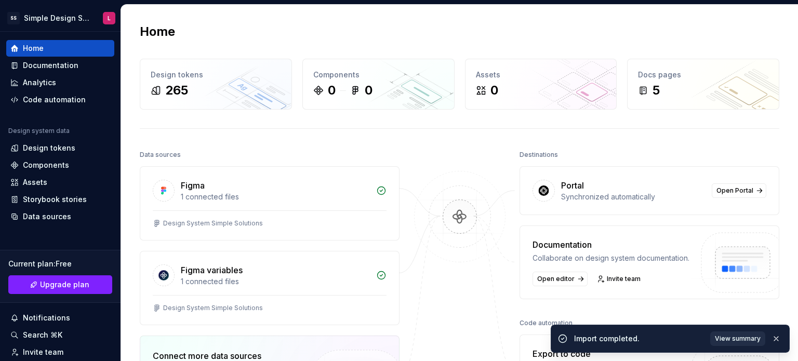
click at [739, 336] on span "View summary" at bounding box center [737, 338] width 46 height 8
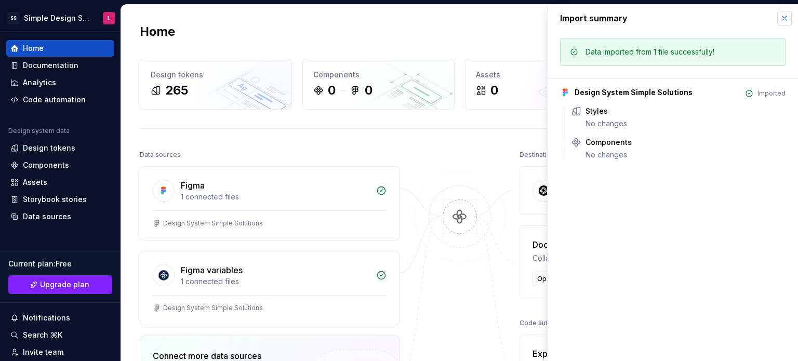
click at [781, 20] on button "button" at bounding box center [784, 18] width 15 height 15
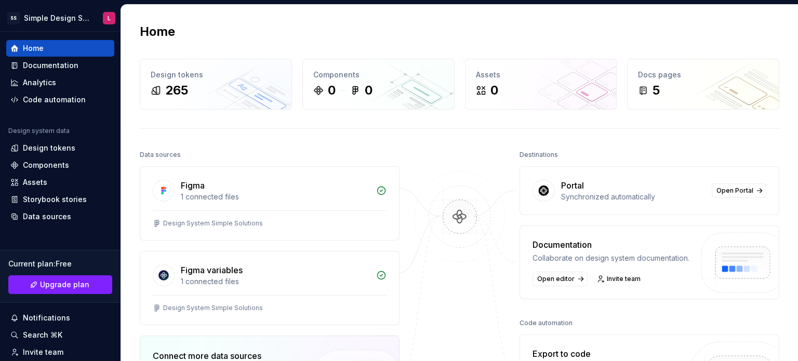
click at [342, 33] on div "Home" at bounding box center [459, 31] width 639 height 17
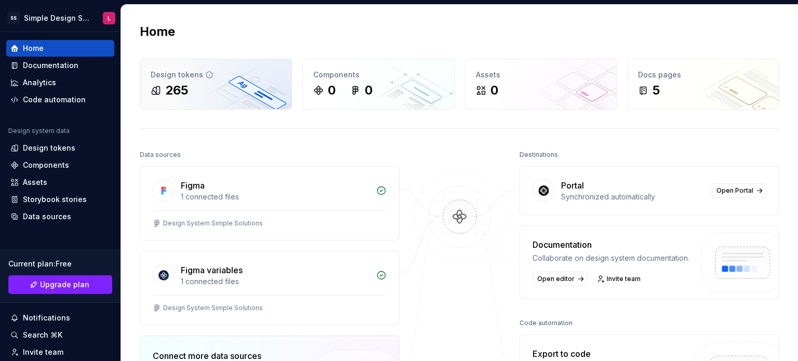
click at [209, 87] on div "265" at bounding box center [216, 90] width 130 height 17
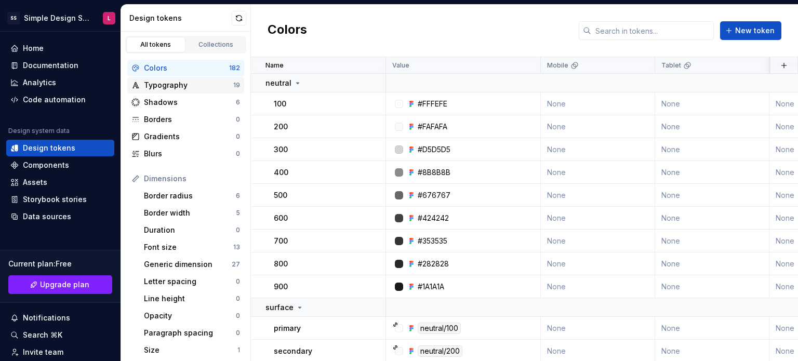
click at [177, 84] on div "Typography" at bounding box center [188, 85] width 89 height 10
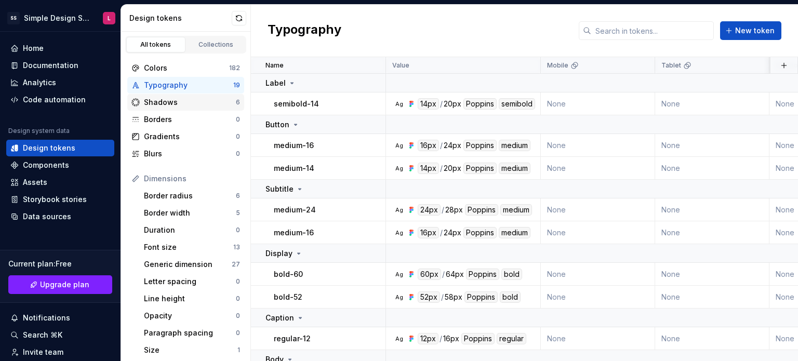
click at [174, 100] on div "Shadows" at bounding box center [190, 102] width 92 height 10
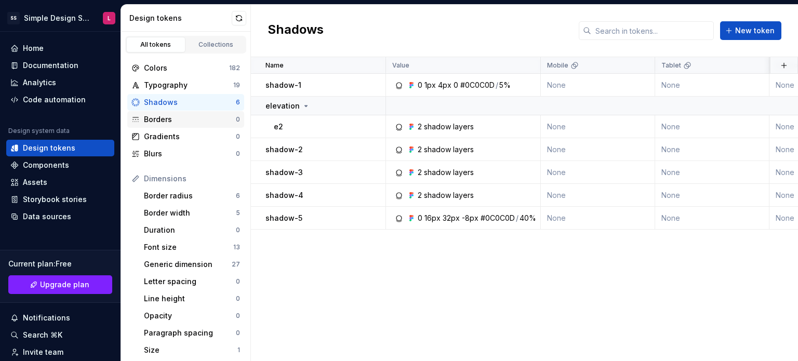
click at [177, 118] on div "Borders" at bounding box center [190, 119] width 92 height 10
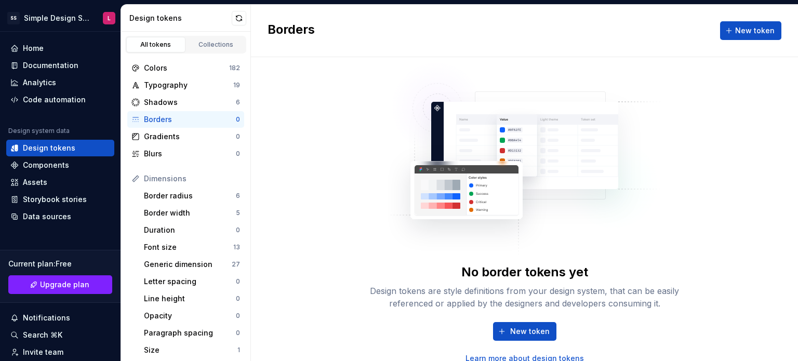
scroll to position [9, 0]
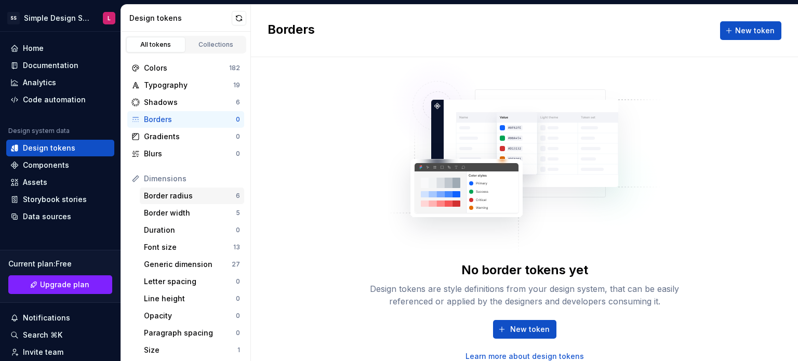
click at [173, 198] on div "Border radius" at bounding box center [190, 196] width 92 height 10
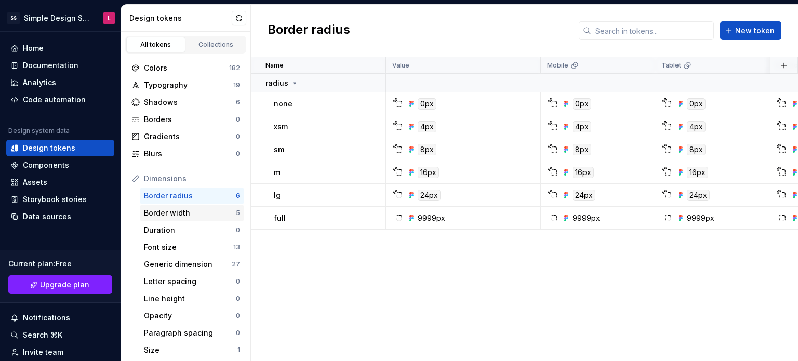
scroll to position [52, 0]
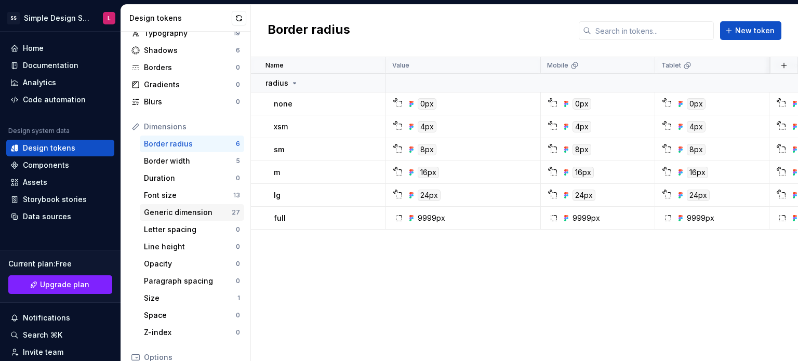
click at [172, 206] on div "Generic dimension 27" at bounding box center [192, 212] width 104 height 17
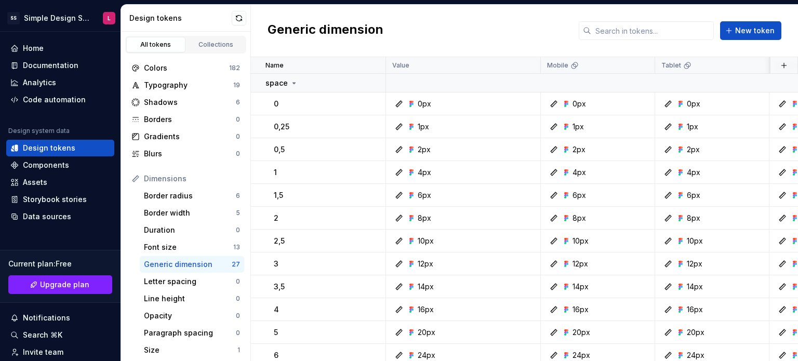
click at [211, 35] on div "All tokens Collections" at bounding box center [185, 43] width 129 height 22
click at [205, 48] on div "Collections" at bounding box center [216, 44] width 52 height 8
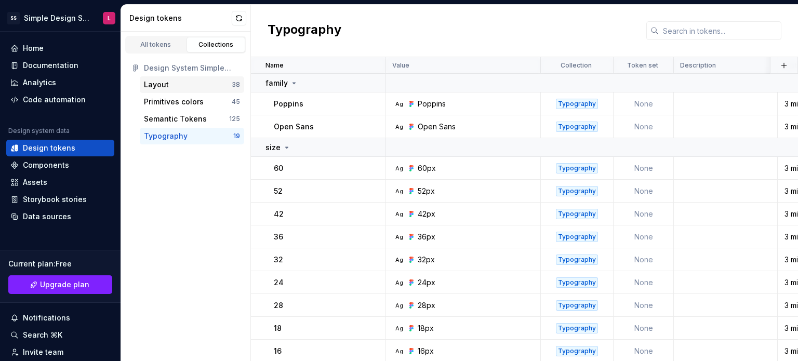
click at [156, 89] on div "Layout" at bounding box center [156, 84] width 25 height 10
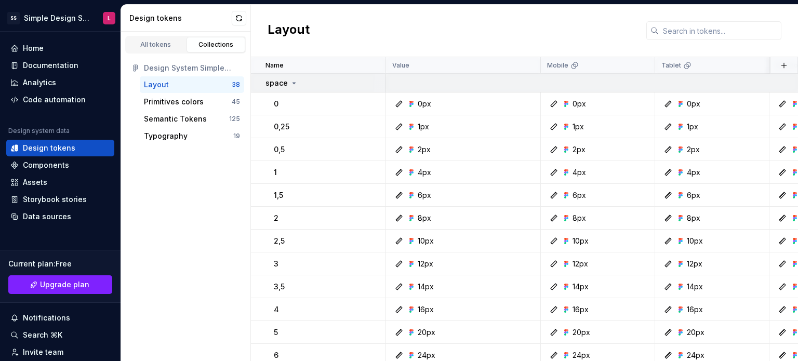
click at [290, 82] on icon at bounding box center [294, 83] width 8 height 8
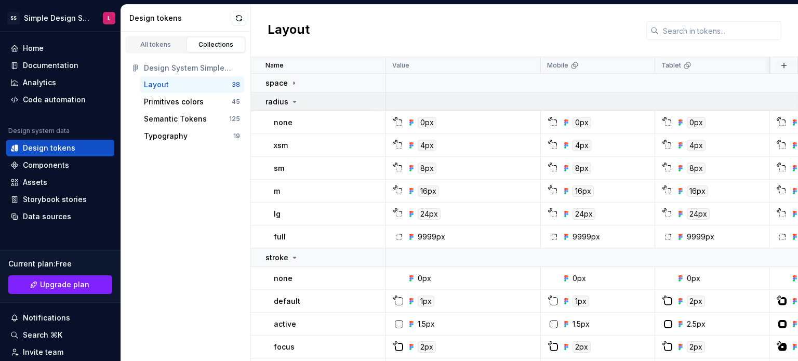
click at [290, 99] on icon at bounding box center [294, 102] width 8 height 8
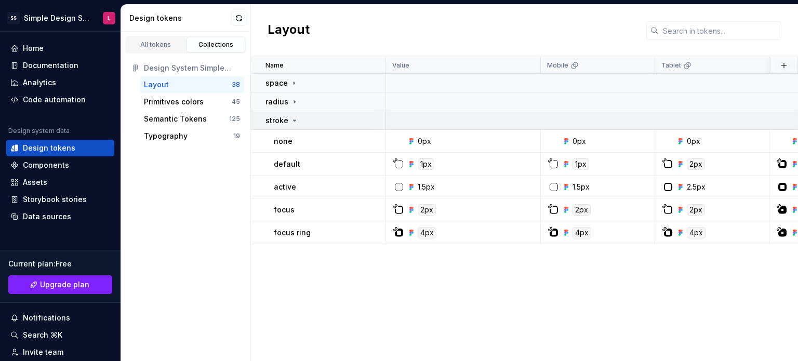
click at [293, 121] on icon at bounding box center [294, 120] width 8 height 8
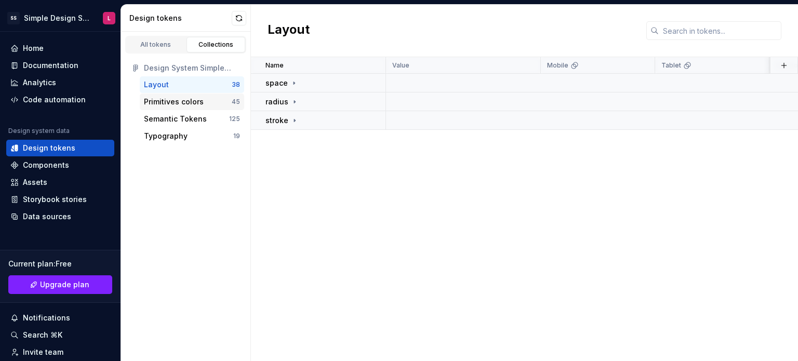
click at [168, 107] on div "Primitives colors 45" at bounding box center [192, 101] width 104 height 17
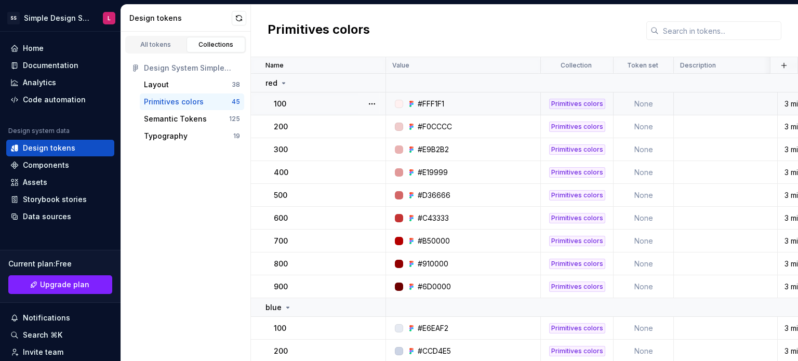
click at [324, 105] on div "100" at bounding box center [329, 104] width 111 height 10
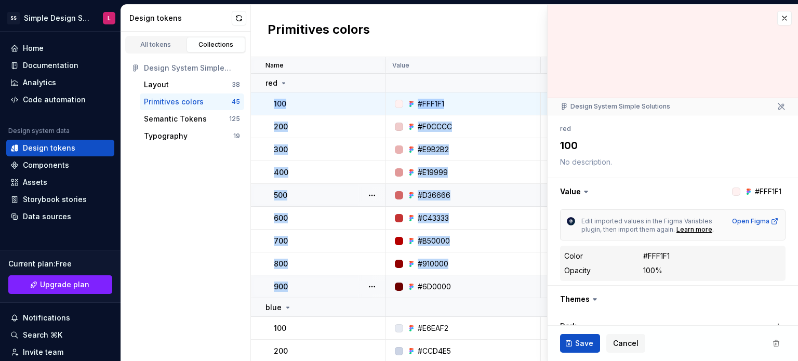
click at [306, 285] on div "900" at bounding box center [329, 286] width 111 height 10
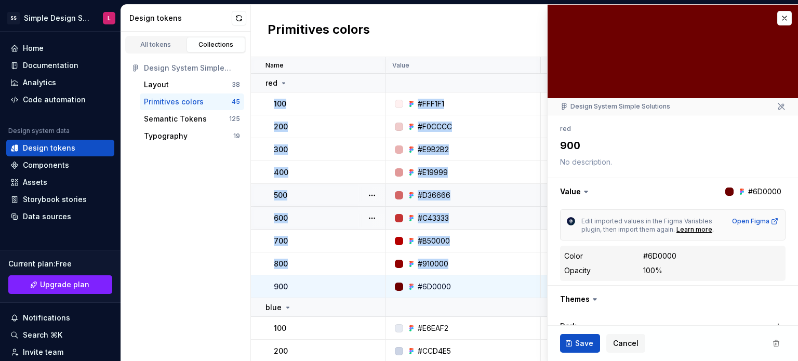
click at [260, 217] on td "600" at bounding box center [318, 218] width 135 height 23
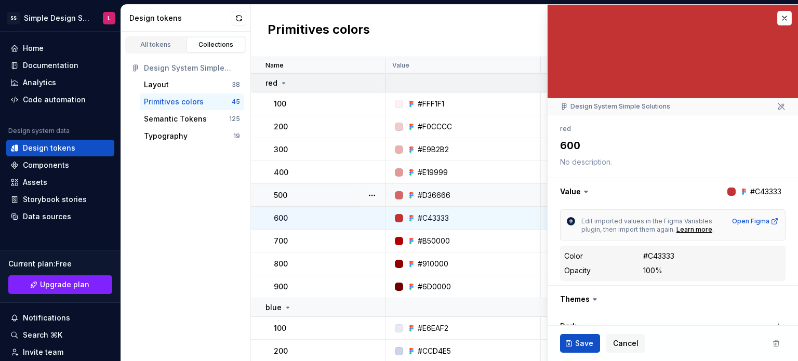
click at [271, 78] on p "red" at bounding box center [271, 83] width 12 height 10
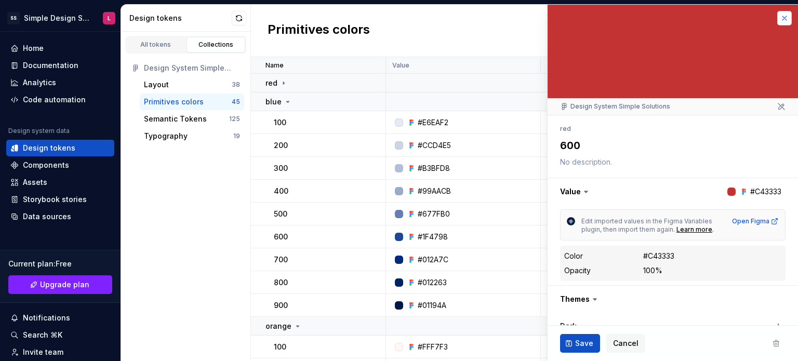
click at [778, 21] on button "button" at bounding box center [784, 18] width 15 height 15
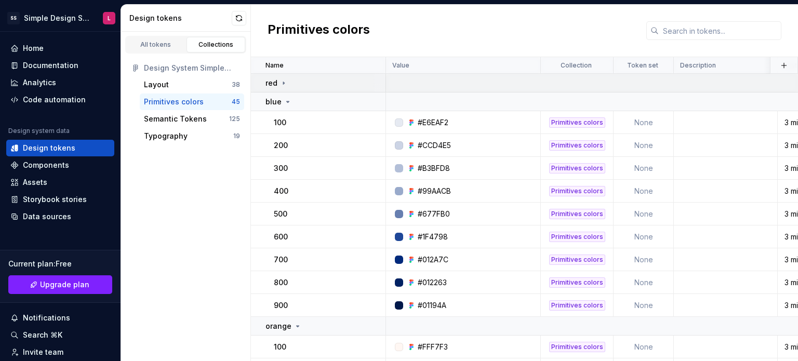
click at [297, 83] on div "red" at bounding box center [324, 83] width 119 height 10
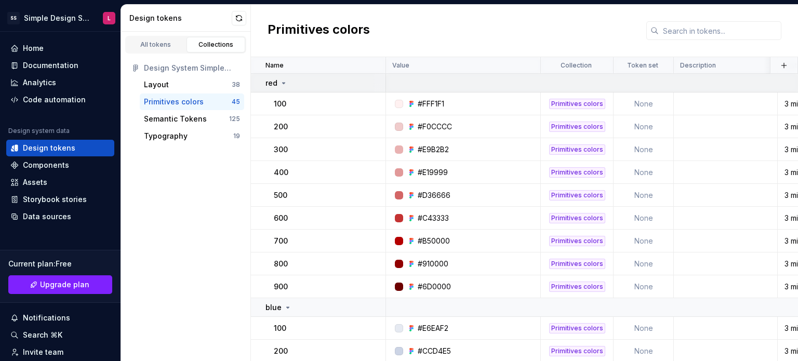
drag, startPoint x: 297, startPoint y: 83, endPoint x: 271, endPoint y: 85, distance: 26.1
click at [271, 85] on p "red" at bounding box center [271, 83] width 12 height 10
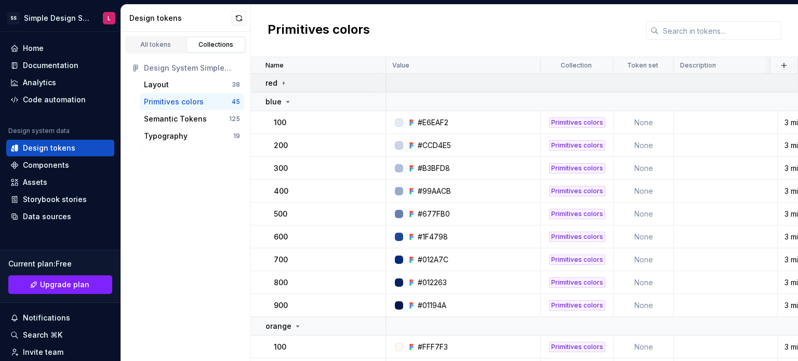
click at [271, 85] on p "red" at bounding box center [271, 83] width 12 height 10
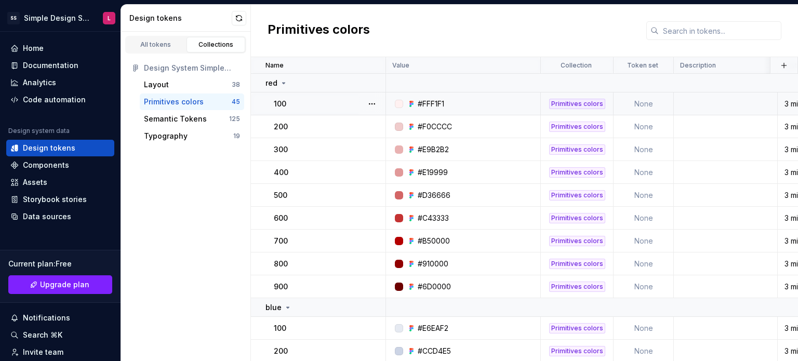
click at [643, 102] on td "None" at bounding box center [643, 103] width 60 height 23
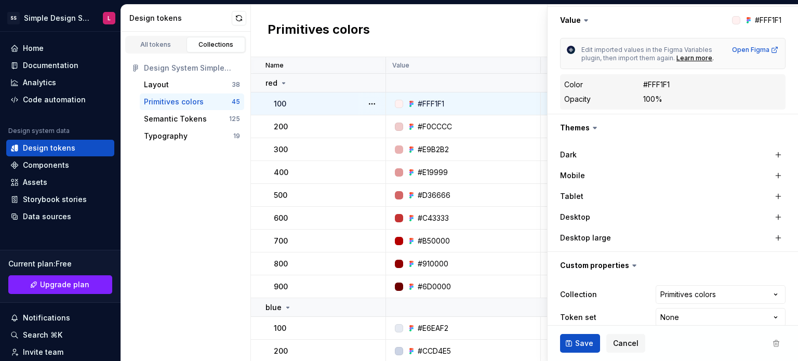
scroll to position [185, 0]
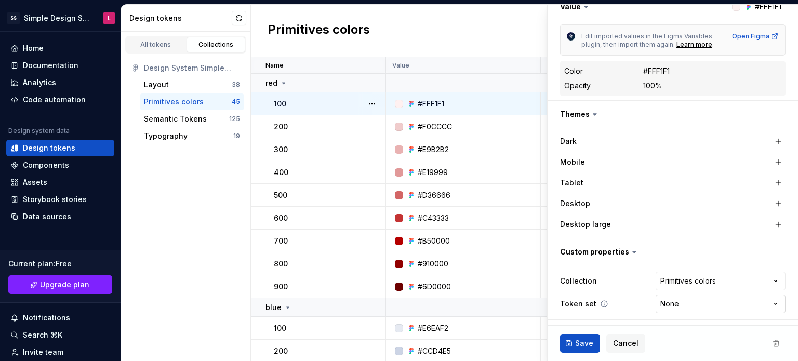
click at [656, 296] on html "SS Simple Design System L Home Documentation Analytics Code automation Design s…" at bounding box center [399, 180] width 798 height 361
click at [227, 169] on html "SS Simple Design System L Home Documentation Analytics Code automation Design s…" at bounding box center [399, 180] width 798 height 361
click at [700, 300] on html "SS Simple Design System L Home Documentation Analytics Code automation Design s…" at bounding box center [399, 180] width 798 height 361
click at [193, 123] on html "SS Simple Design System L Home Documentation Analytics Code automation Design s…" at bounding box center [399, 180] width 798 height 361
click at [193, 123] on div "Semantic Tokens" at bounding box center [175, 119] width 63 height 10
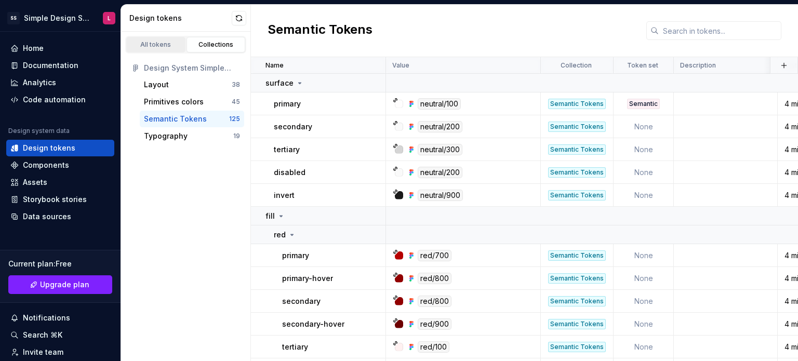
click at [155, 45] on div "All tokens" at bounding box center [156, 44] width 52 height 8
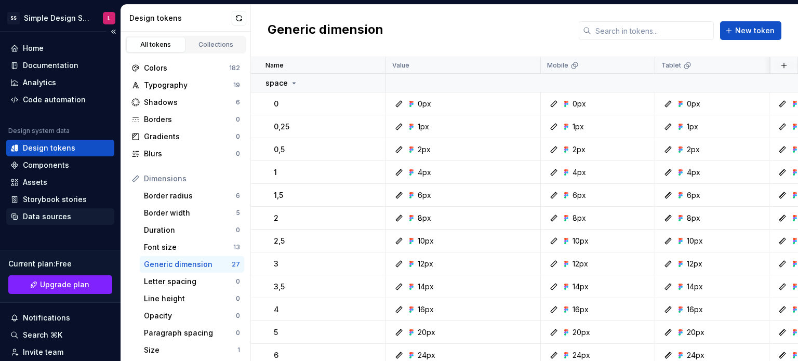
click at [50, 214] on div "Data sources" at bounding box center [47, 216] width 48 height 10
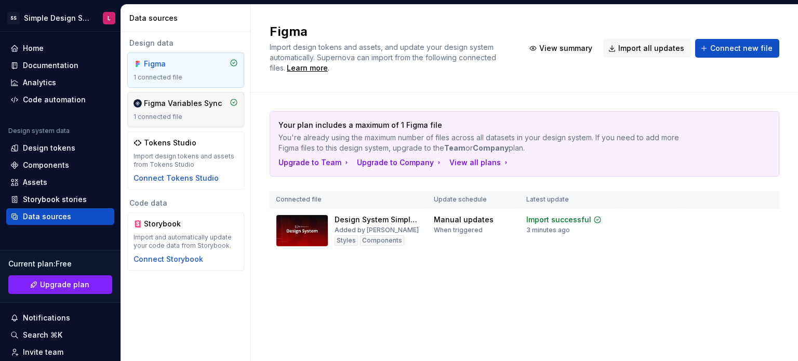
click at [179, 111] on div "Figma Variables Sync 1 connected file" at bounding box center [185, 109] width 104 height 23
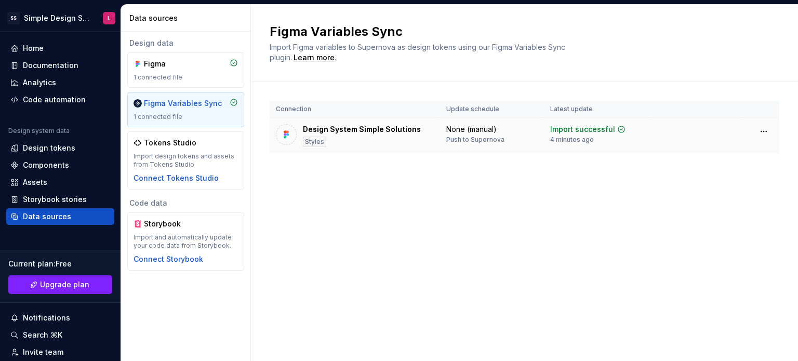
click at [457, 139] on div "Push to Supernova" at bounding box center [475, 140] width 58 height 8
click at [761, 131] on html "SS Simple Design System L Home Documentation Analytics Code automation Design s…" at bounding box center [399, 180] width 798 height 361
drag, startPoint x: 428, startPoint y: 206, endPoint x: 399, endPoint y: 190, distance: 33.2
click at [428, 205] on html "SS Simple Design System L Home Documentation Analytics Code automation Design s…" at bounding box center [399, 180] width 798 height 361
click at [396, 140] on div "Design System Simple Solutions Styles" at bounding box center [362, 135] width 118 height 23
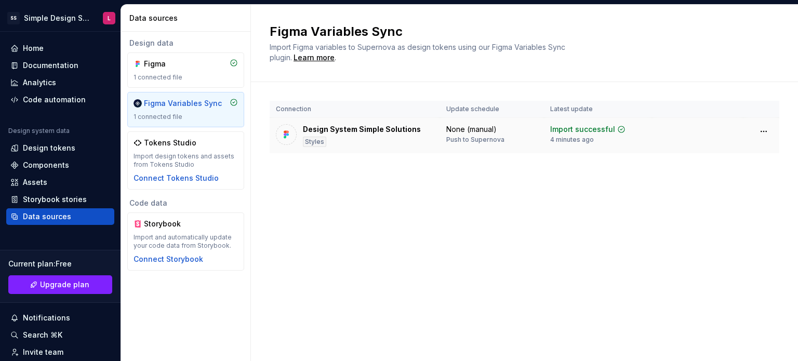
click at [496, 139] on div "Push to Supernova" at bounding box center [475, 140] width 58 height 8
drag, startPoint x: 466, startPoint y: 139, endPoint x: 492, endPoint y: 141, distance: 25.5
click at [492, 141] on div "Push to Supernova" at bounding box center [475, 140] width 58 height 8
click at [36, 66] on div "Documentation" at bounding box center [51, 65] width 56 height 10
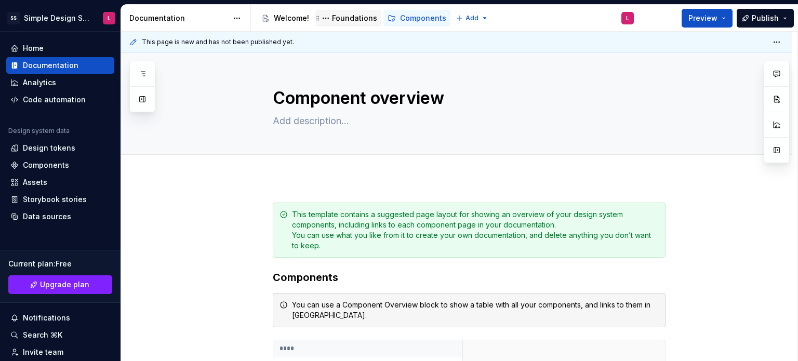
click at [350, 22] on div "Foundations" at bounding box center [354, 18] width 45 height 10
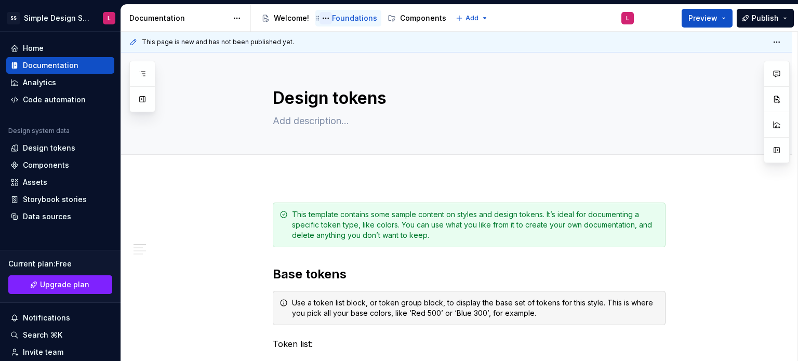
click at [329, 17] on button "Page tree" at bounding box center [325, 18] width 12 height 12
click at [235, 184] on html "SS Simple Design System L Home Documentation Analytics Code automation Design s…" at bounding box center [399, 180] width 798 height 361
click at [395, 17] on button "Page tree" at bounding box center [393, 18] width 12 height 12
click at [405, 17] on html "SS Simple Design System L Home Documentation Analytics Code automation Design s…" at bounding box center [399, 180] width 798 height 361
click at [405, 16] on div "Components" at bounding box center [423, 18] width 46 height 10
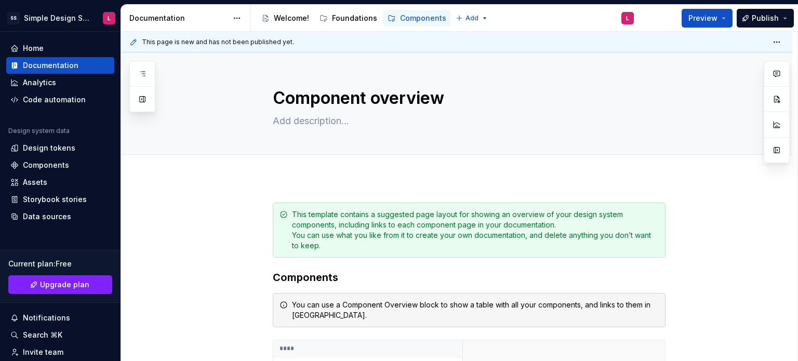
drag, startPoint x: 427, startPoint y: 20, endPoint x: 232, endPoint y: 225, distance: 282.8
click at [232, 225] on div "**********" at bounding box center [459, 197] width 676 height 330
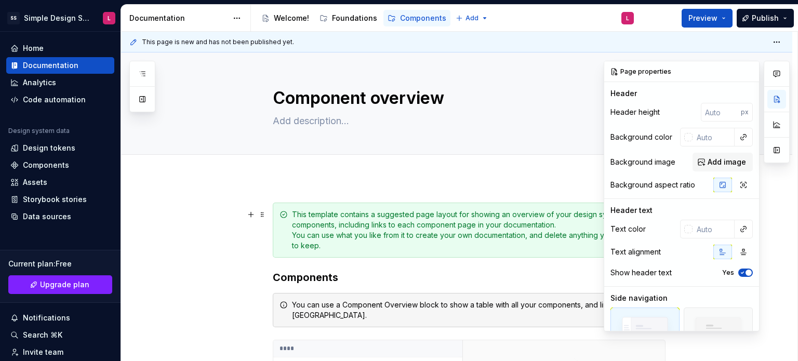
click at [784, 207] on div at bounding box center [776, 196] width 26 height 271
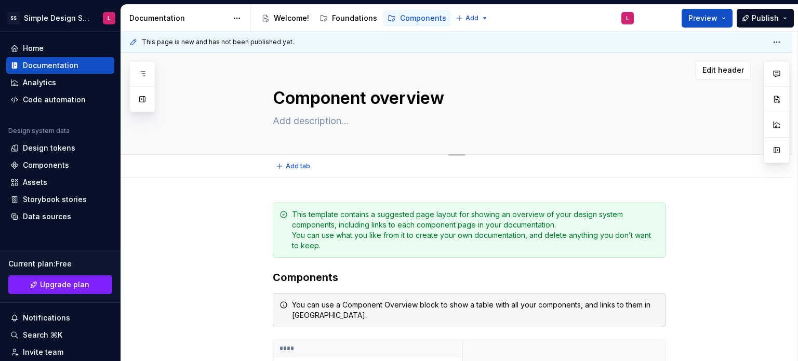
drag, startPoint x: 640, startPoint y: 92, endPoint x: 650, endPoint y: 82, distance: 13.6
click at [640, 92] on textarea "Component overview" at bounding box center [467, 98] width 393 height 25
click at [727, 16] on button "Preview" at bounding box center [706, 18] width 51 height 19
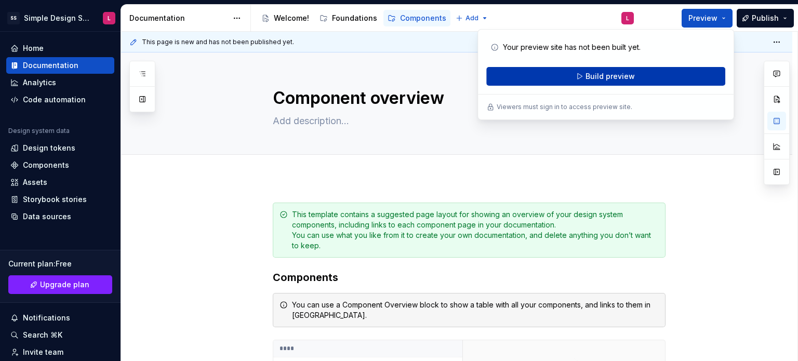
click at [625, 76] on span "Build preview" at bounding box center [609, 76] width 49 height 10
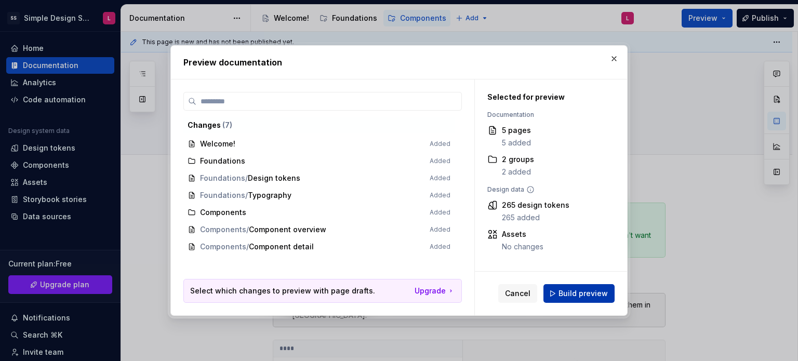
click at [573, 294] on span "Build preview" at bounding box center [582, 293] width 49 height 10
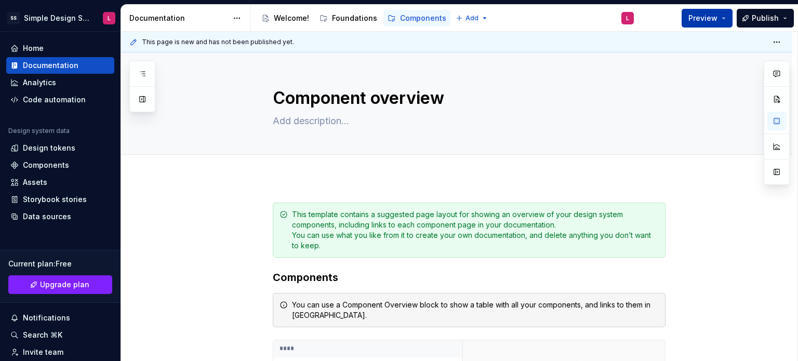
click at [697, 13] on span "Preview" at bounding box center [702, 18] width 29 height 10
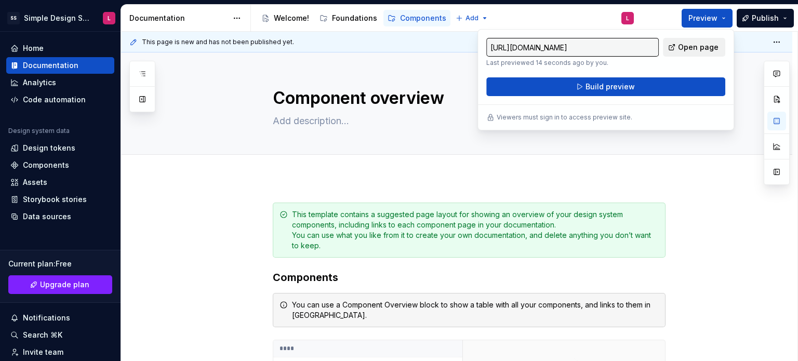
click at [681, 47] on span "Open page" at bounding box center [698, 47] width 40 height 10
drag, startPoint x: 720, startPoint y: 197, endPoint x: 727, endPoint y: 116, distance: 80.8
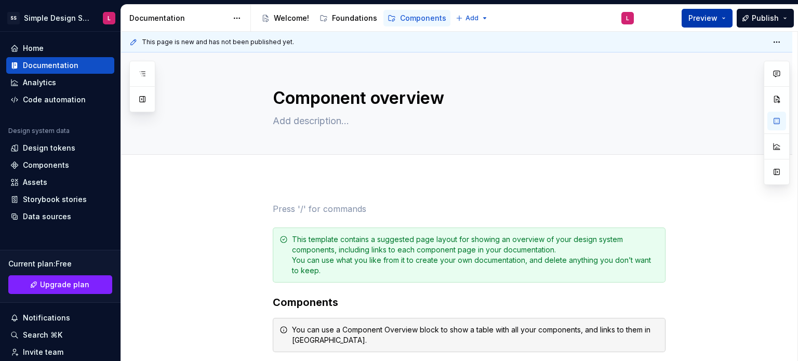
click at [727, 18] on button "Preview" at bounding box center [706, 18] width 51 height 19
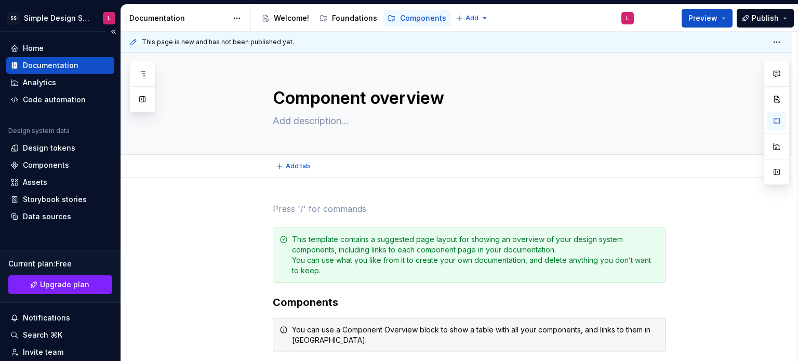
type textarea "*"
click at [45, 70] on div "Documentation" at bounding box center [60, 65] width 108 height 17
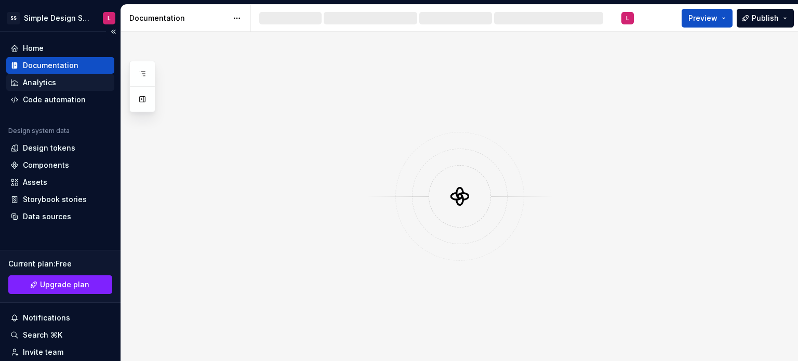
click at [45, 76] on div "Analytics" at bounding box center [60, 82] width 108 height 17
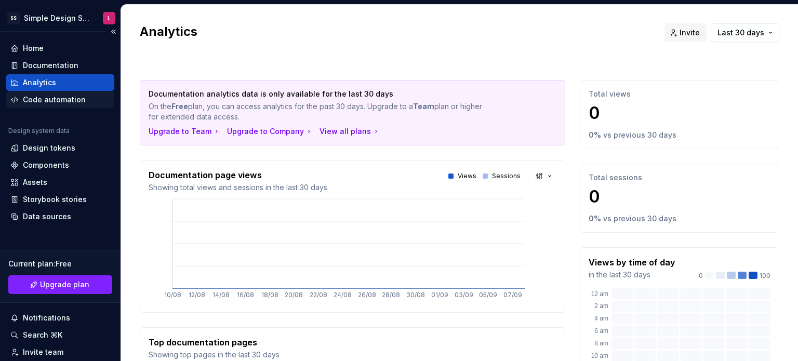
click at [37, 94] on div "Code automation" at bounding box center [54, 99] width 63 height 10
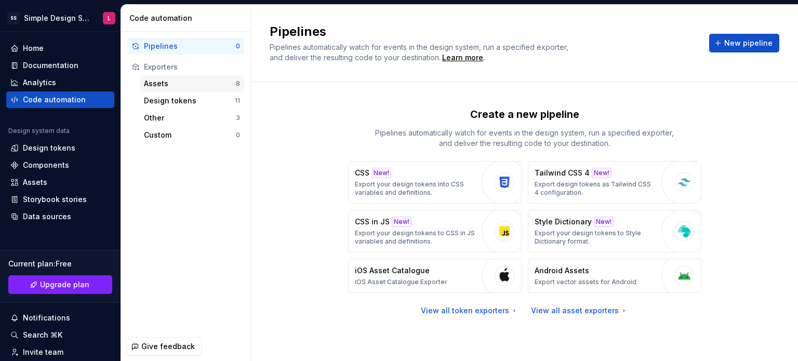
click at [163, 87] on div "Assets" at bounding box center [190, 83] width 92 height 10
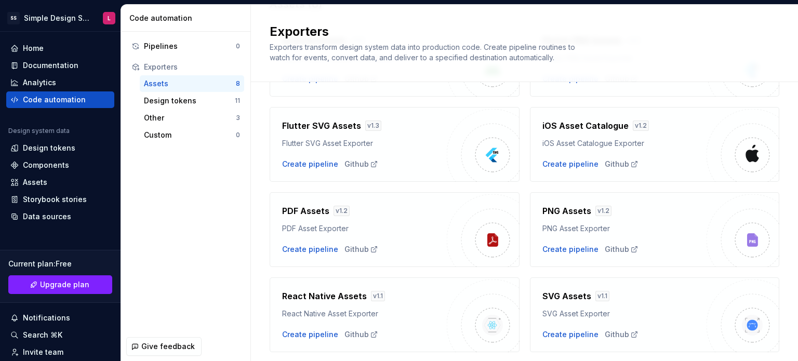
scroll to position [134, 0]
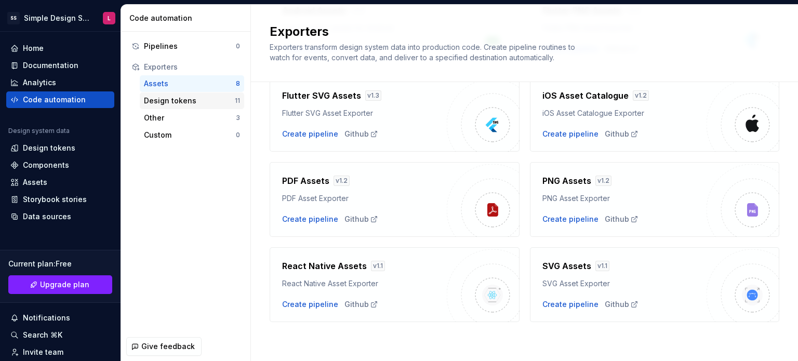
click at [187, 102] on div "Design tokens" at bounding box center [189, 101] width 91 height 10
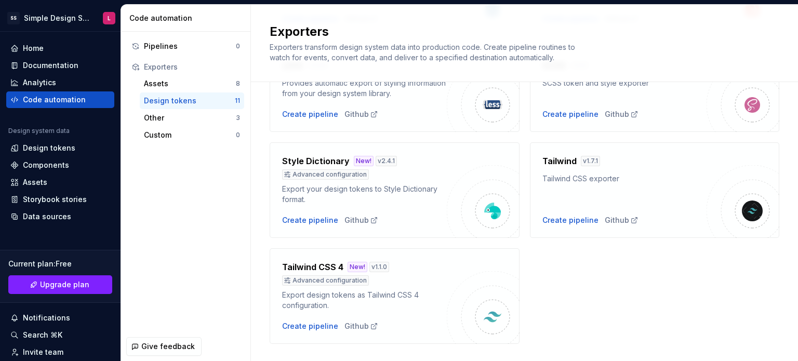
scroll to position [398, 0]
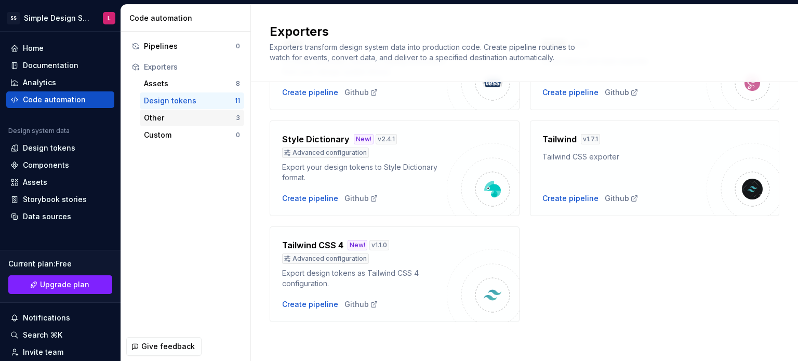
click at [164, 121] on div "Other" at bounding box center [190, 118] width 92 height 10
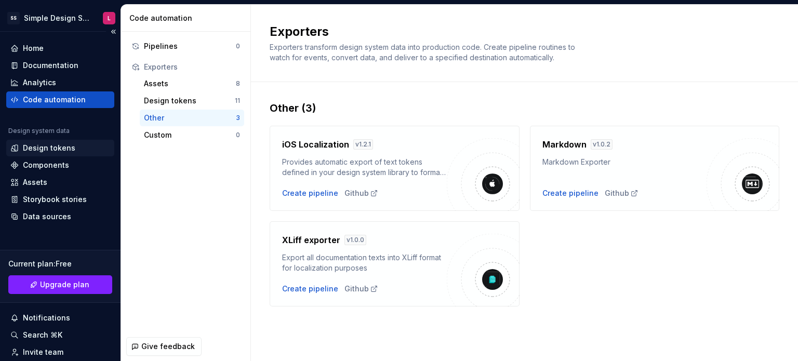
click at [53, 145] on div "Design tokens" at bounding box center [49, 148] width 52 height 10
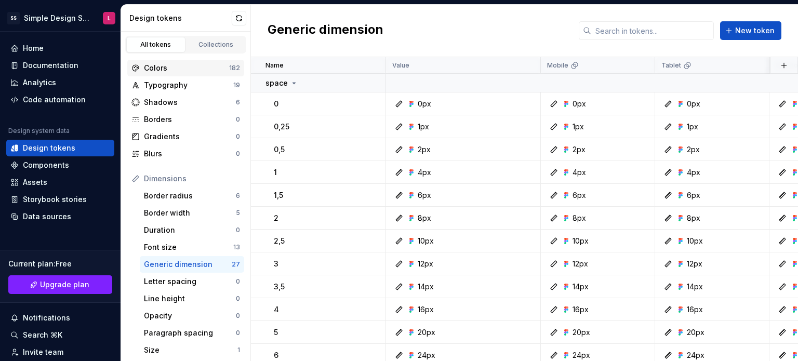
click at [168, 67] on div "Colors" at bounding box center [186, 68] width 85 height 10
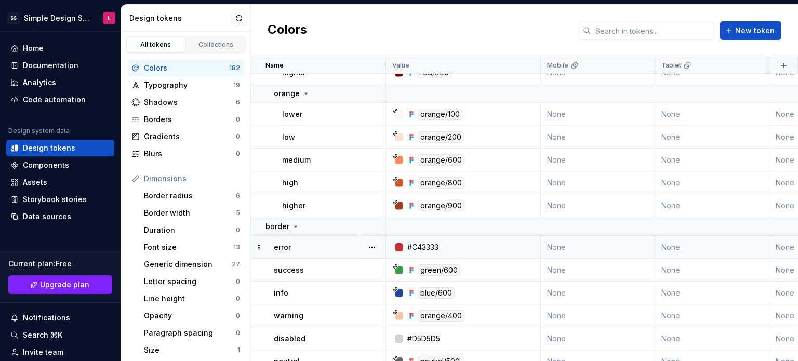
scroll to position [4465, 0]
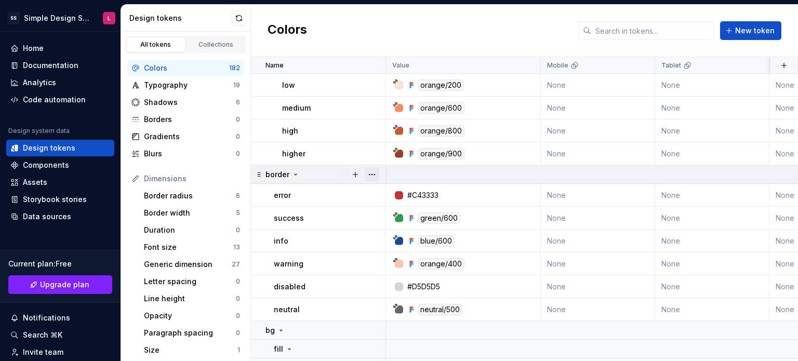
click at [373, 174] on button "button" at bounding box center [371, 174] width 15 height 15
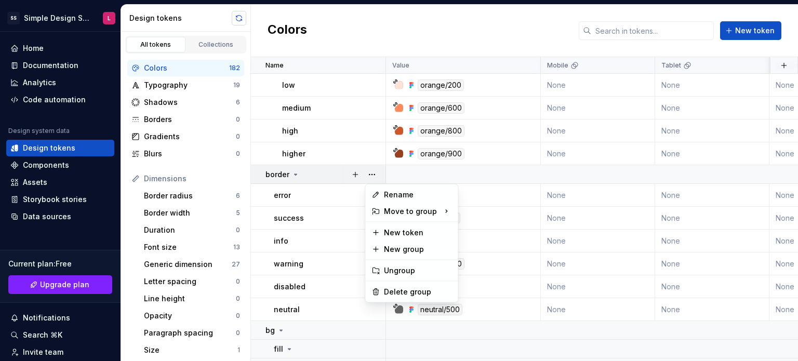
click at [238, 16] on html "SS Simple Design System L Home Documentation Analytics Code automation Design s…" at bounding box center [399, 180] width 798 height 361
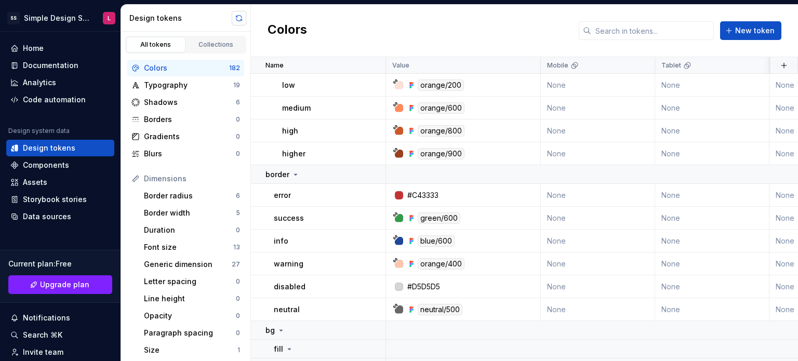
click at [238, 16] on button "button" at bounding box center [239, 18] width 15 height 15
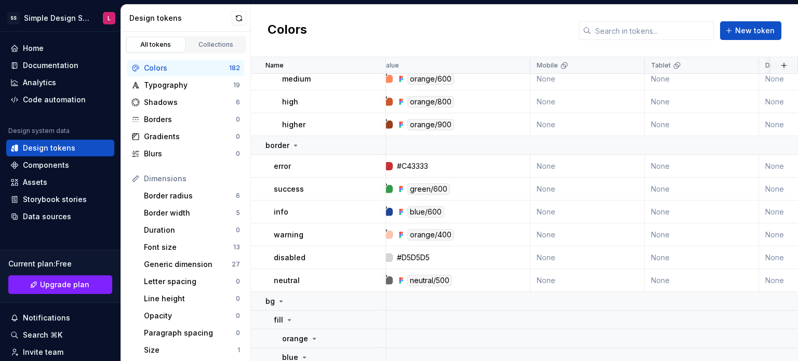
scroll to position [4494, 0]
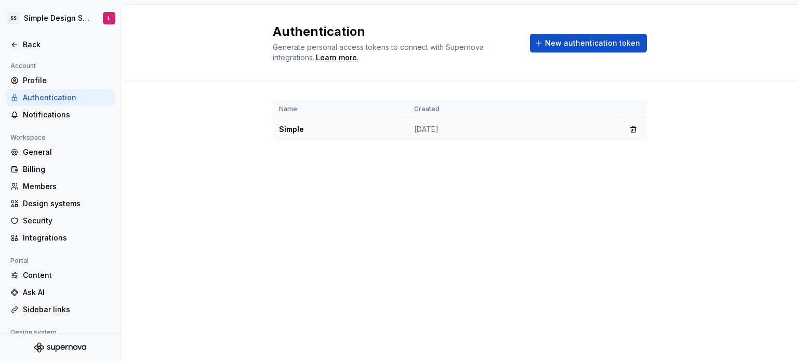
click at [291, 129] on td "Simple" at bounding box center [340, 129] width 135 height 23
click at [432, 128] on td "[DATE]" at bounding box center [514, 129] width 212 height 23
click at [426, 128] on td "[DATE]" at bounding box center [514, 129] width 212 height 23
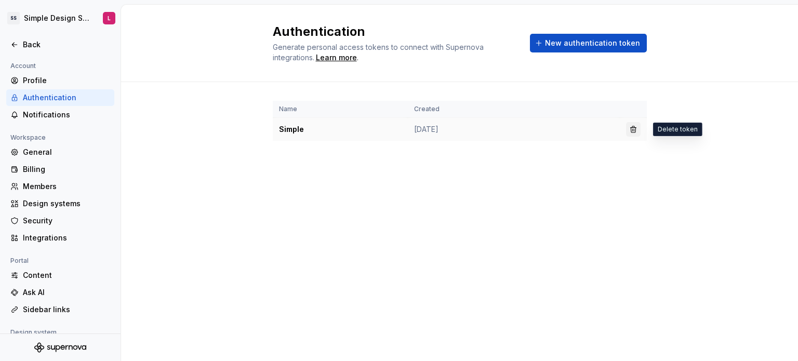
click at [632, 132] on button "button" at bounding box center [633, 129] width 15 height 15
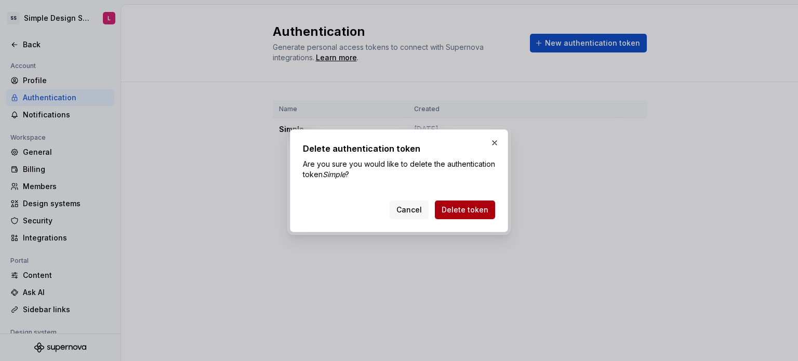
click at [479, 205] on span "Delete token" at bounding box center [464, 210] width 47 height 10
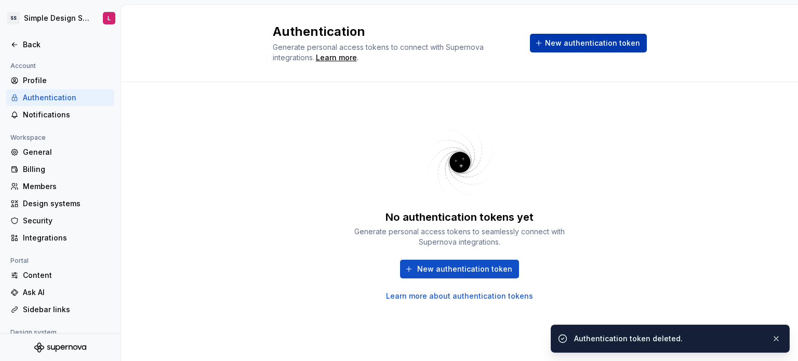
click at [579, 43] on span "New authentication token" at bounding box center [592, 43] width 95 height 10
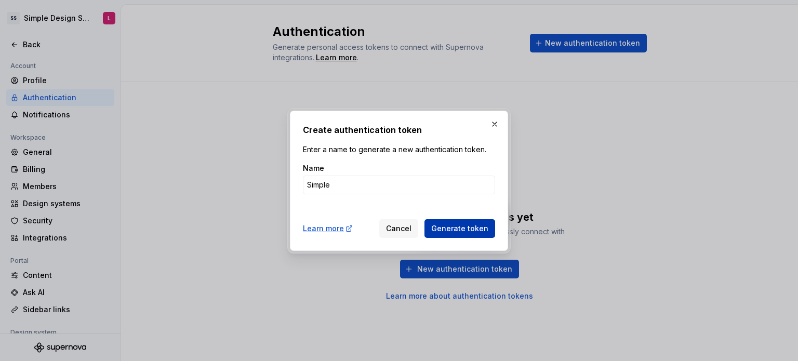
type input "Simple"
click at [436, 224] on span "Generate token" at bounding box center [459, 228] width 57 height 10
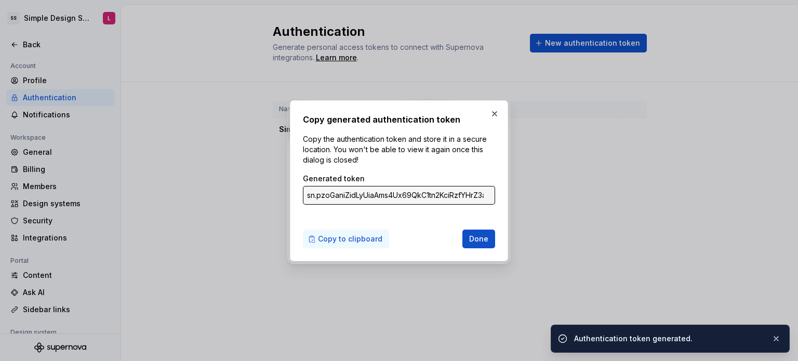
click at [345, 235] on span "Copy to clipboard" at bounding box center [350, 239] width 64 height 10
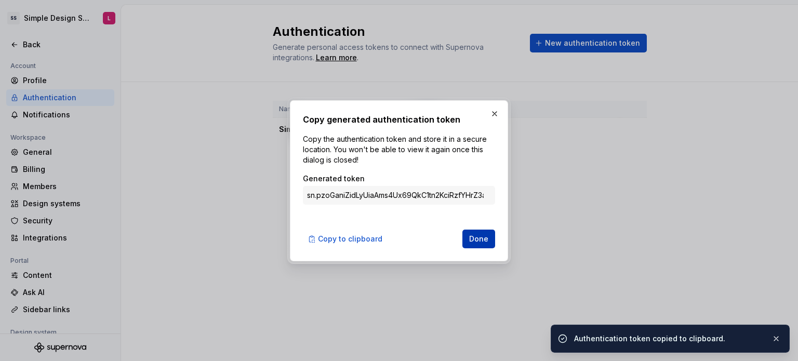
click at [467, 239] on button "Done" at bounding box center [478, 238] width 33 height 19
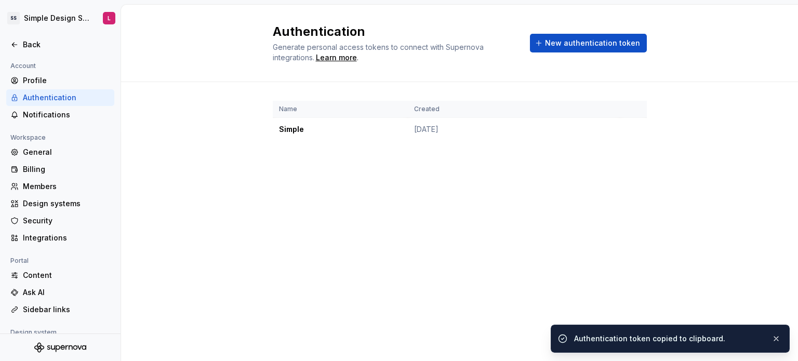
click at [390, 171] on div "Name Created Simple [DATE]" at bounding box center [460, 131] width 374 height 98
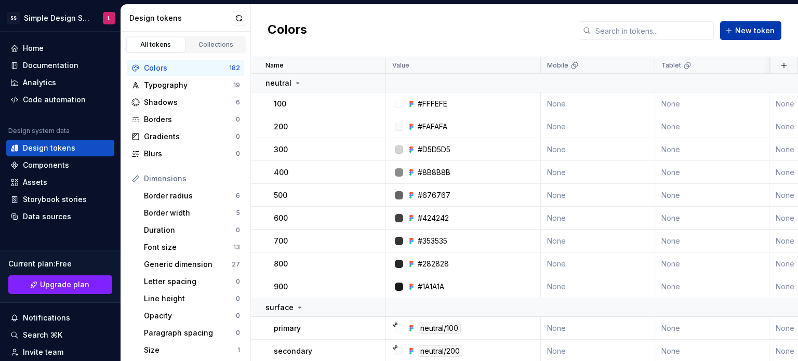
click at [754, 31] on span "New token" at bounding box center [754, 30] width 39 height 10
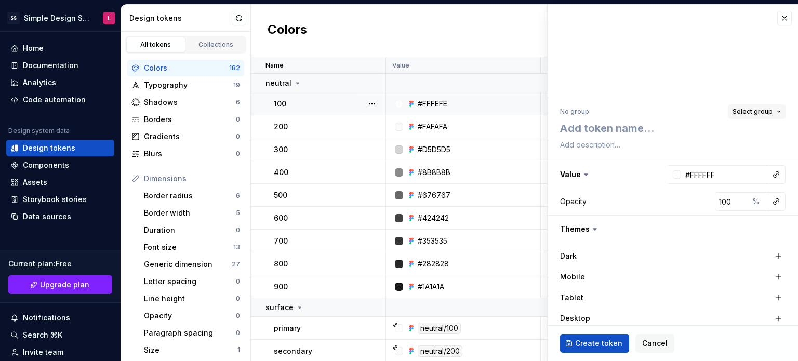
click at [775, 112] on button "Select group" at bounding box center [756, 111] width 58 height 15
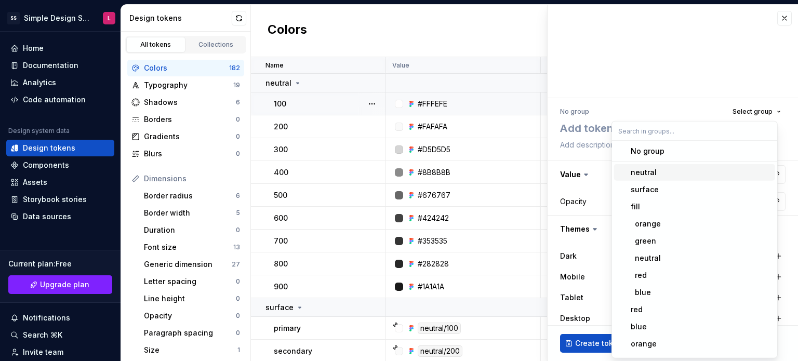
click at [595, 105] on div "No group Select group" at bounding box center [672, 111] width 225 height 15
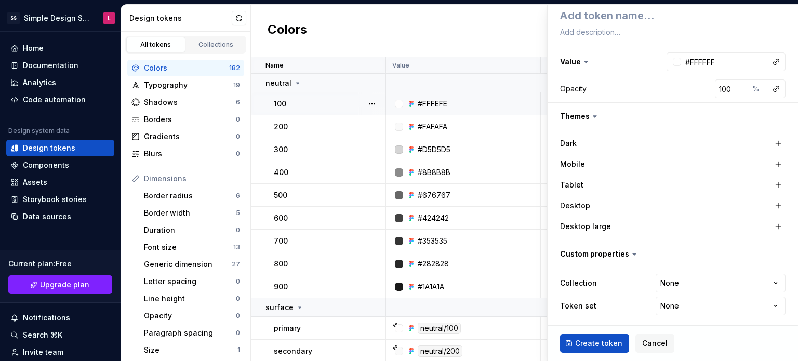
scroll to position [115, 0]
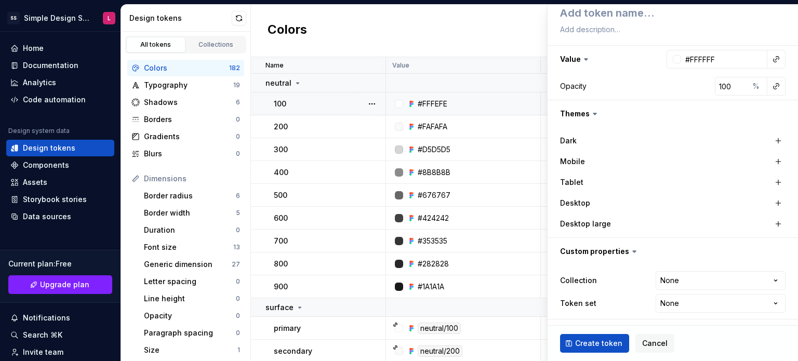
click at [592, 114] on icon at bounding box center [594, 114] width 10 height 10
click at [582, 113] on button "button" at bounding box center [672, 113] width 250 height 27
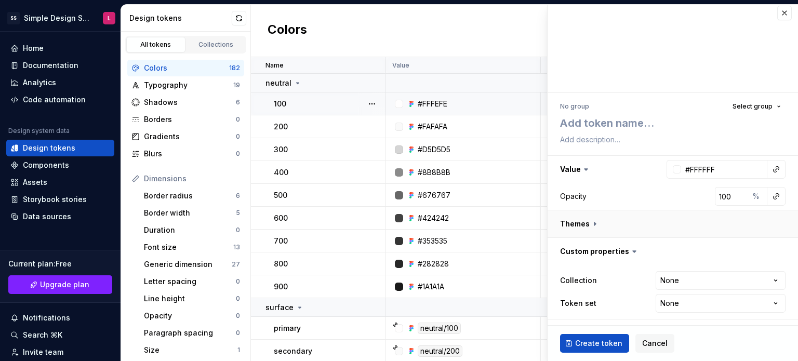
scroll to position [5, 0]
click at [743, 102] on span "Select group" at bounding box center [752, 106] width 40 height 8
drag, startPoint x: 743, startPoint y: 102, endPoint x: 782, endPoint y: 95, distance: 39.5
click at [782, 95] on div "**********" at bounding box center [672, 209] width 250 height 233
click at [762, 107] on span "Select group" at bounding box center [752, 106] width 40 height 8
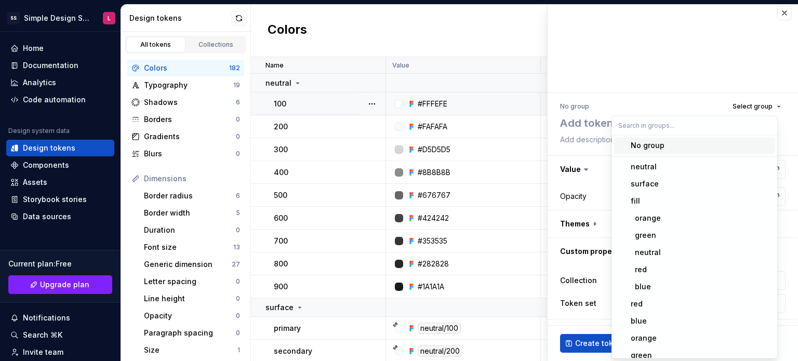
click at [395, 22] on div "Colors New token" at bounding box center [524, 31] width 547 height 52
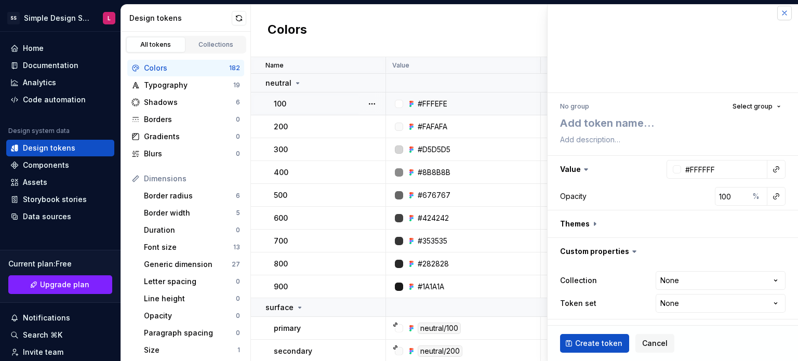
click at [779, 14] on button "button" at bounding box center [784, 13] width 15 height 15
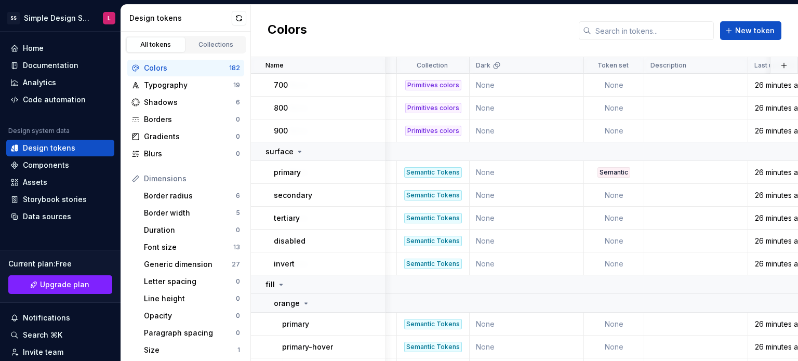
scroll to position [156, 607]
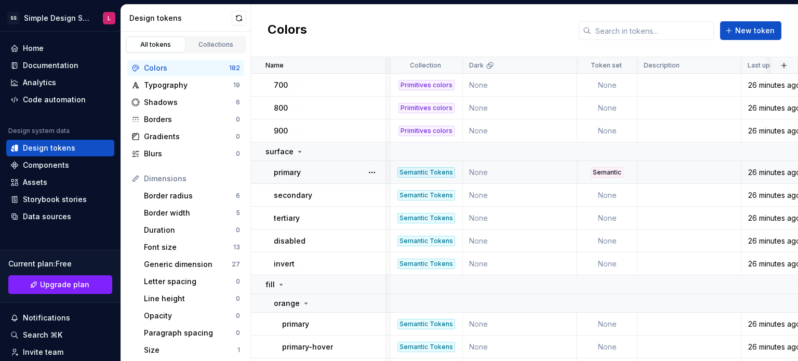
click at [560, 172] on td "None" at bounding box center [520, 172] width 114 height 23
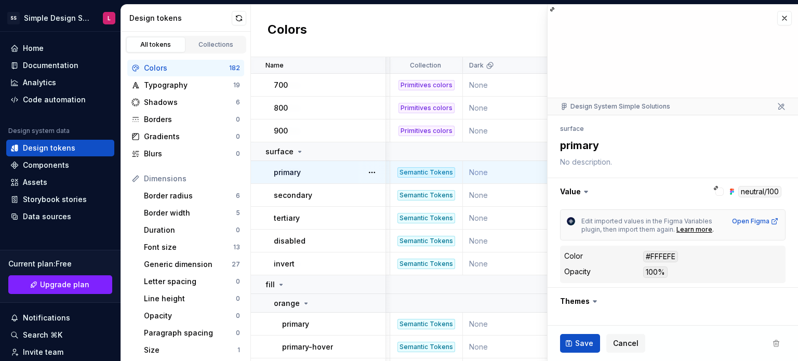
type textarea "*"
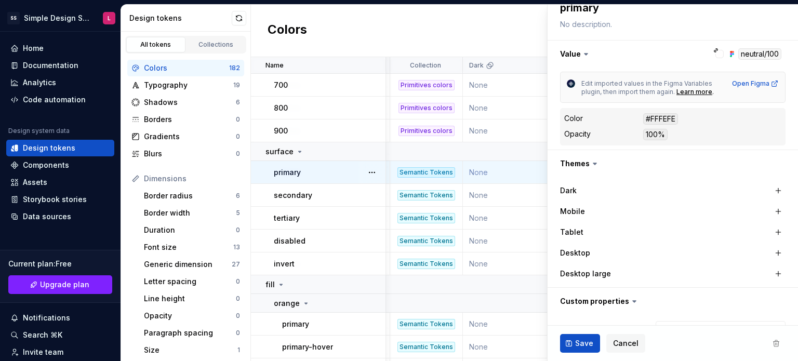
scroll to position [156, 0]
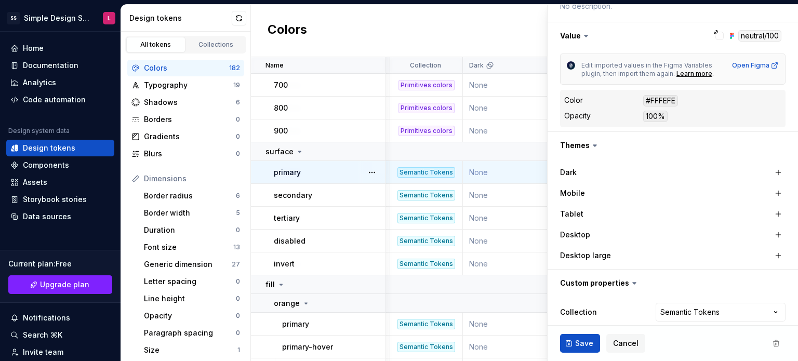
click at [593, 145] on icon at bounding box center [594, 146] width 3 height 2
click at [579, 143] on button "button" at bounding box center [672, 145] width 250 height 27
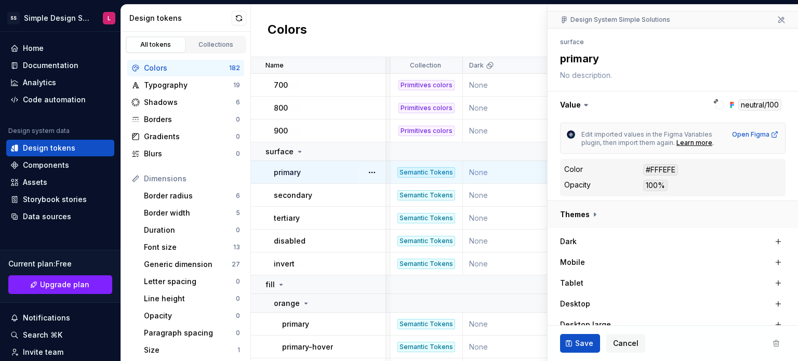
scroll to position [77, 0]
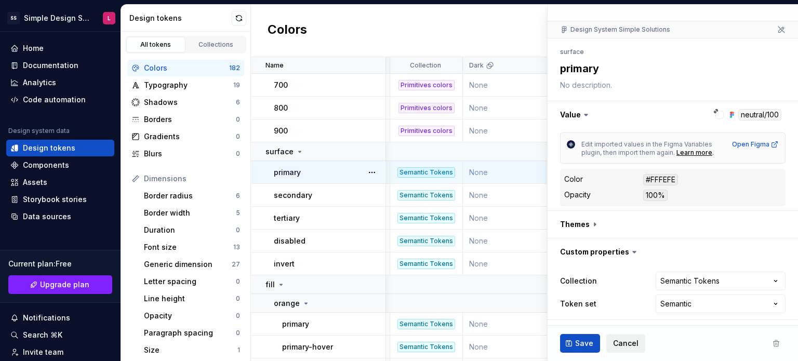
click at [629, 344] on span "Cancel" at bounding box center [625, 343] width 25 height 10
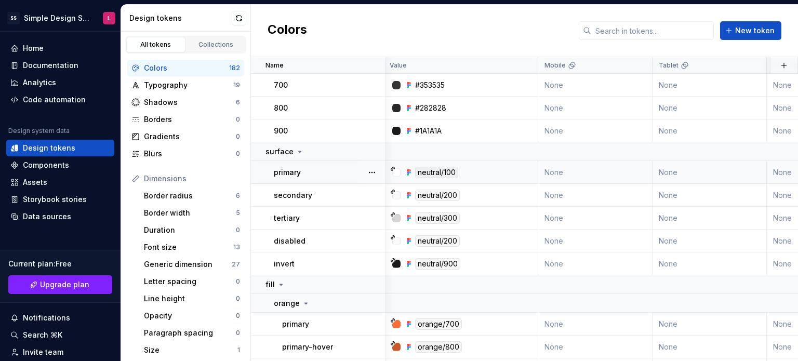
scroll to position [156, 0]
click at [25, 46] on div "Home" at bounding box center [33, 48] width 21 height 10
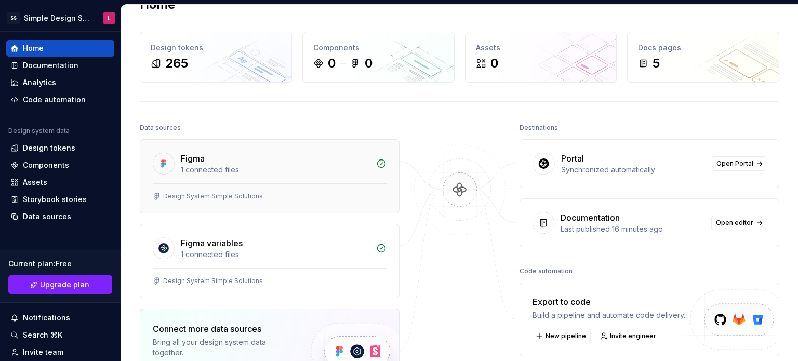
scroll to position [52, 0]
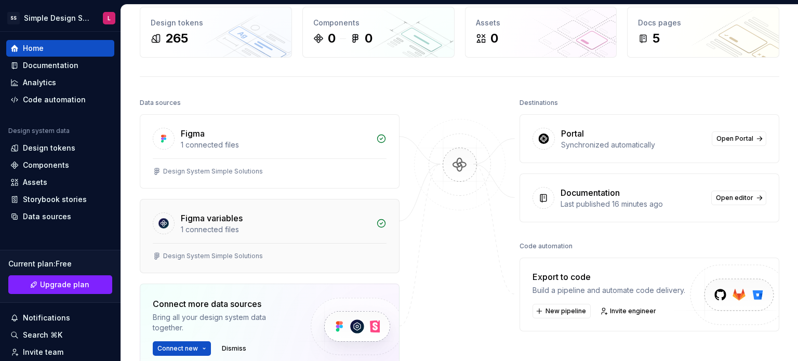
click at [322, 238] on div "Figma variables 1 connected files" at bounding box center [269, 221] width 259 height 44
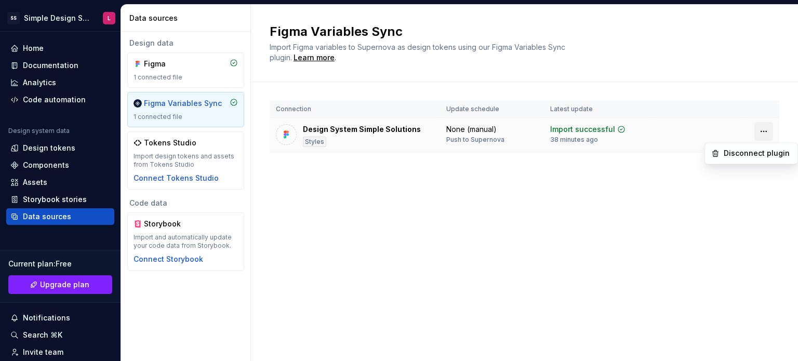
click at [760, 133] on html "SS Simple Design System L Home Documentation Analytics Code automation Design s…" at bounding box center [399, 180] width 798 height 361
click at [640, 202] on html "SS Simple Design System L Home Documentation Analytics Code automation Design s…" at bounding box center [399, 180] width 798 height 361
click at [320, 132] on div "Design System Simple Solutions" at bounding box center [362, 129] width 118 height 10
click at [318, 144] on div "Styles" at bounding box center [314, 142] width 23 height 10
click at [417, 226] on div "Figma Variables Sync Import Figma variables to Supernova as design tokens using…" at bounding box center [524, 183] width 547 height 356
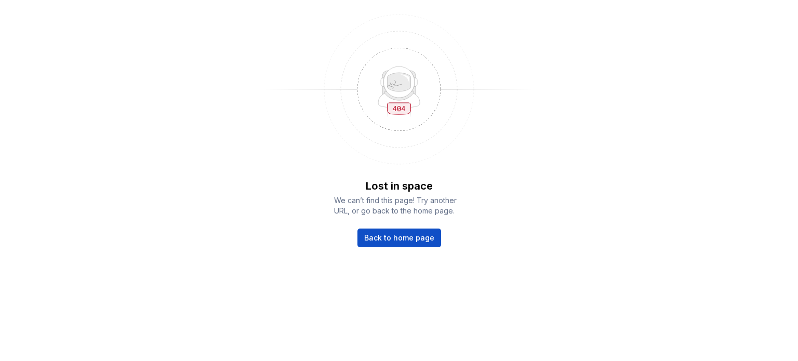
drag, startPoint x: 396, startPoint y: 248, endPoint x: 394, endPoint y: 253, distance: 5.6
click at [396, 249] on div "Lost in space We can’t find this page! Try another URL, or go back to the home …" at bounding box center [399, 126] width 798 height 253
click at [399, 235] on span "Back to home page" at bounding box center [399, 238] width 70 height 10
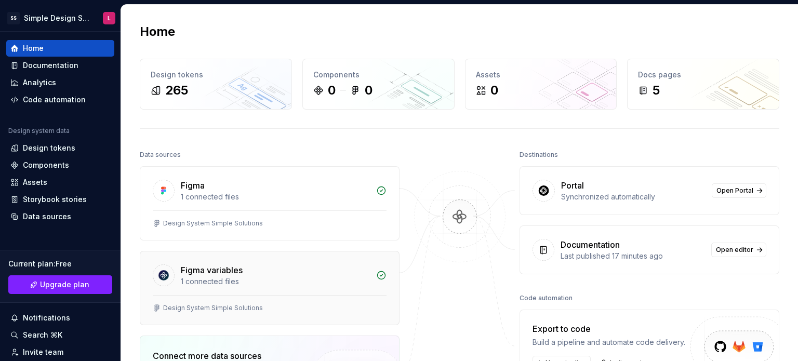
click at [291, 265] on div "Figma variables" at bounding box center [275, 270] width 189 height 12
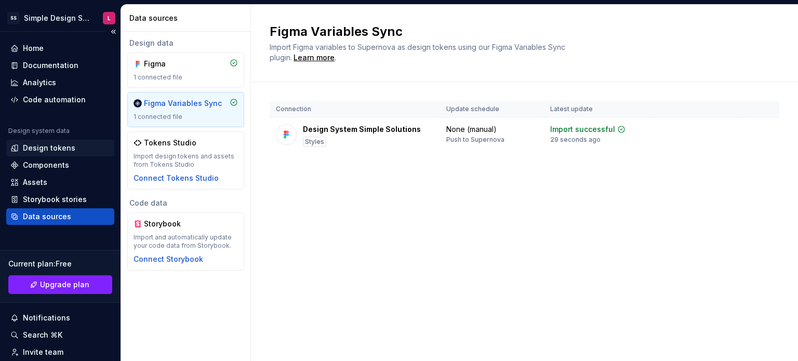
click at [55, 147] on div "Design tokens" at bounding box center [49, 148] width 52 height 10
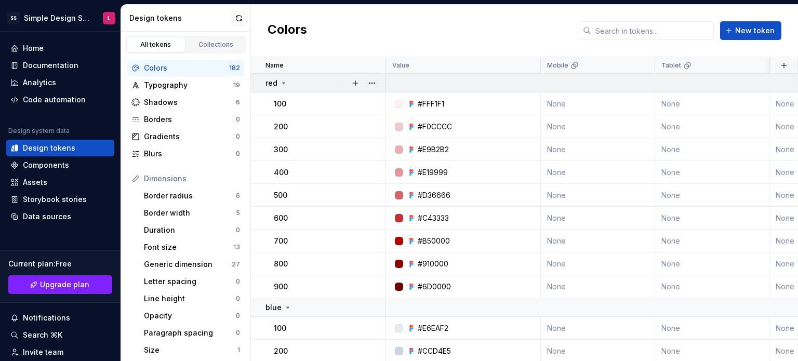
click at [285, 79] on icon at bounding box center [283, 83] width 8 height 8
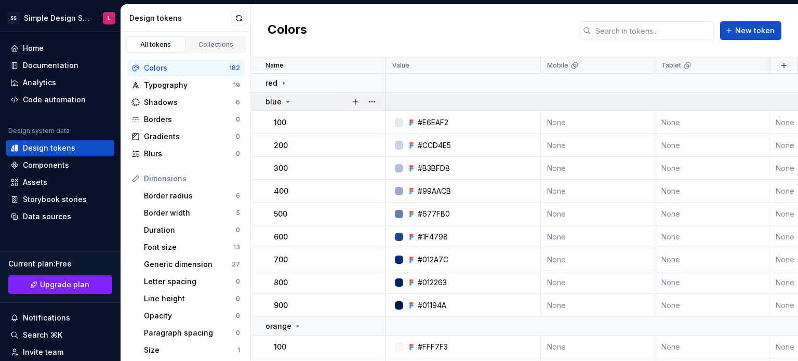
click at [282, 101] on div "blue" at bounding box center [278, 102] width 26 height 10
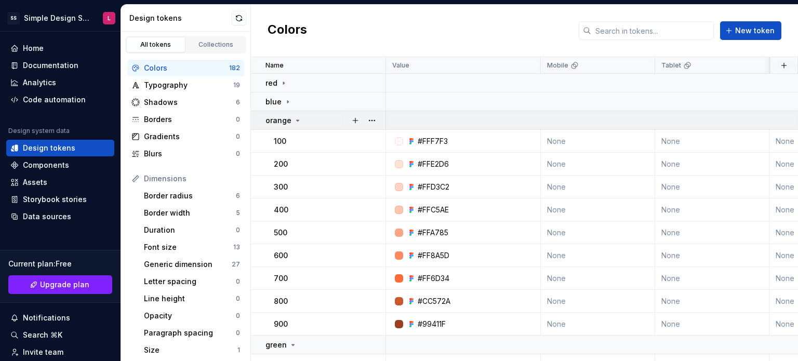
click at [282, 120] on p "orange" at bounding box center [278, 120] width 26 height 10
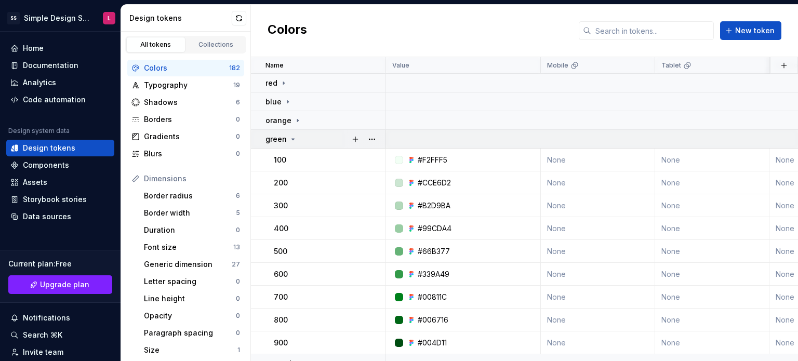
click at [282, 136] on p "green" at bounding box center [275, 139] width 21 height 10
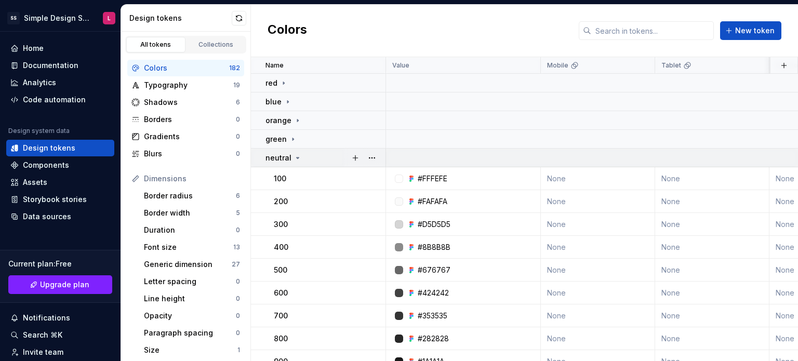
click at [282, 158] on p "neutral" at bounding box center [278, 158] width 26 height 10
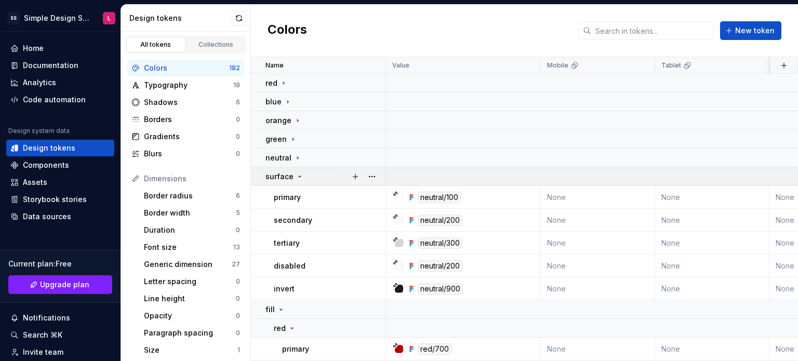
click at [284, 173] on p "surface" at bounding box center [279, 176] width 28 height 10
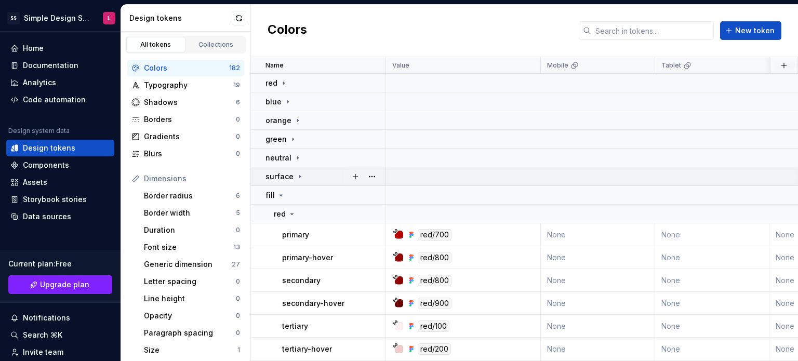
scroll to position [52, 0]
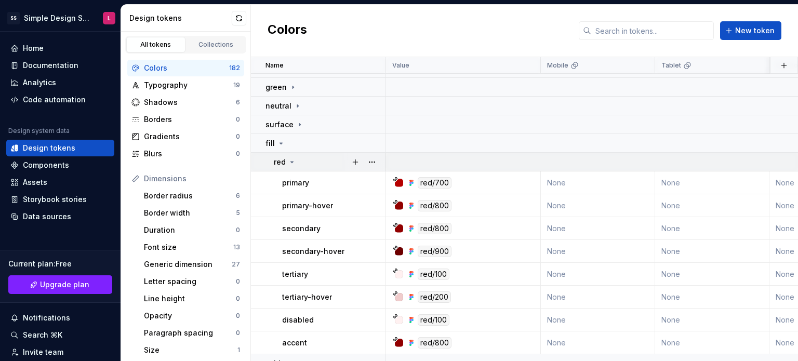
click at [289, 160] on icon at bounding box center [292, 162] width 8 height 8
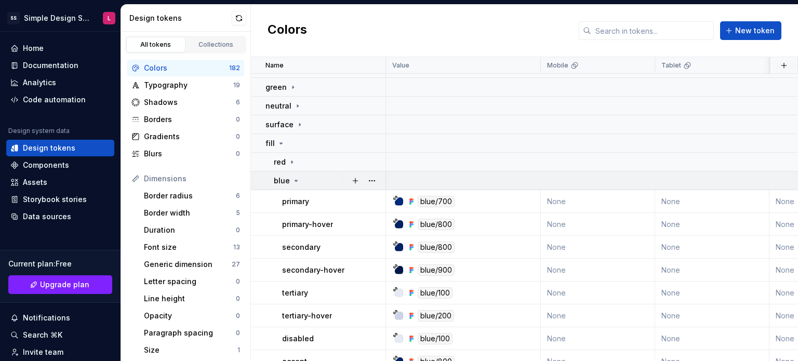
click at [289, 178] on div "blue" at bounding box center [287, 180] width 26 height 10
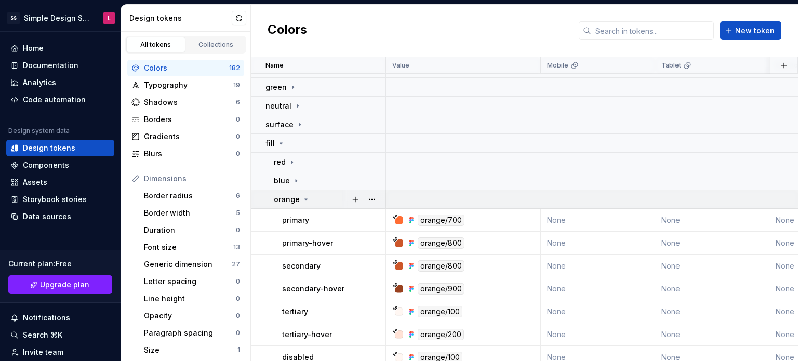
click at [286, 195] on p "orange" at bounding box center [287, 199] width 26 height 10
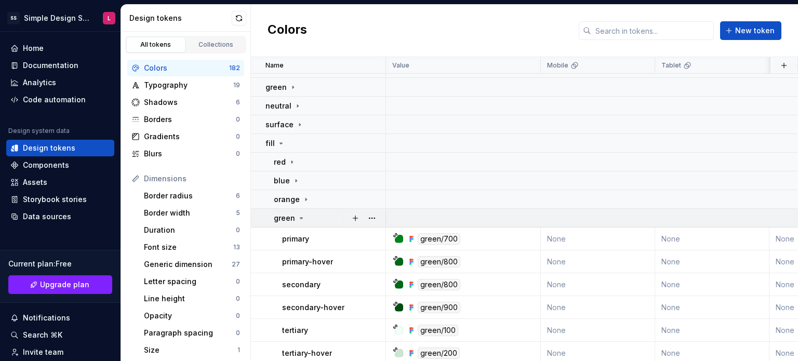
click at [292, 215] on p "green" at bounding box center [284, 218] width 21 height 10
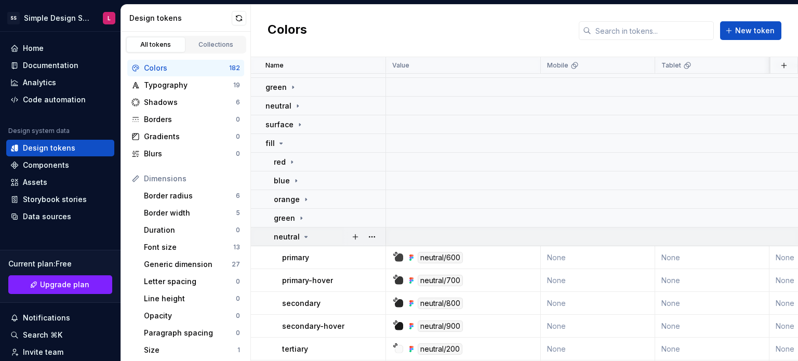
click at [293, 238] on p "neutral" at bounding box center [287, 237] width 26 height 10
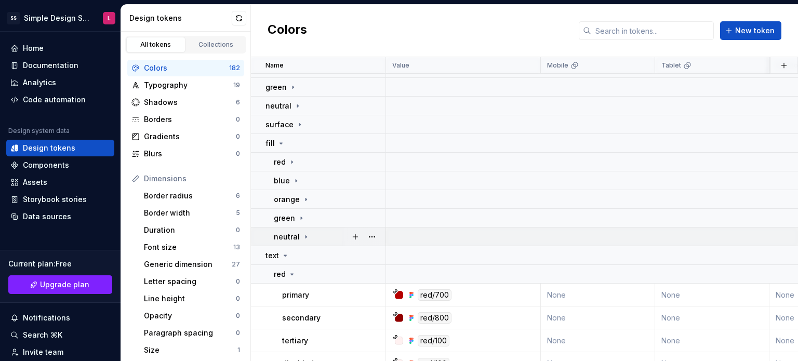
scroll to position [104, 0]
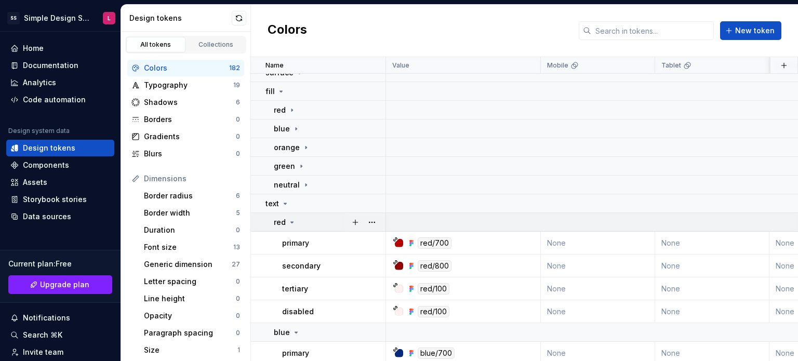
click at [292, 225] on icon at bounding box center [292, 222] width 8 height 8
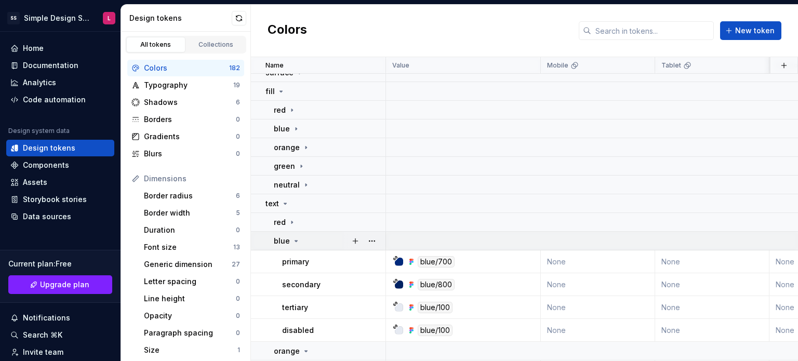
click at [292, 237] on icon at bounding box center [296, 241] width 8 height 8
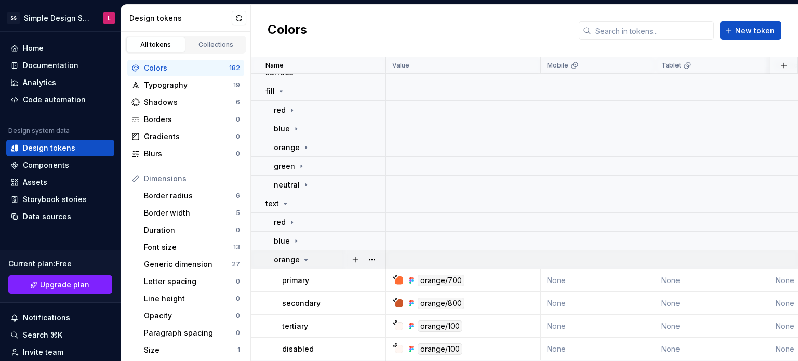
click at [296, 261] on p "orange" at bounding box center [287, 259] width 26 height 10
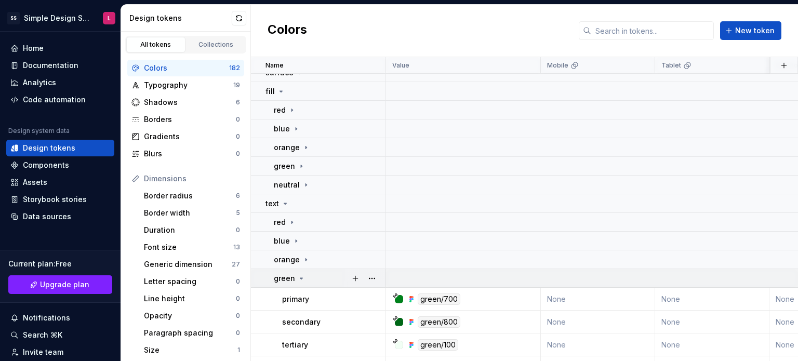
click at [302, 278] on icon at bounding box center [301, 278] width 8 height 8
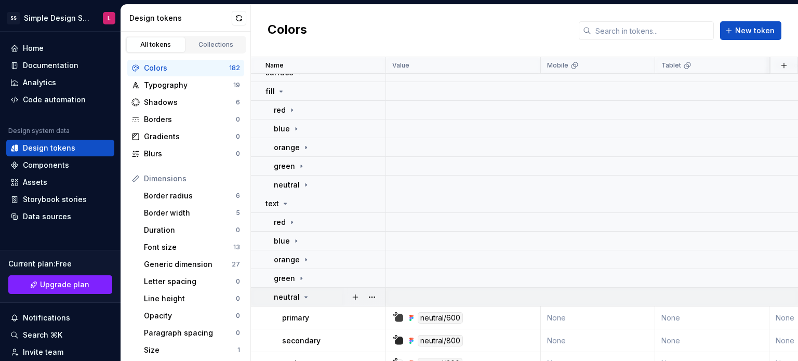
click at [303, 294] on icon at bounding box center [306, 297] width 8 height 8
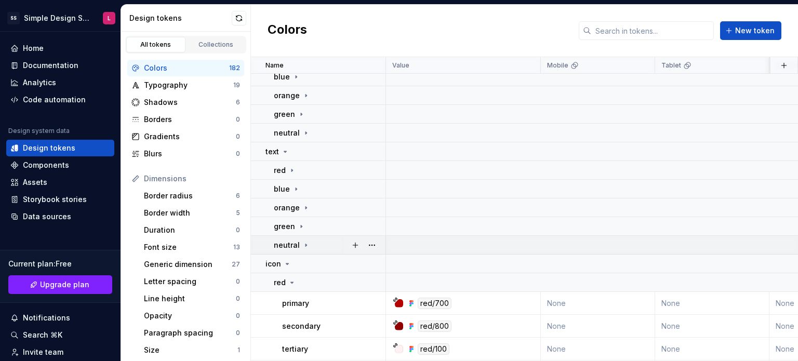
scroll to position [208, 0]
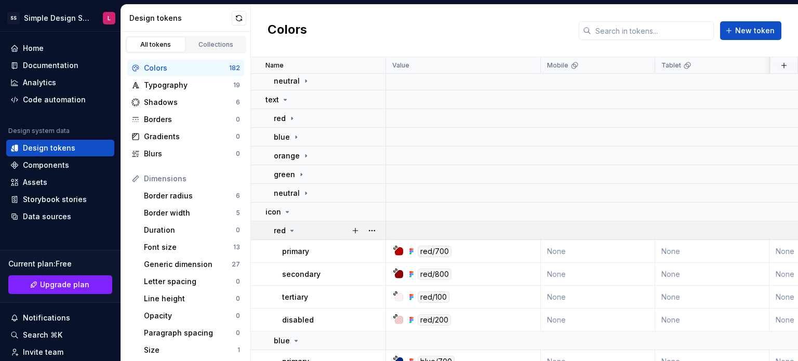
click at [296, 231] on div "red" at bounding box center [329, 230] width 111 height 10
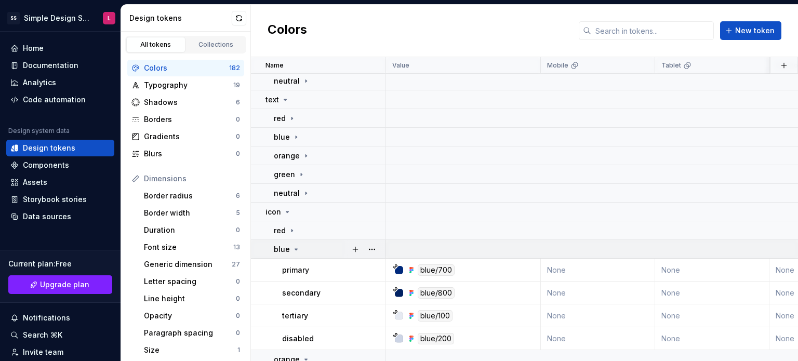
click at [292, 248] on icon at bounding box center [296, 249] width 8 height 8
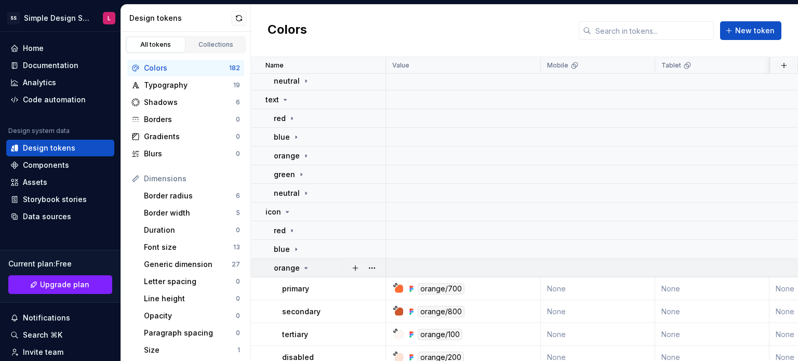
click at [307, 264] on icon at bounding box center [306, 268] width 8 height 8
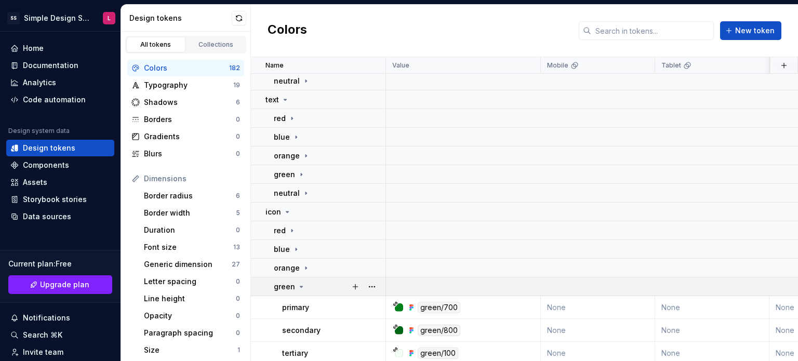
click at [307, 283] on div "green" at bounding box center [329, 286] width 111 height 10
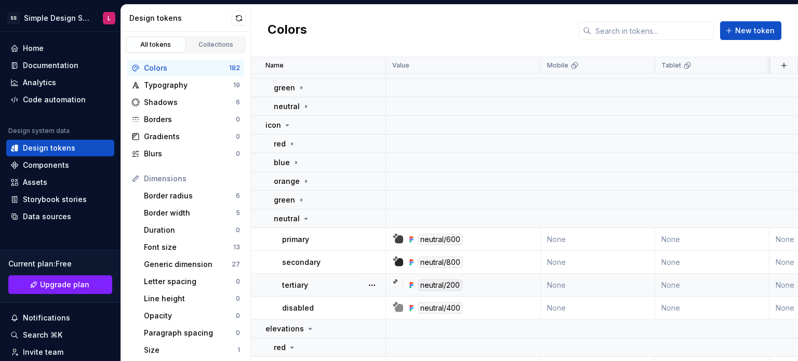
scroll to position [312, 0]
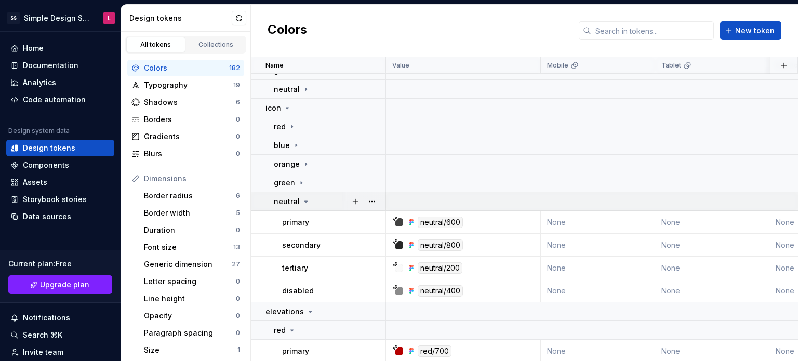
click at [302, 203] on icon at bounding box center [306, 201] width 8 height 8
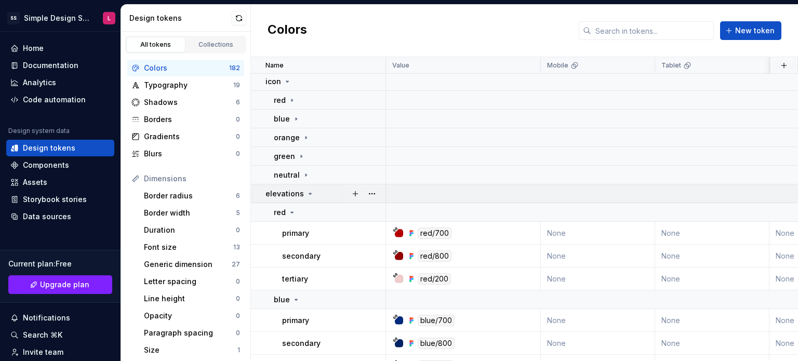
scroll to position [363, 0]
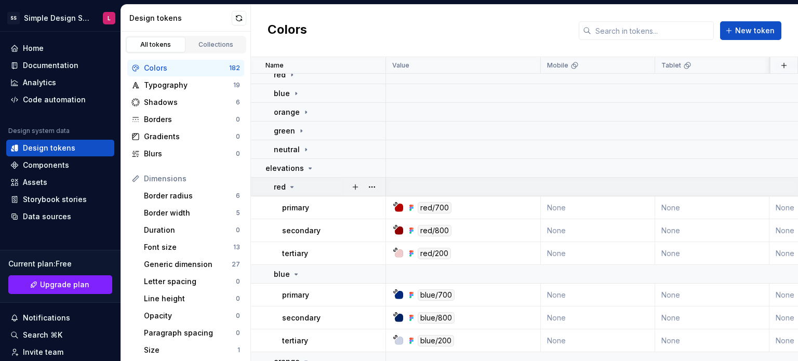
click at [297, 187] on div "red" at bounding box center [329, 187] width 111 height 10
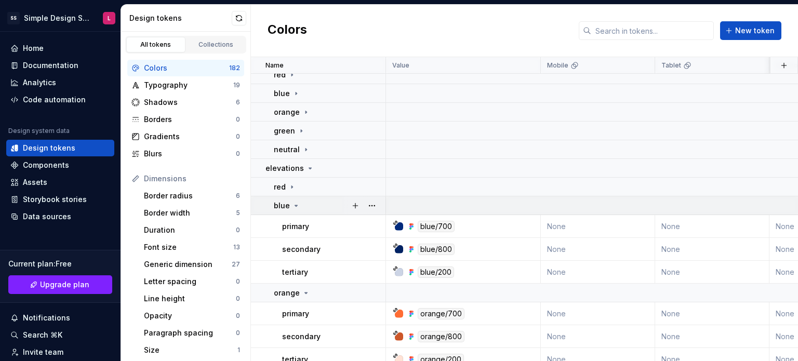
click at [303, 207] on div "blue" at bounding box center [329, 205] width 111 height 10
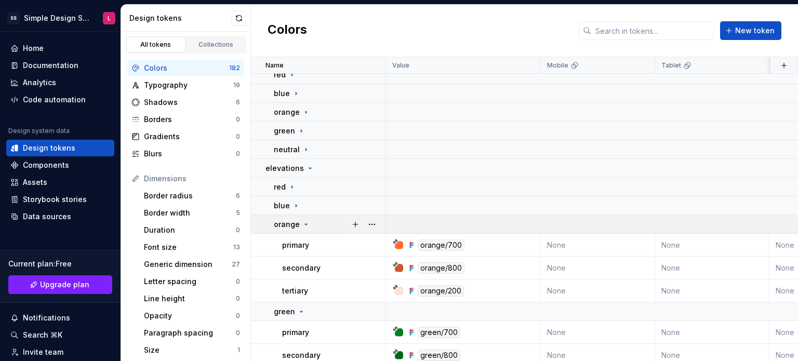
click at [303, 223] on icon at bounding box center [306, 224] width 8 height 8
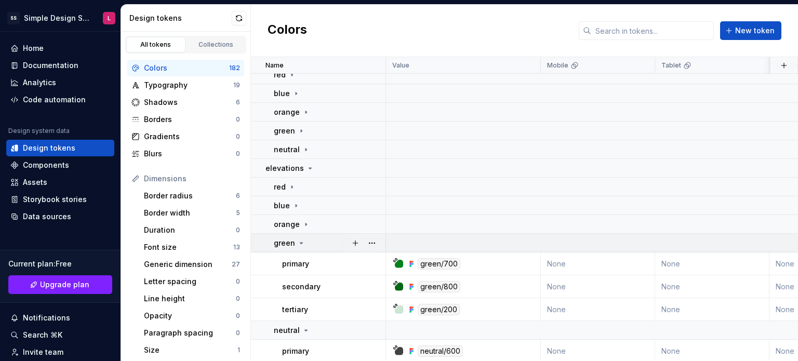
click at [304, 247] on div "green" at bounding box center [329, 243] width 111 height 10
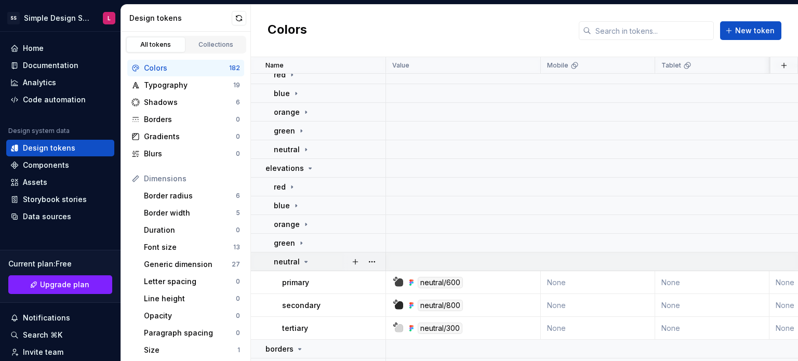
click at [306, 261] on icon at bounding box center [306, 262] width 8 height 8
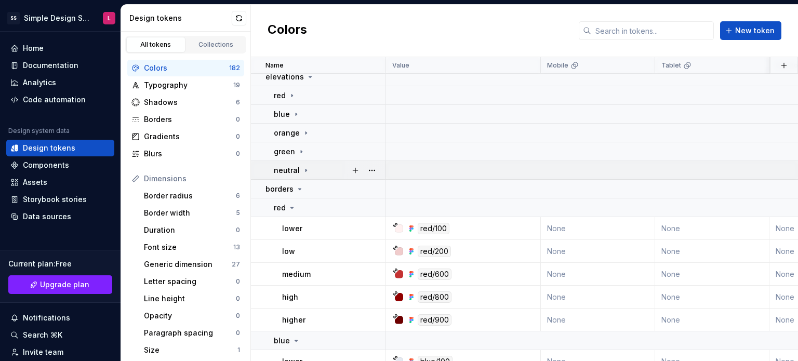
scroll to position [467, 0]
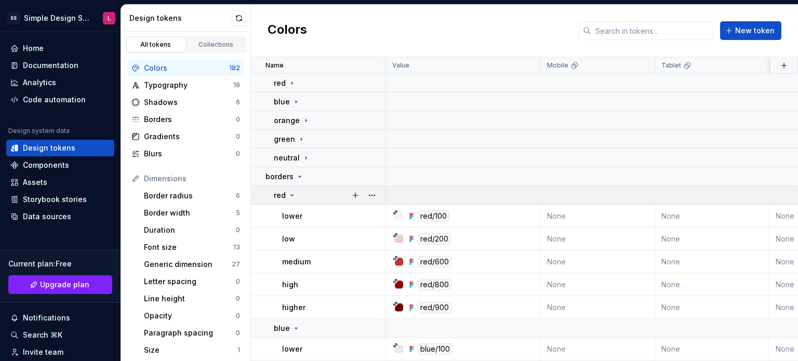
click at [294, 199] on icon at bounding box center [292, 195] width 8 height 8
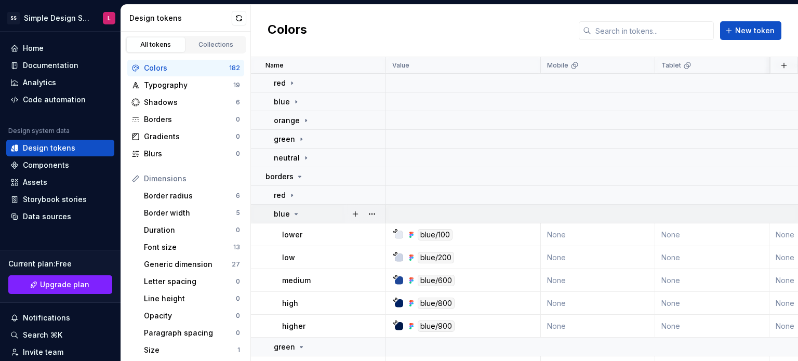
click at [295, 219] on td "blue" at bounding box center [318, 214] width 135 height 19
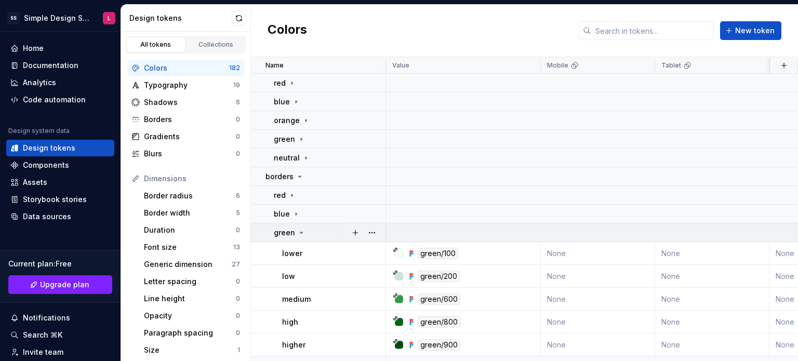
click at [302, 235] on icon at bounding box center [301, 232] width 8 height 8
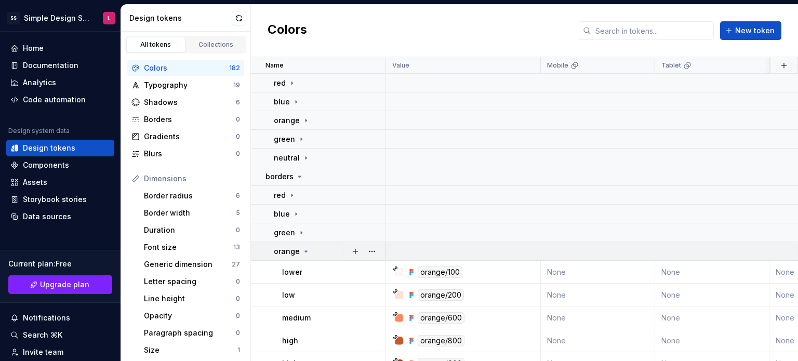
click at [306, 250] on icon at bounding box center [306, 251] width 8 height 8
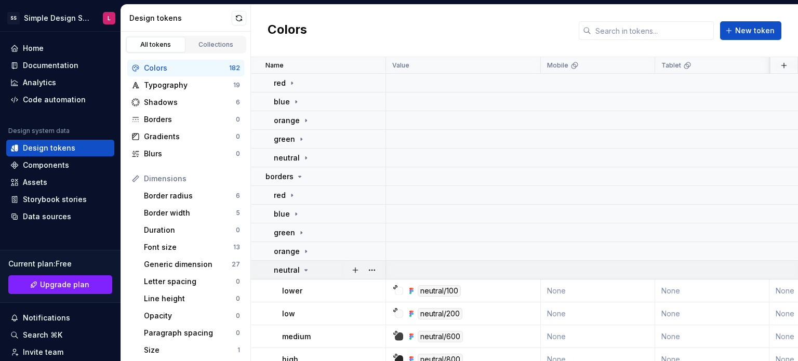
click at [312, 271] on div "neutral" at bounding box center [329, 270] width 111 height 10
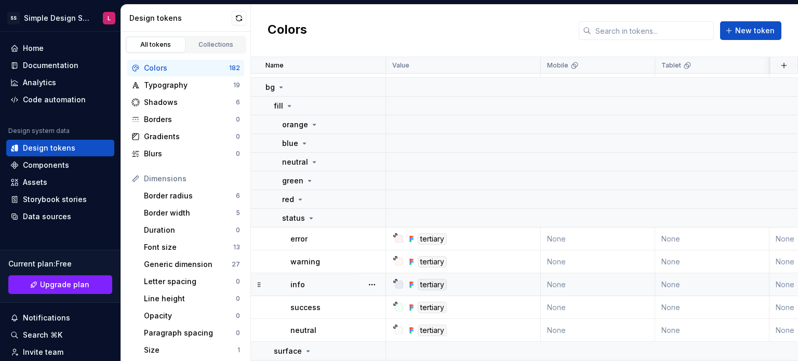
scroll to position [870, 0]
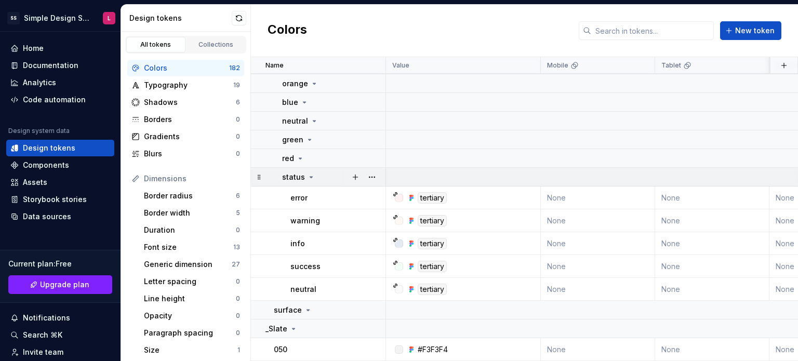
click at [314, 174] on div "status" at bounding box center [333, 177] width 103 height 10
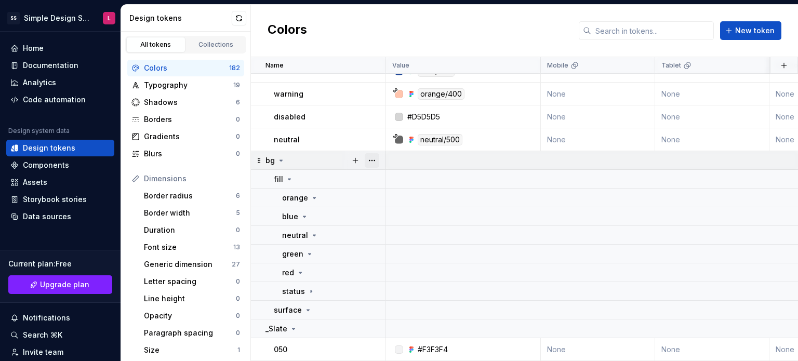
click at [372, 153] on button "button" at bounding box center [371, 160] width 15 height 15
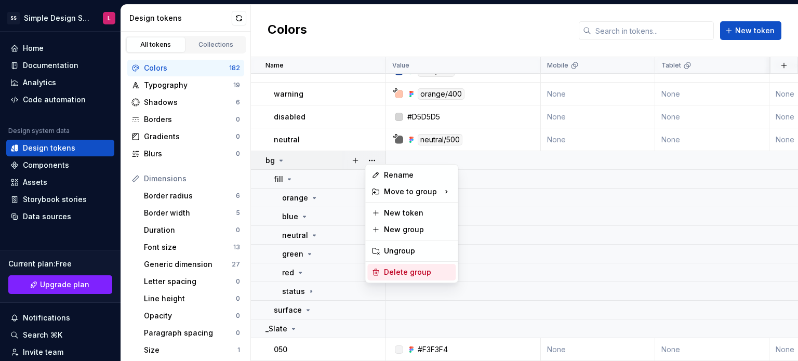
click at [396, 271] on div "Delete group" at bounding box center [417, 272] width 67 height 10
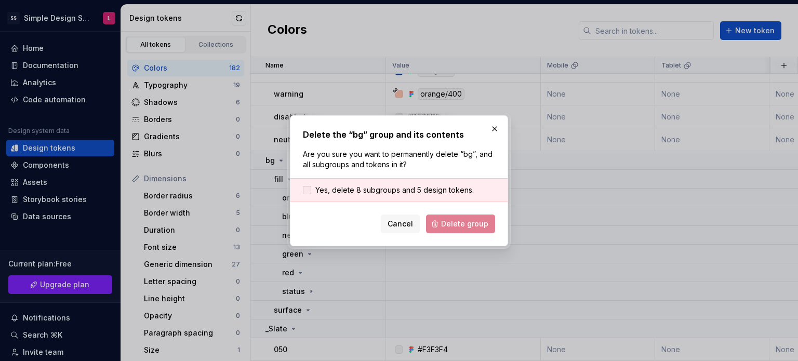
click at [310, 193] on div at bounding box center [307, 190] width 8 height 8
click at [445, 225] on span "Delete group" at bounding box center [464, 224] width 47 height 10
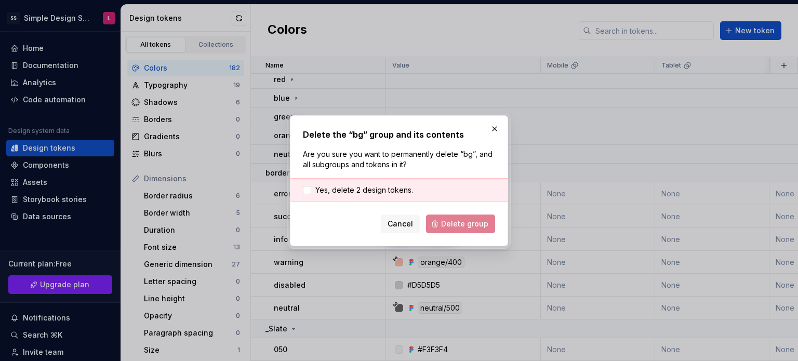
scroll to position [588, 0]
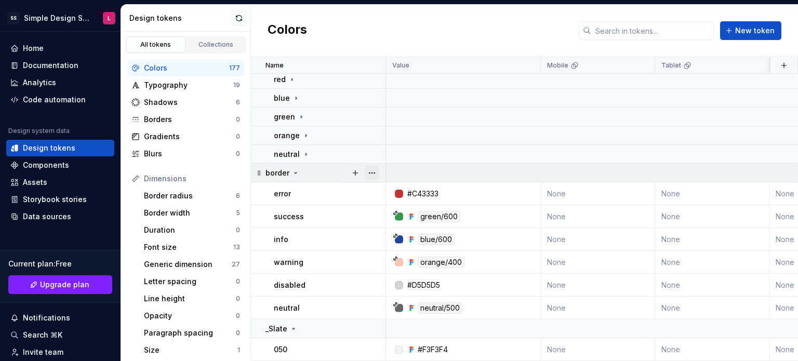
click at [373, 166] on button "button" at bounding box center [371, 173] width 15 height 15
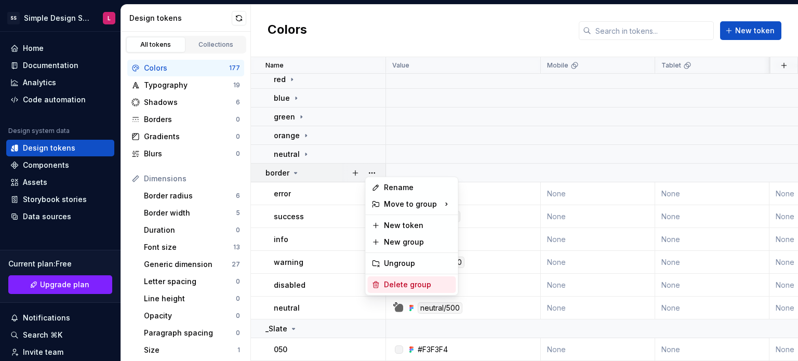
click at [396, 282] on div "Delete group" at bounding box center [417, 284] width 67 height 10
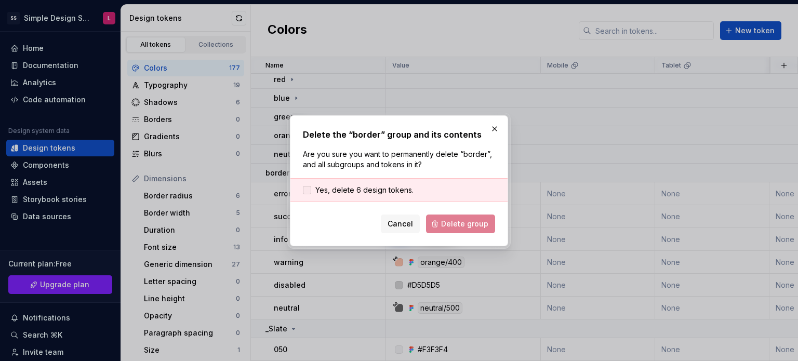
click at [402, 189] on span "Yes, delete 6 design tokens." at bounding box center [364, 190] width 98 height 10
click at [449, 219] on span "Delete group" at bounding box center [464, 224] width 47 height 10
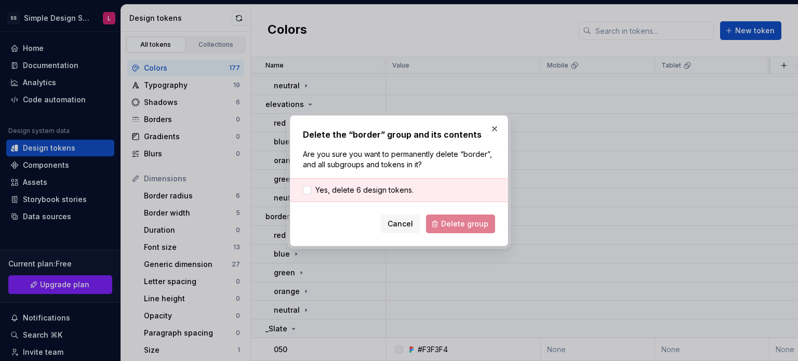
scroll to position [432, 0]
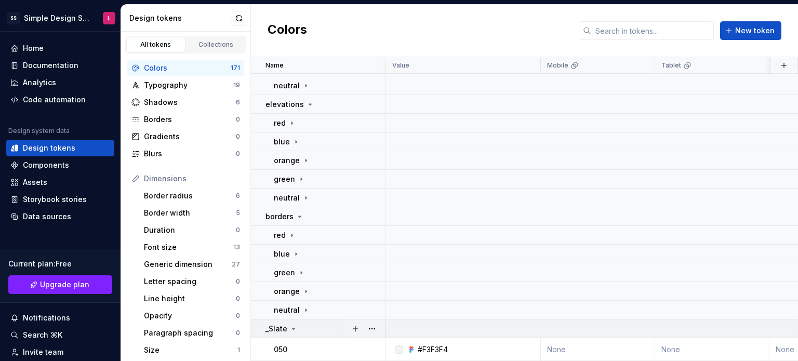
click at [301, 323] on div "_Slate" at bounding box center [324, 328] width 119 height 10
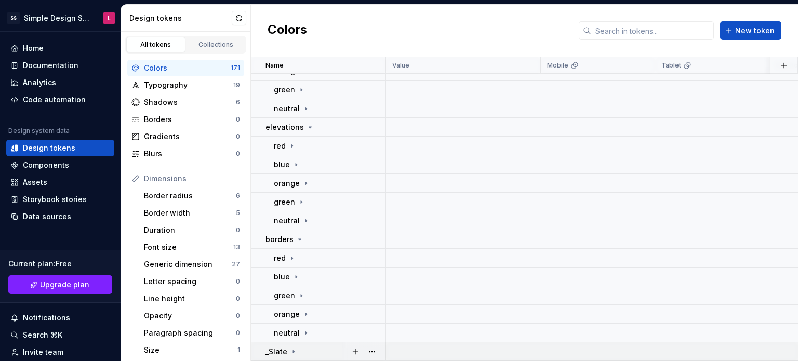
scroll to position [409, 0]
click at [374, 345] on button "button" at bounding box center [371, 351] width 15 height 15
click at [278, 348] on html "SS Simple Design System L Home Documentation Analytics Code automation Design s…" at bounding box center [399, 180] width 798 height 361
click at [290, 347] on icon at bounding box center [293, 351] width 8 height 8
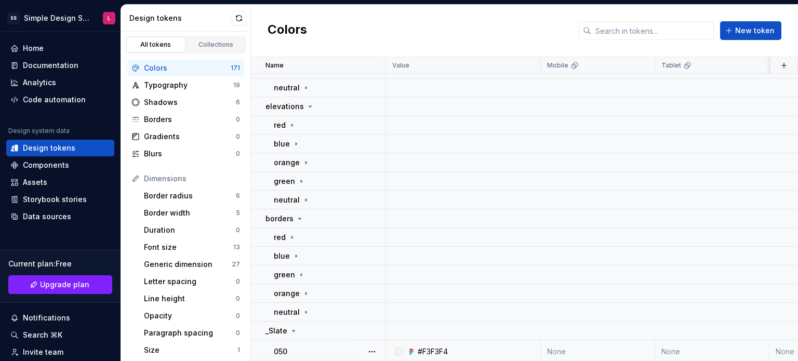
scroll to position [432, 0]
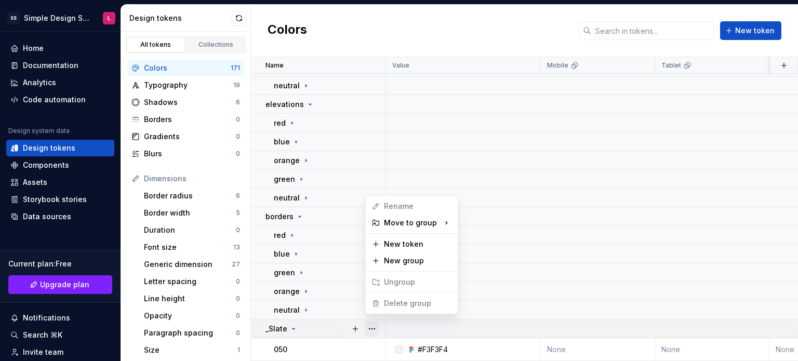
click at [370, 325] on button "button" at bounding box center [371, 328] width 15 height 15
click at [388, 304] on span "Delete group" at bounding box center [401, 303] width 68 height 17
click at [377, 326] on button "button" at bounding box center [371, 328] width 15 height 15
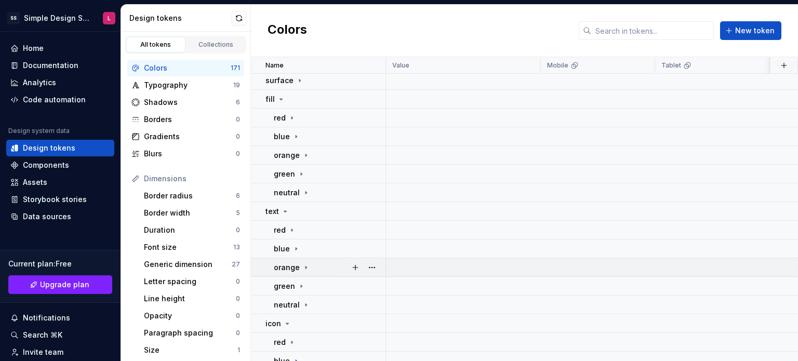
scroll to position [0, 0]
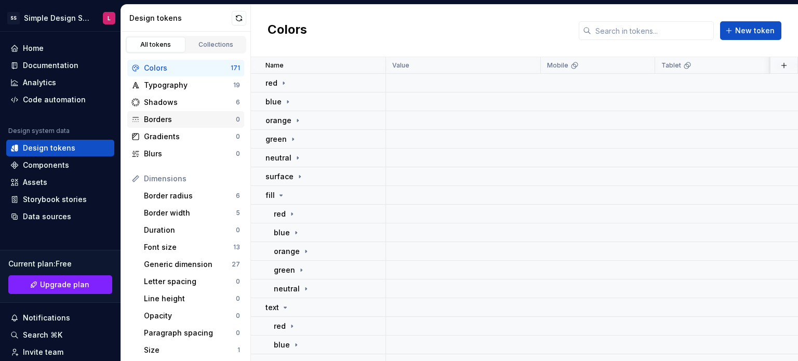
click at [165, 116] on div "Borders" at bounding box center [190, 119] width 92 height 10
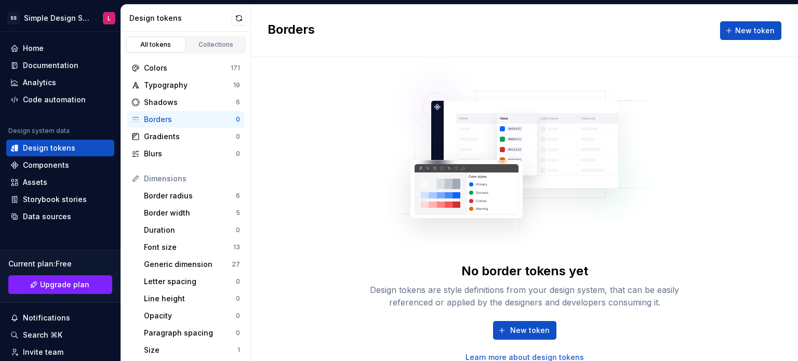
scroll to position [9, 0]
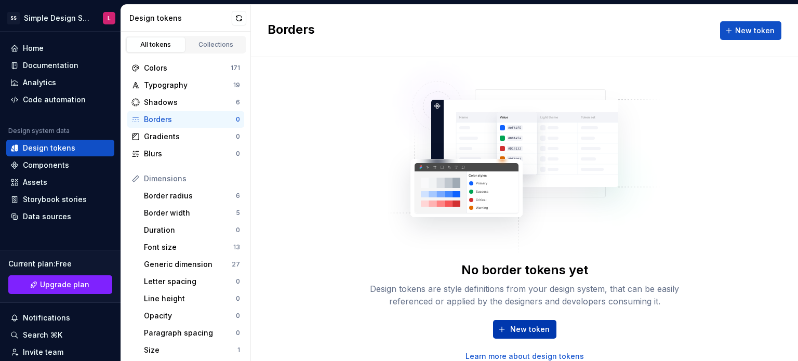
click at [499, 334] on button "New token" at bounding box center [524, 329] width 63 height 19
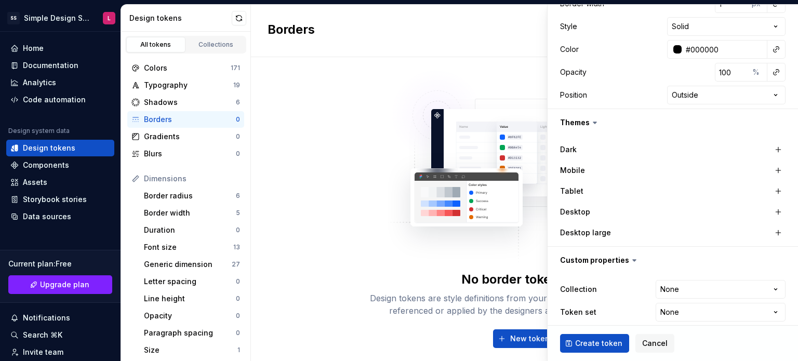
scroll to position [207, 0]
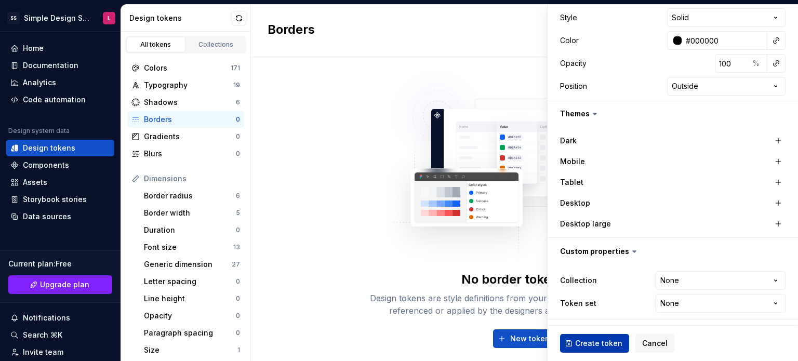
click at [593, 345] on span "Create token" at bounding box center [598, 343] width 47 height 10
type textarea "*"
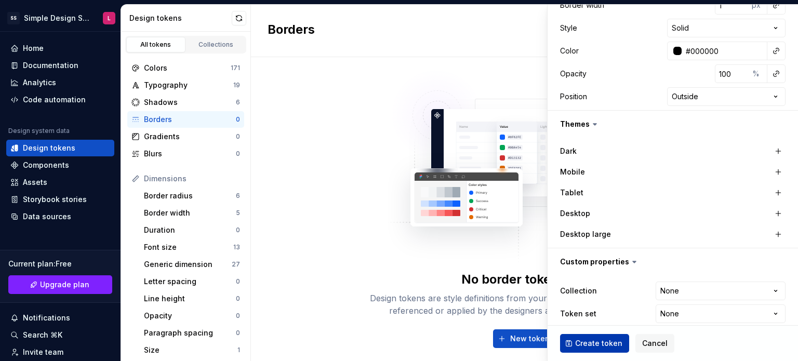
scroll to position [0, 0]
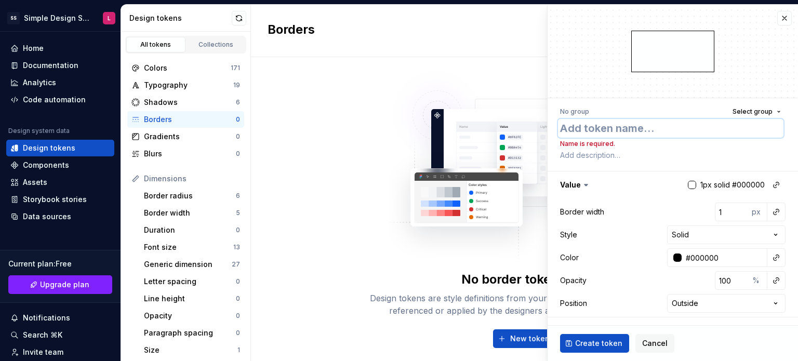
click at [598, 130] on textarea at bounding box center [670, 128] width 225 height 19
type textarea "e"
type textarea "*"
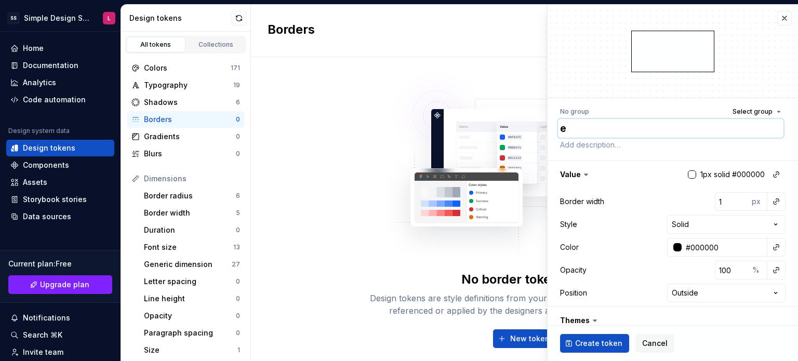
type textarea "ex"
type textarea "*"
type textarea "exa"
type textarea "*"
type textarea "exam"
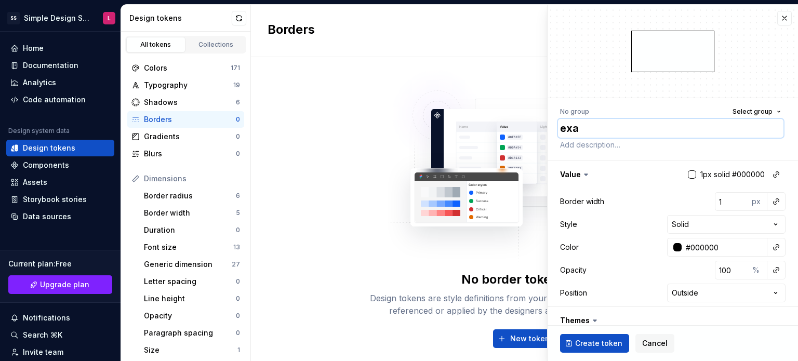
type textarea "*"
type textarea "examp"
type textarea "*"
type textarea "exampl"
type textarea "*"
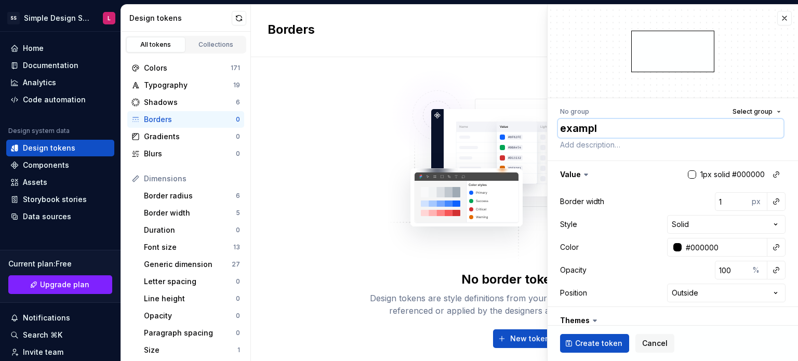
type textarea "example"
type textarea "*"
type textarea "example"
type textarea "*"
type textarea "example"
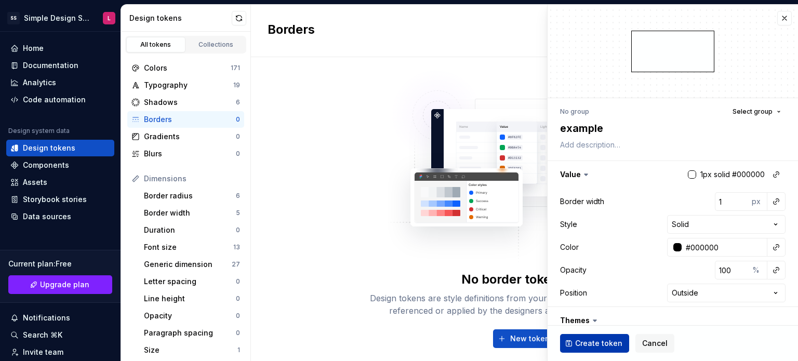
click at [573, 339] on button "Create token" at bounding box center [594, 343] width 69 height 19
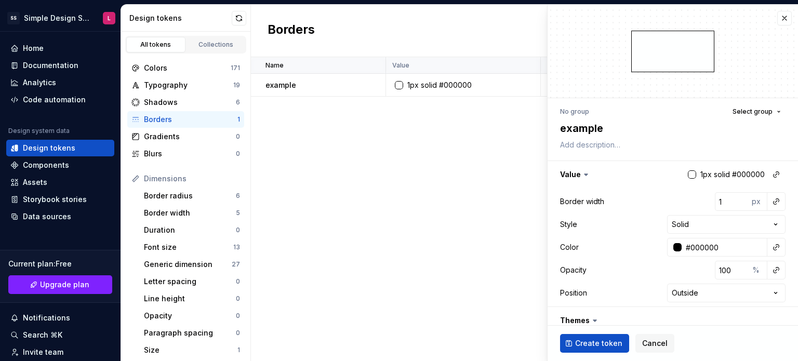
type textarea "*"
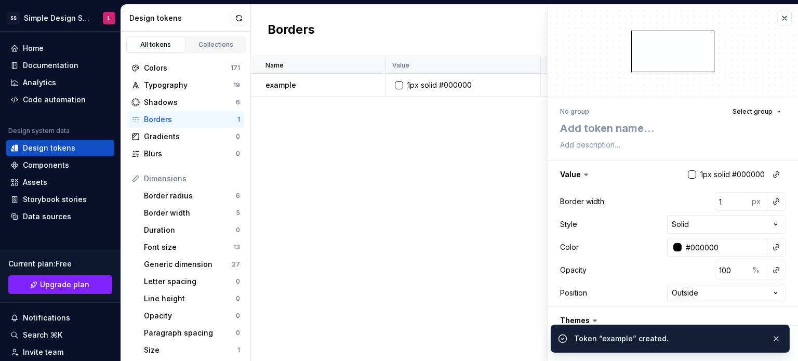
click at [379, 167] on div "Name Value Mobile Tablet Desktop Desktop large Collection Dark Token set Descri…" at bounding box center [524, 209] width 547 height 304
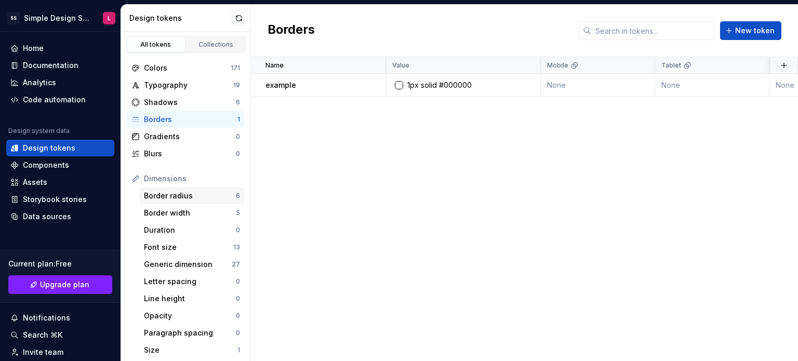
click at [181, 194] on div "Border radius" at bounding box center [190, 196] width 92 height 10
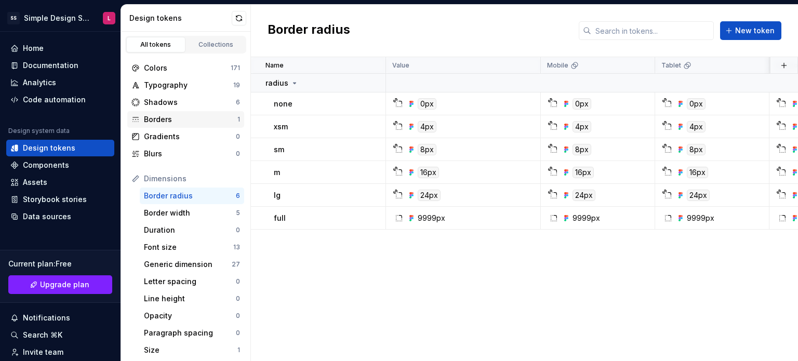
click at [175, 115] on div "Borders" at bounding box center [190, 119] width 93 height 10
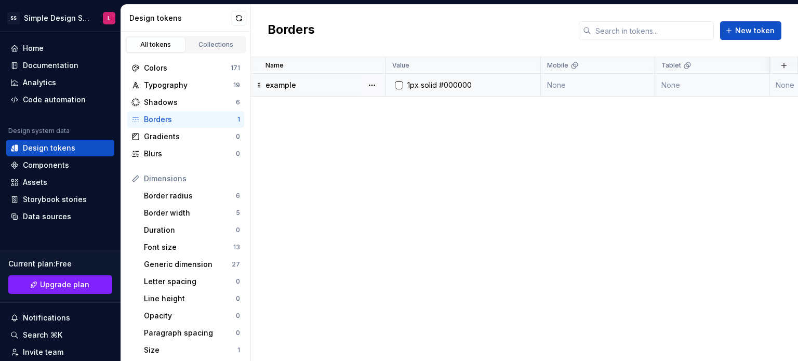
click at [415, 85] on div "1px" at bounding box center [412, 85] width 11 height 10
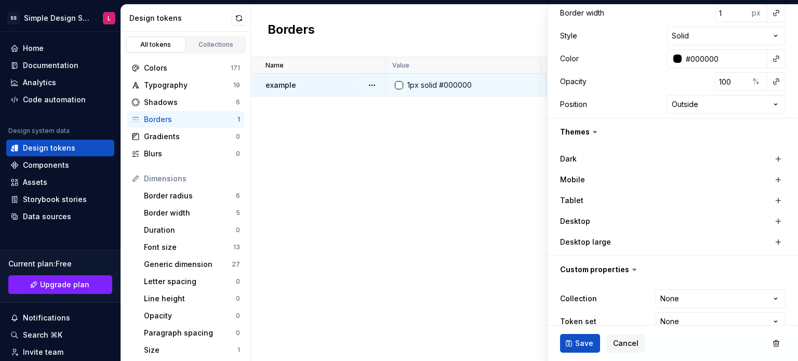
scroll to position [207, 0]
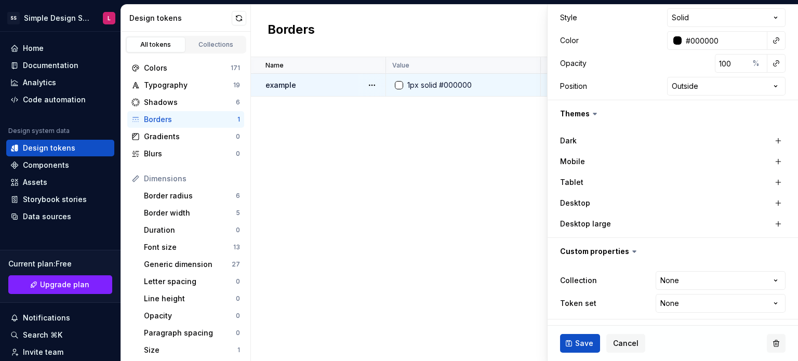
click at [773, 344] on button "button" at bounding box center [775, 343] width 19 height 19
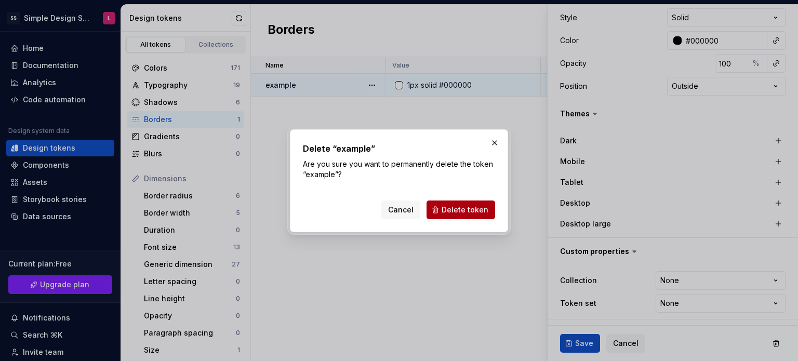
click at [478, 202] on button "Delete token" at bounding box center [460, 209] width 69 height 19
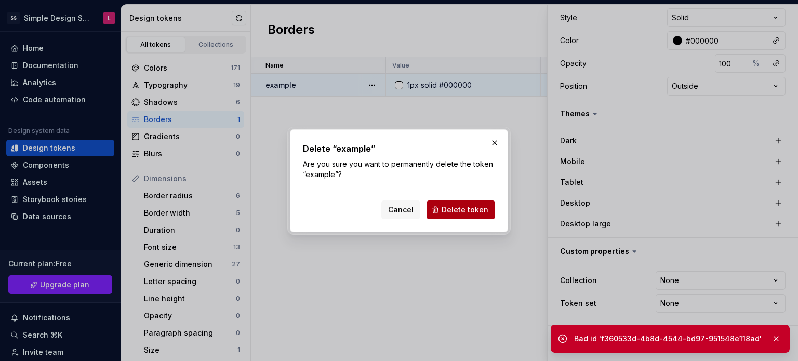
click at [463, 213] on span "Delete token" at bounding box center [464, 210] width 47 height 10
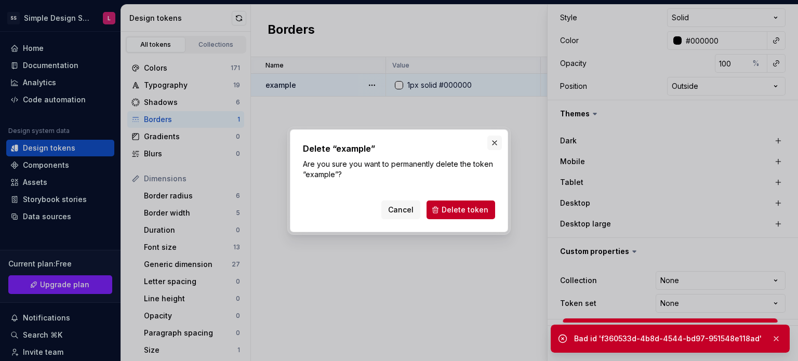
click at [490, 143] on button "button" at bounding box center [494, 143] width 15 height 15
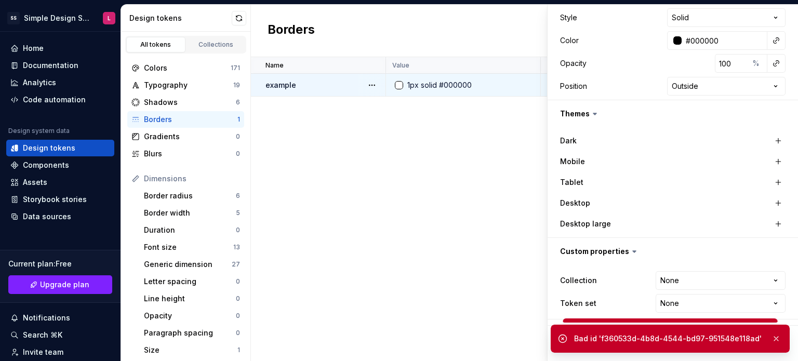
click at [488, 148] on div "Name Value Mobile Tablet Desktop Desktop large Collection Dark Token set Descri…" at bounding box center [524, 209] width 547 height 304
click at [286, 89] on p "example" at bounding box center [280, 85] width 31 height 10
click at [185, 118] on div "Borders" at bounding box center [190, 119] width 93 height 10
type textarea "*"
click at [186, 105] on div "Shadows" at bounding box center [190, 102] width 92 height 10
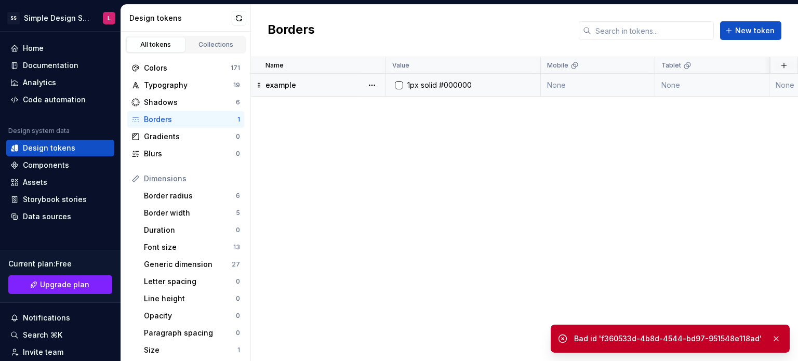
click at [184, 120] on div "Borders" at bounding box center [190, 119] width 93 height 10
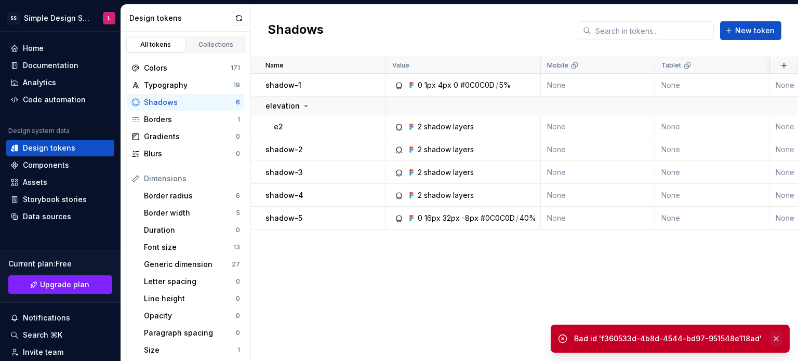
click at [776, 340] on button "button" at bounding box center [775, 338] width 13 height 15
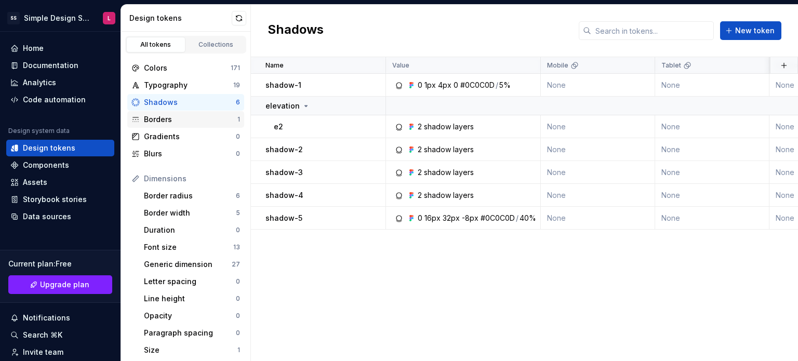
click at [185, 111] on div "Borders 1" at bounding box center [185, 119] width 117 height 17
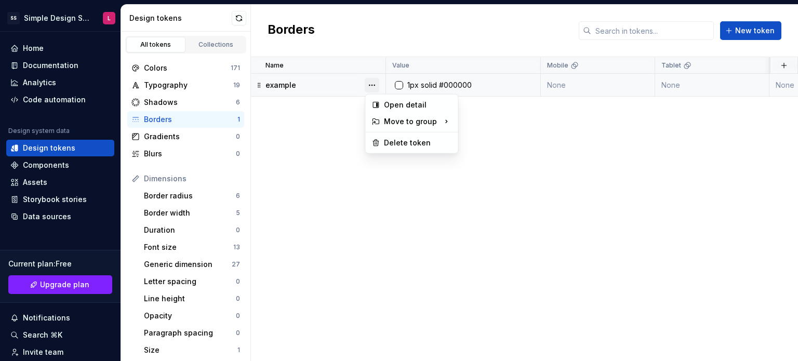
click at [372, 84] on button "button" at bounding box center [371, 85] width 15 height 15
click at [393, 142] on div "Delete token" at bounding box center [417, 143] width 67 height 10
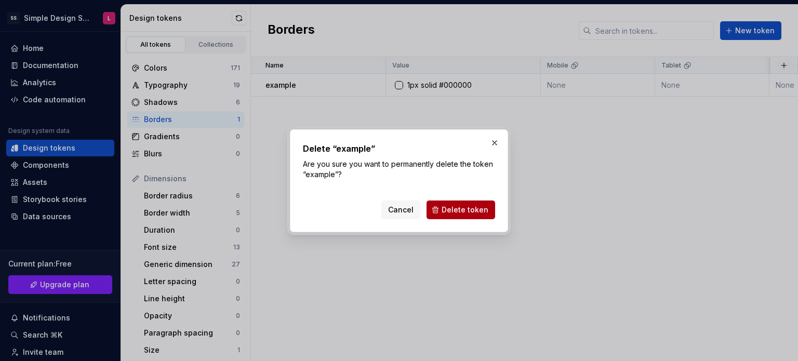
click at [442, 205] on button "Delete token" at bounding box center [460, 209] width 69 height 19
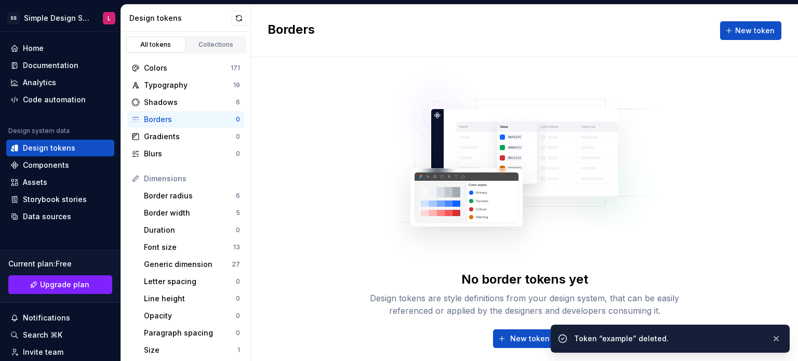
click at [495, 141] on img at bounding box center [524, 161] width 273 height 208
click at [381, 180] on div "No border tokens yet Design tokens are style definitions from your design syste…" at bounding box center [524, 214] width 332 height 314
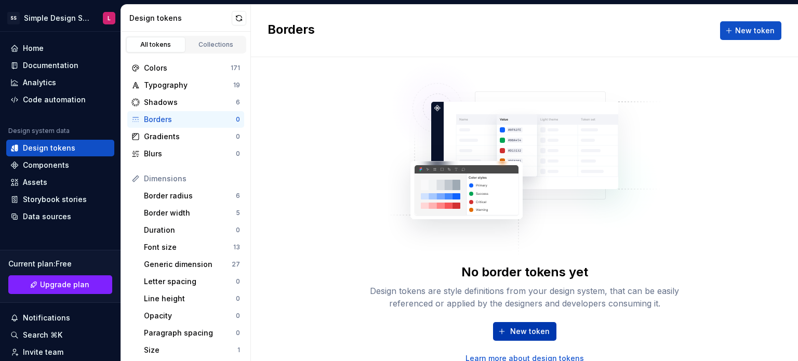
scroll to position [9, 0]
